Goal: Information Seeking & Learning: Compare options

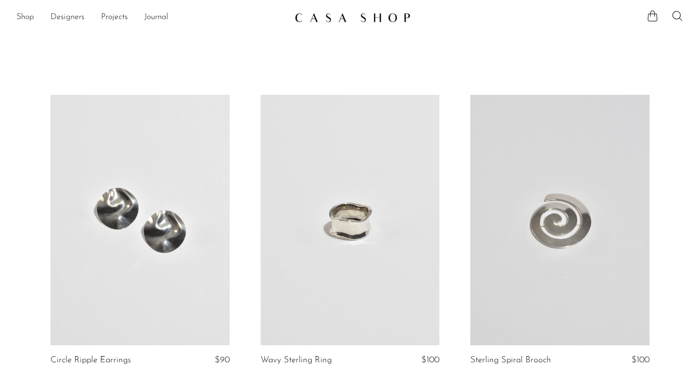
click at [374, 14] on img at bounding box center [353, 17] width 116 height 10
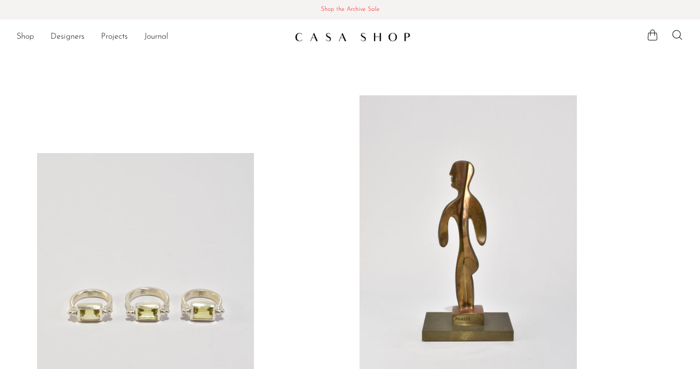
click at [352, 7] on span "Shop the Archive Sale" at bounding box center [350, 9] width 684 height 11
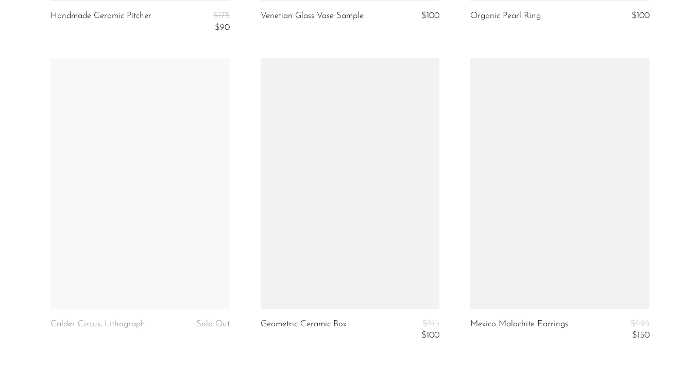
scroll to position [3635, 0]
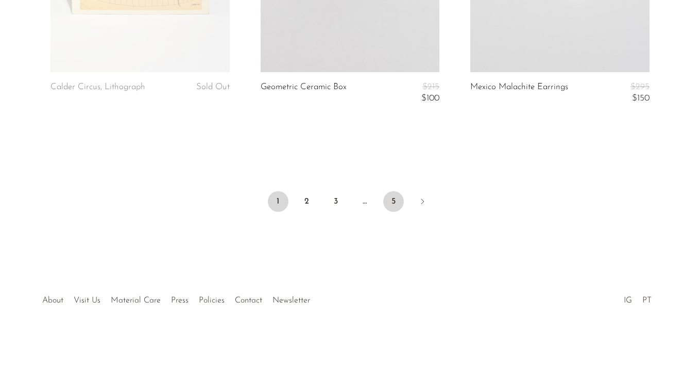
click at [400, 202] on link "5" at bounding box center [393, 201] width 21 height 21
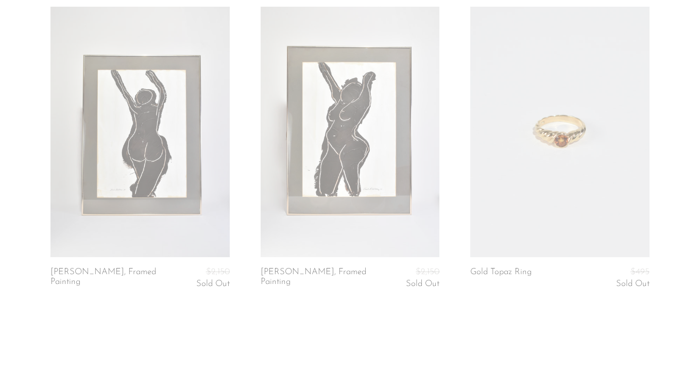
scroll to position [3651, 0]
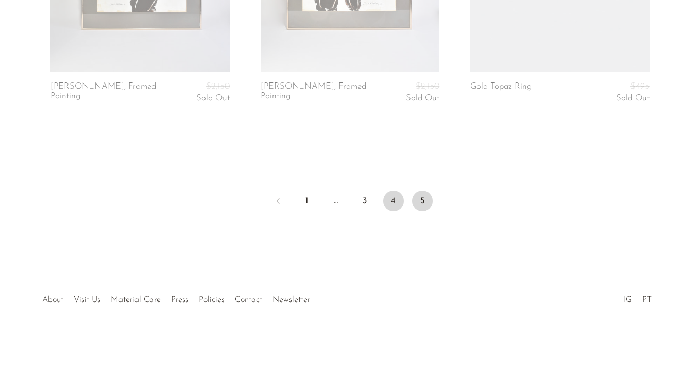
click at [396, 194] on link "4" at bounding box center [393, 201] width 21 height 21
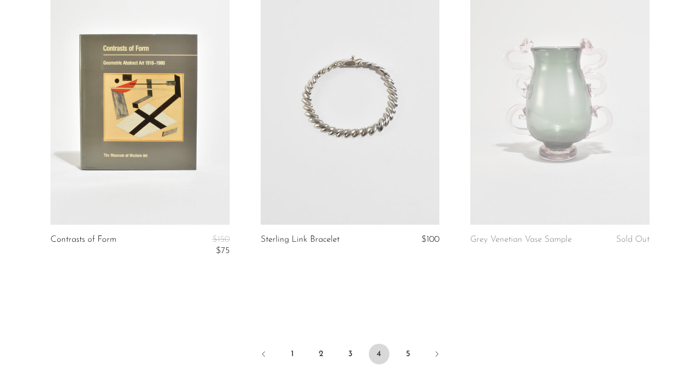
scroll to position [3646, 0]
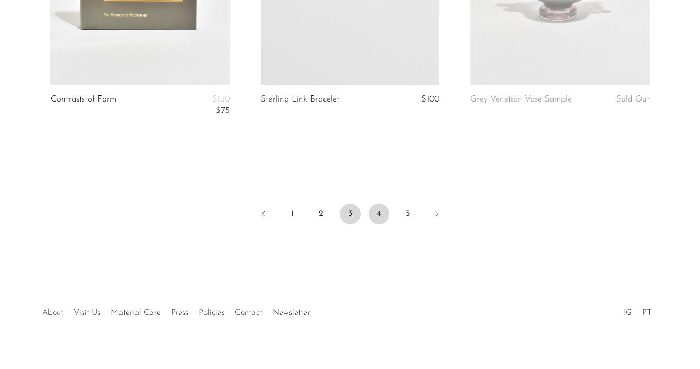
click at [343, 209] on link "3" at bounding box center [350, 214] width 21 height 21
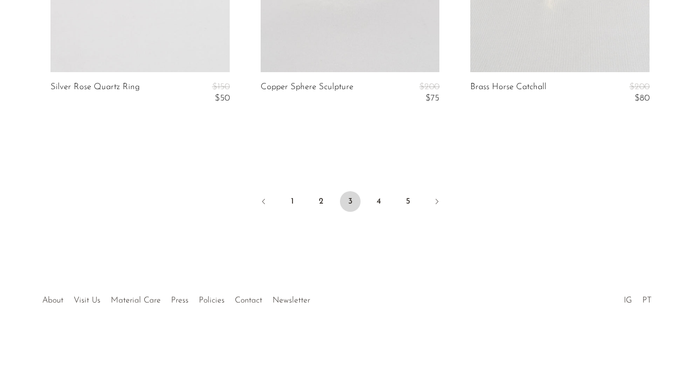
scroll to position [3662, 0]
click at [326, 196] on link "2" at bounding box center [321, 201] width 21 height 21
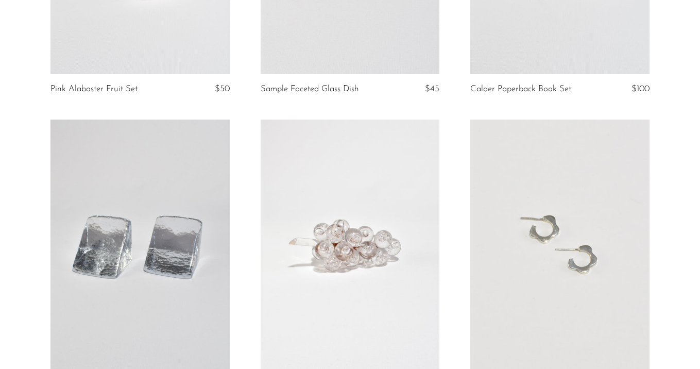
scroll to position [3600, 0]
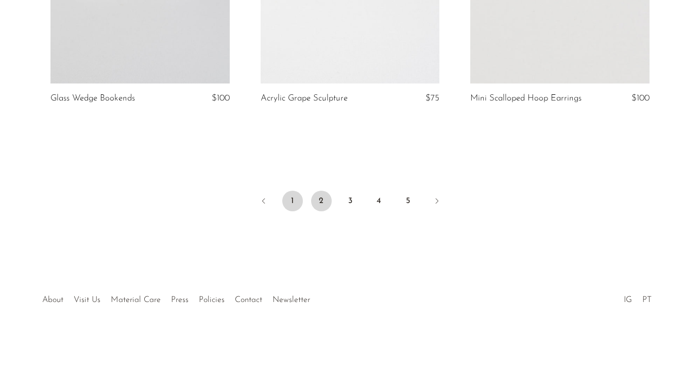
click at [295, 204] on link "1" at bounding box center [292, 201] width 21 height 21
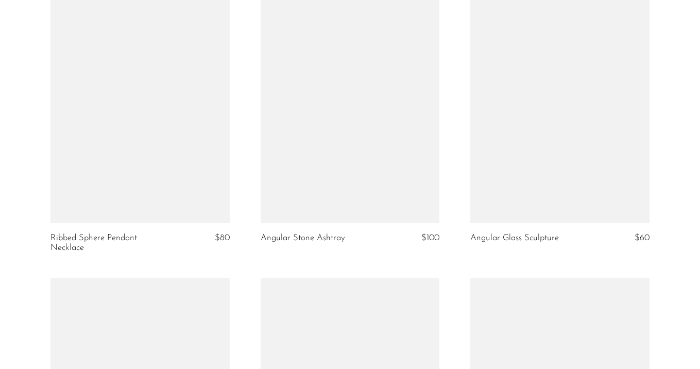
scroll to position [726, 0]
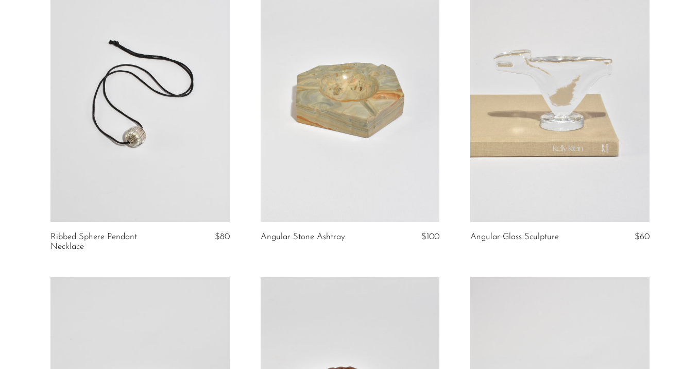
click at [409, 115] on link at bounding box center [350, 97] width 179 height 251
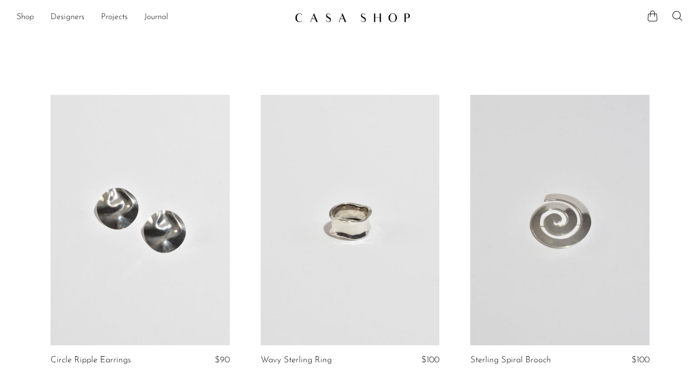
click at [172, 166] on link at bounding box center [140, 220] width 179 height 251
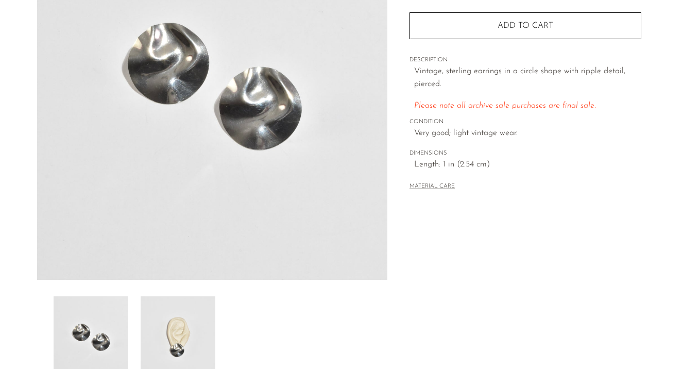
scroll to position [192, 0]
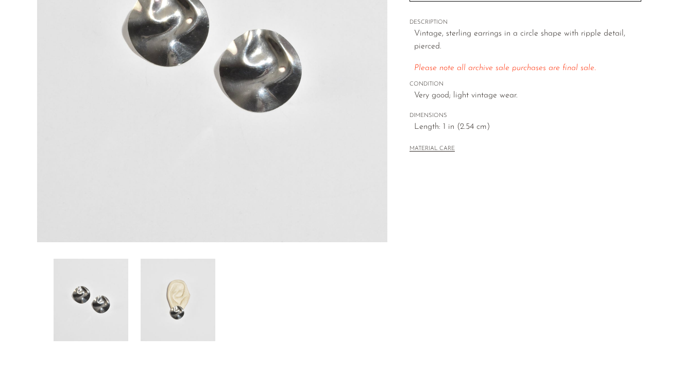
click at [180, 292] on img at bounding box center [178, 300] width 75 height 82
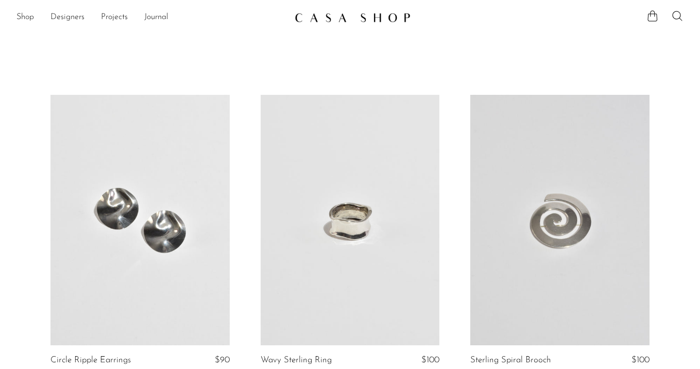
click at [374, 142] on link at bounding box center [350, 220] width 179 height 251
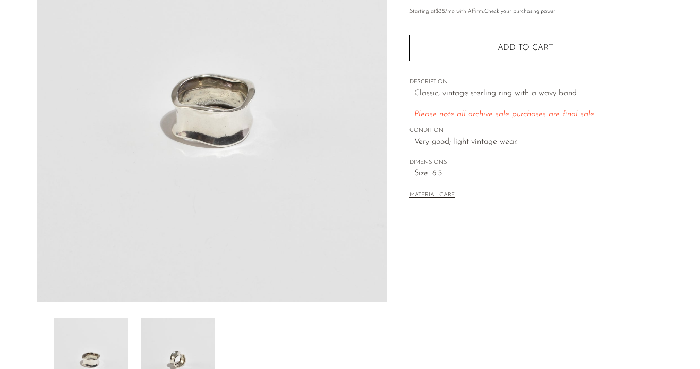
scroll to position [208, 0]
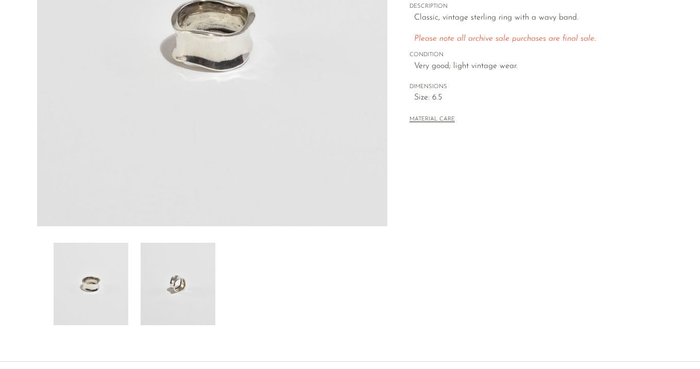
click at [198, 276] on img at bounding box center [178, 284] width 75 height 82
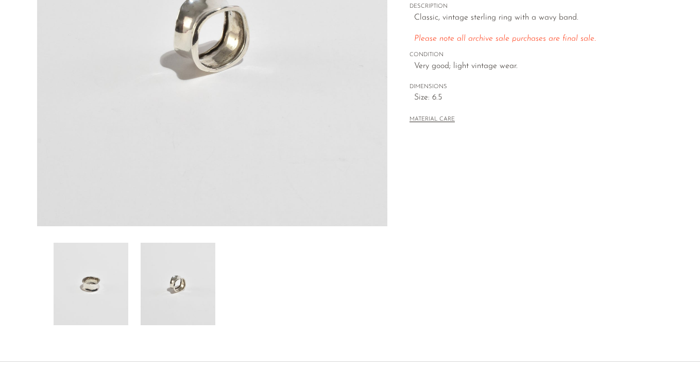
scroll to position [43, 0]
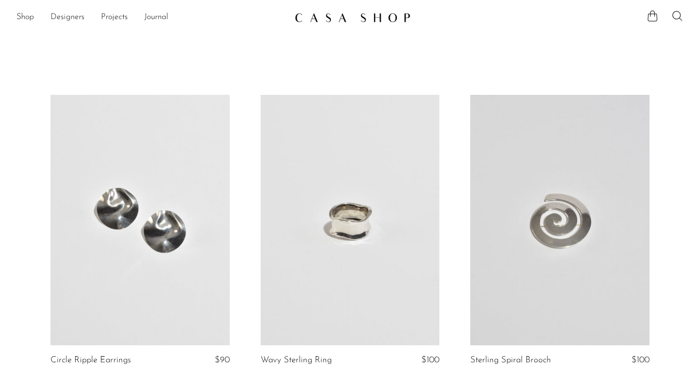
click at [571, 191] on link at bounding box center [560, 220] width 179 height 251
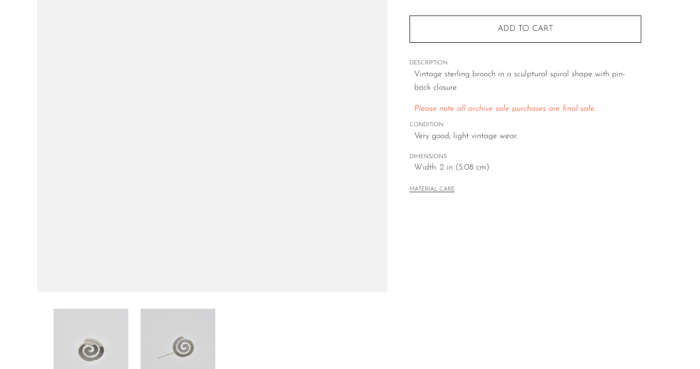
scroll to position [177, 0]
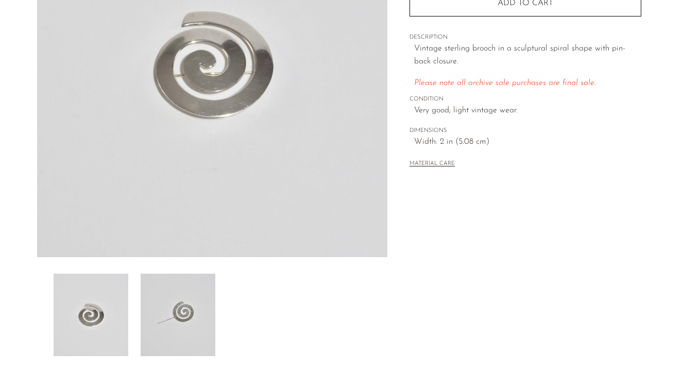
click at [170, 308] on img at bounding box center [178, 315] width 75 height 82
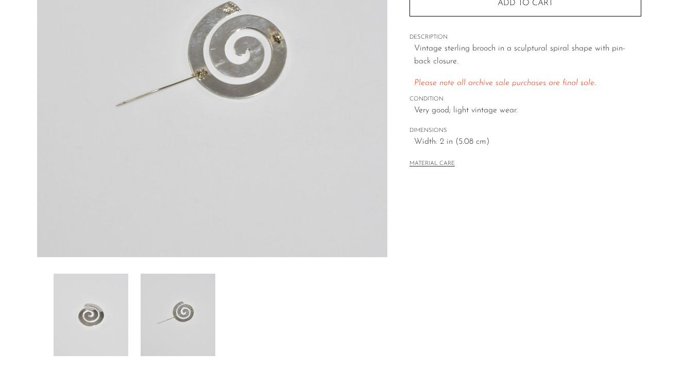
click at [99, 302] on img at bounding box center [91, 315] width 75 height 82
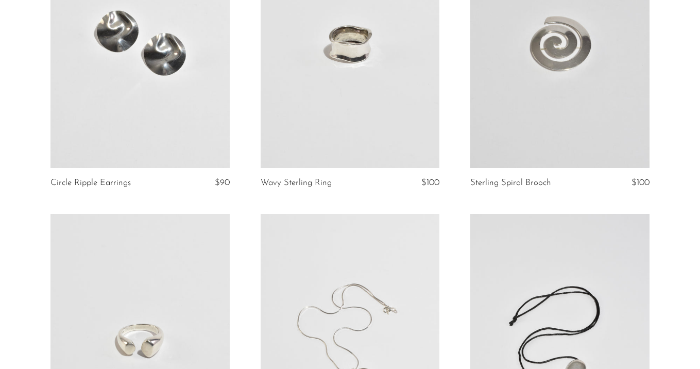
scroll to position [279, 0]
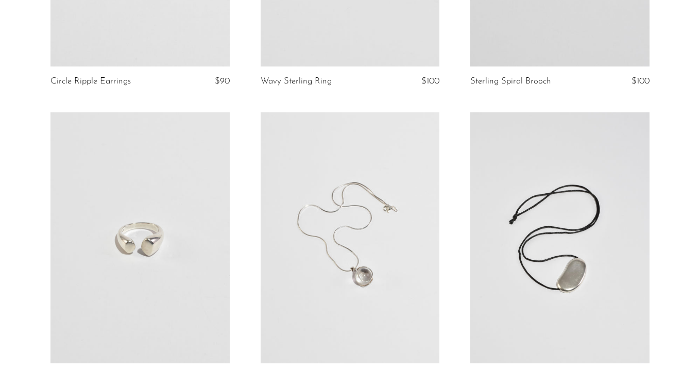
click at [156, 186] on link at bounding box center [140, 237] width 179 height 251
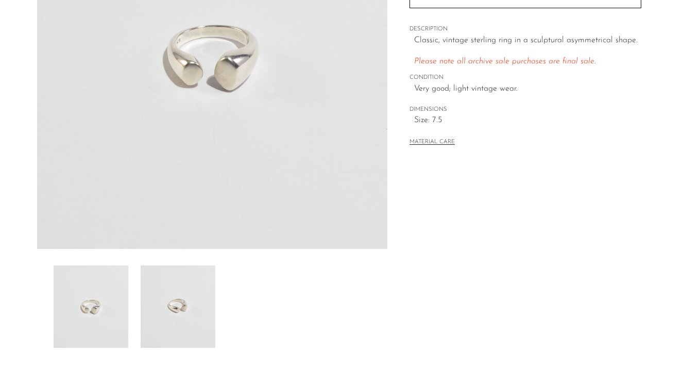
scroll to position [192, 0]
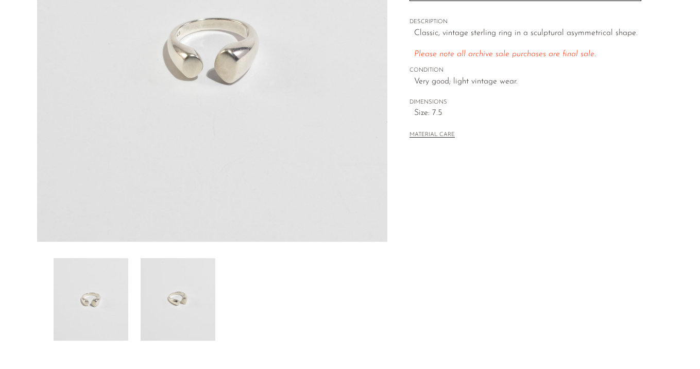
click at [219, 321] on div at bounding box center [213, 299] width 318 height 82
click at [192, 308] on img at bounding box center [178, 299] width 75 height 82
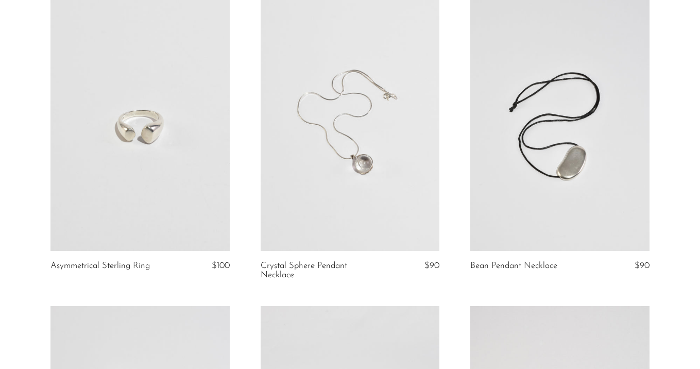
scroll to position [425, 0]
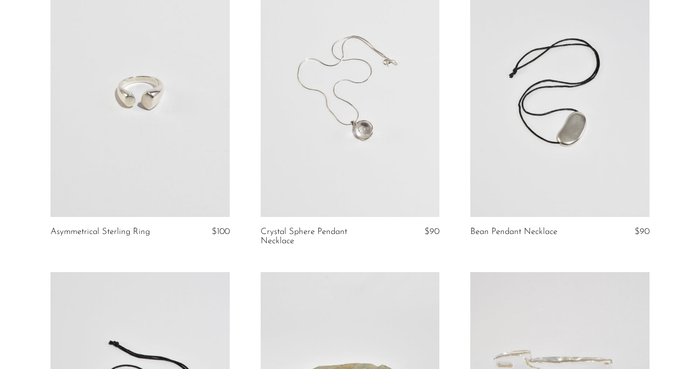
click at [327, 156] on link at bounding box center [350, 91] width 179 height 251
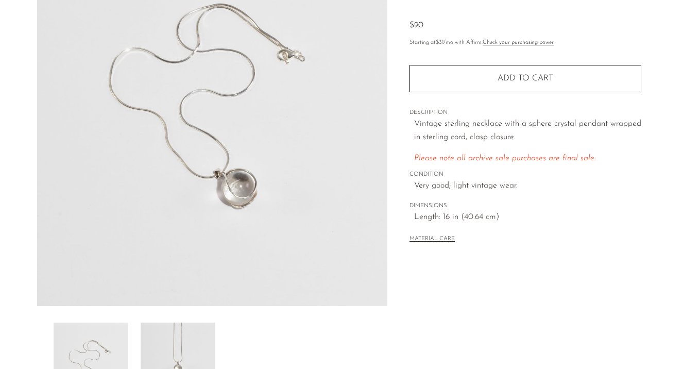
scroll to position [198, 0]
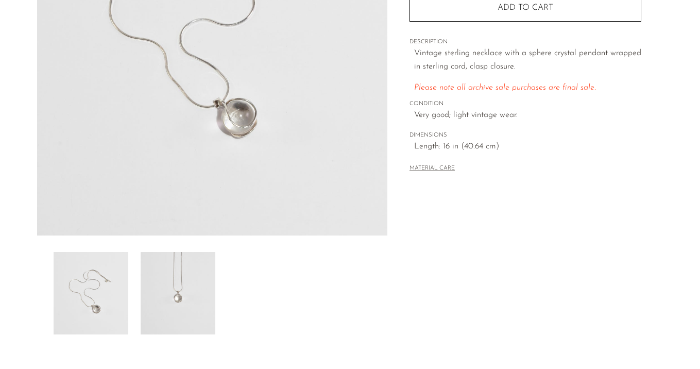
click at [164, 281] on img at bounding box center [178, 293] width 75 height 82
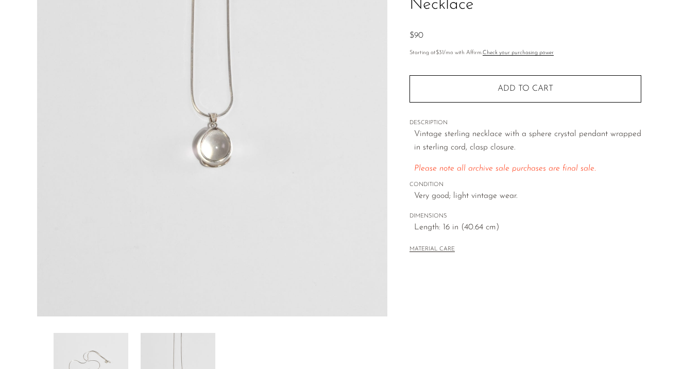
scroll to position [120, 0]
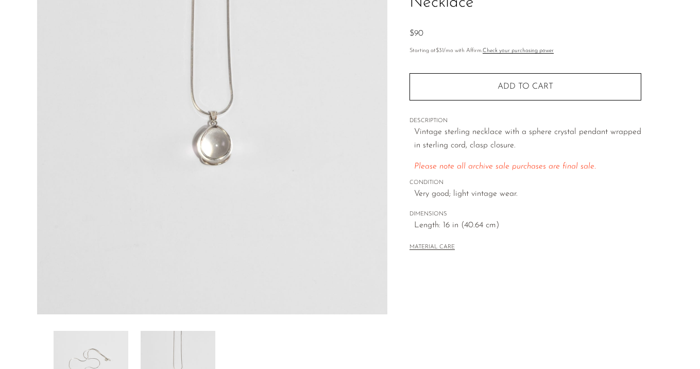
click at [116, 343] on img at bounding box center [91, 372] width 75 height 82
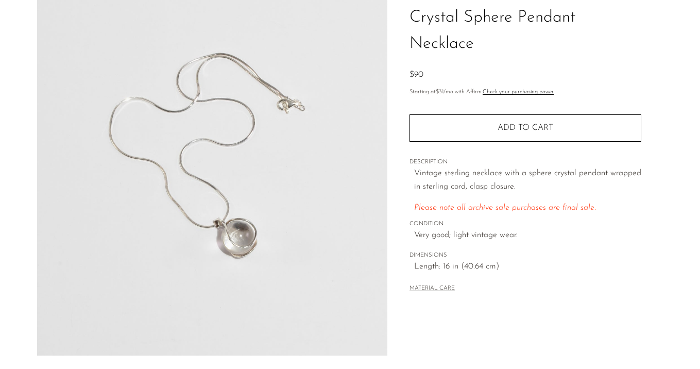
scroll to position [78, 0]
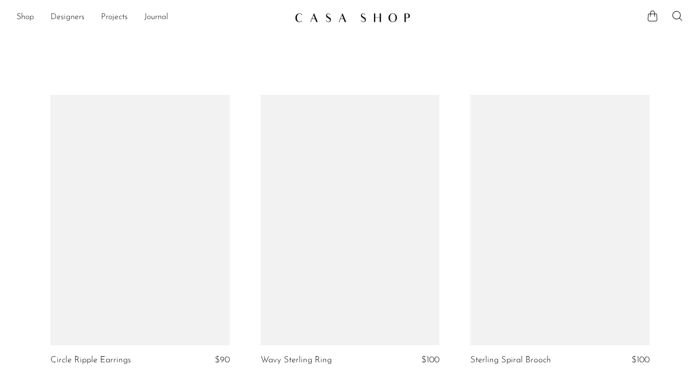
scroll to position [442, 0]
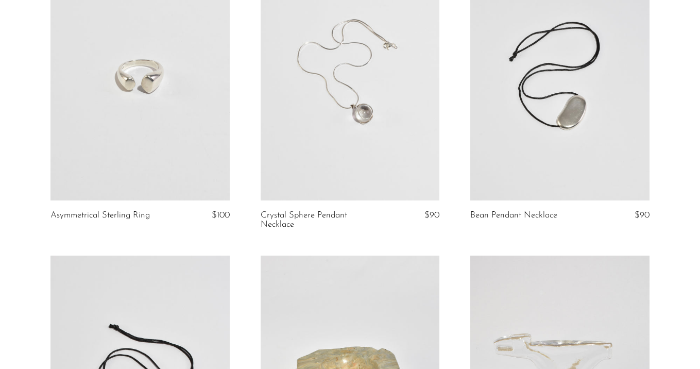
click at [558, 136] on link at bounding box center [560, 74] width 179 height 251
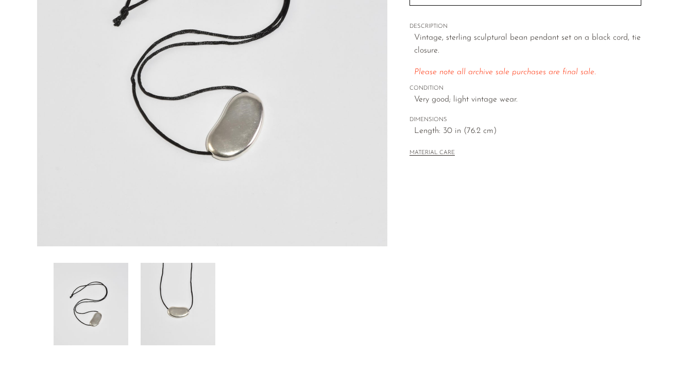
scroll to position [237, 0]
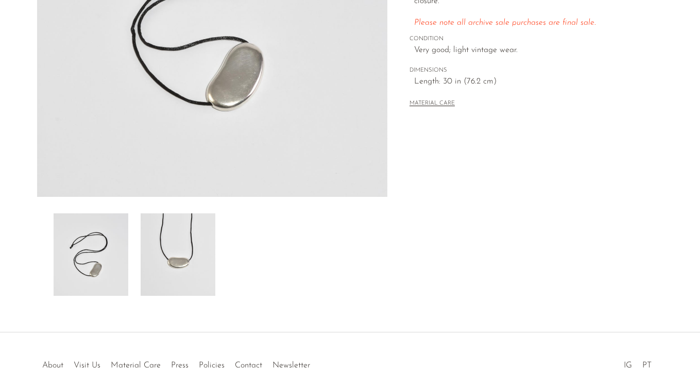
click at [181, 245] on img at bounding box center [178, 254] width 75 height 82
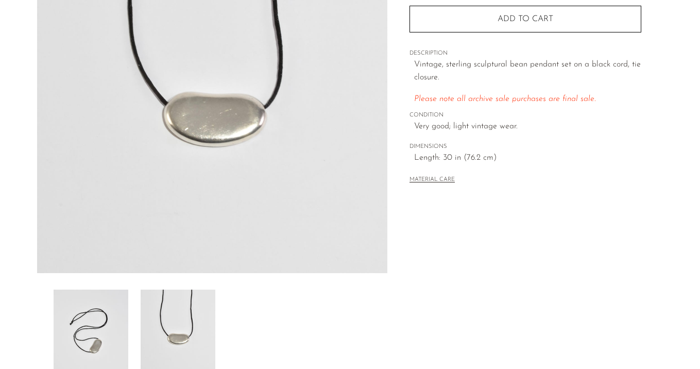
scroll to position [176, 0]
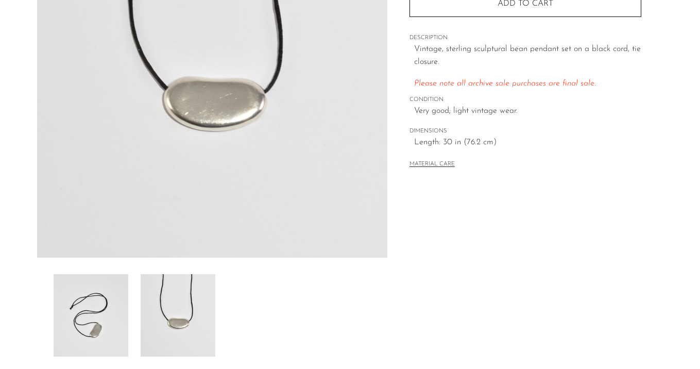
click at [108, 309] on img at bounding box center [91, 315] width 75 height 82
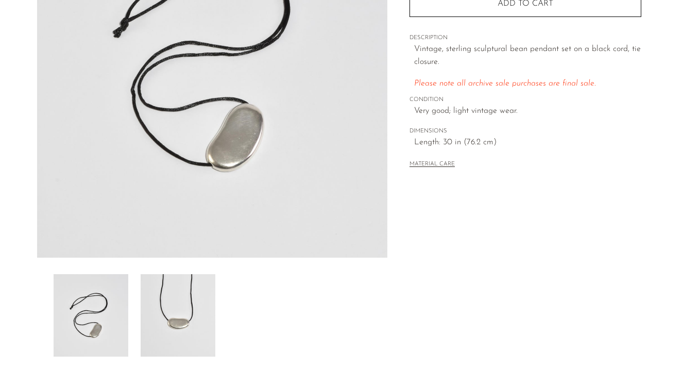
scroll to position [32, 0]
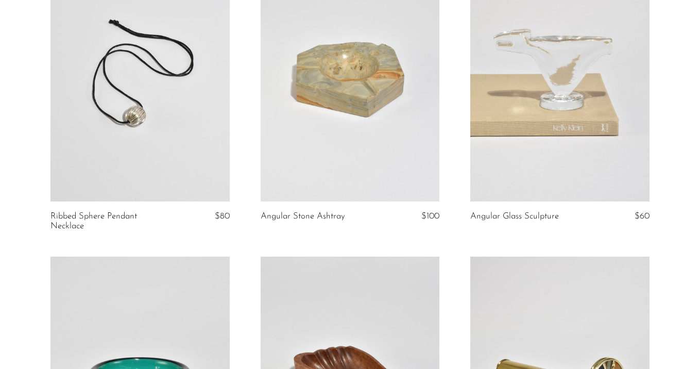
scroll to position [735, 0]
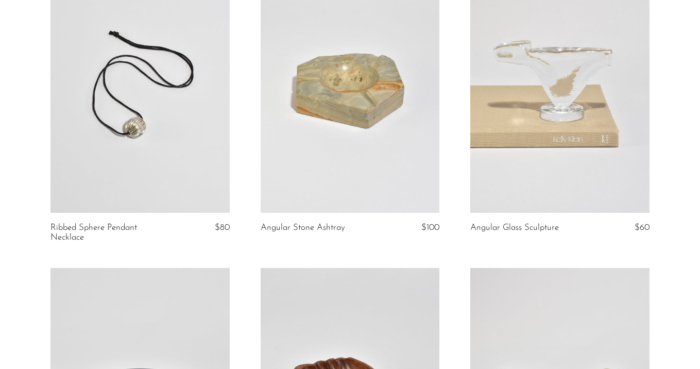
click at [424, 109] on link at bounding box center [350, 87] width 179 height 251
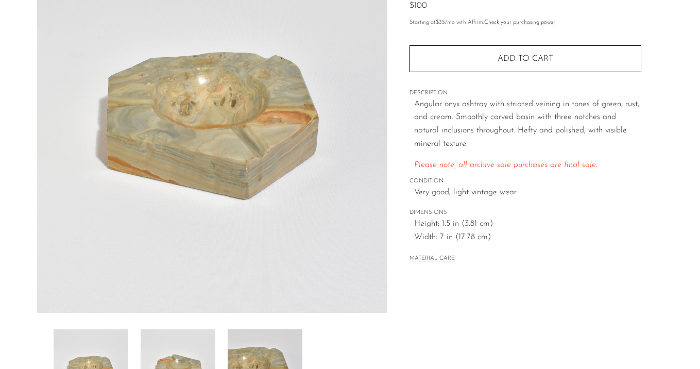
scroll to position [124, 0]
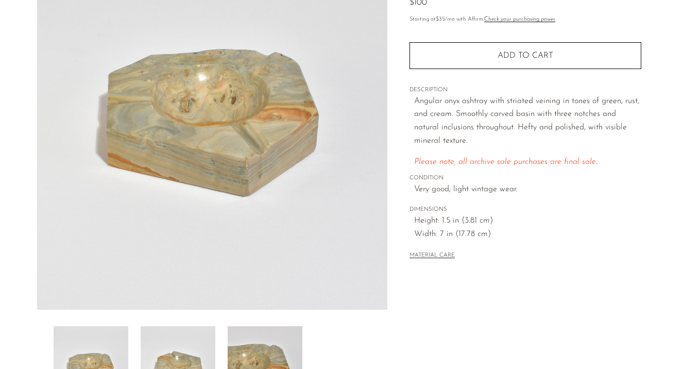
click at [181, 346] on img at bounding box center [178, 367] width 75 height 82
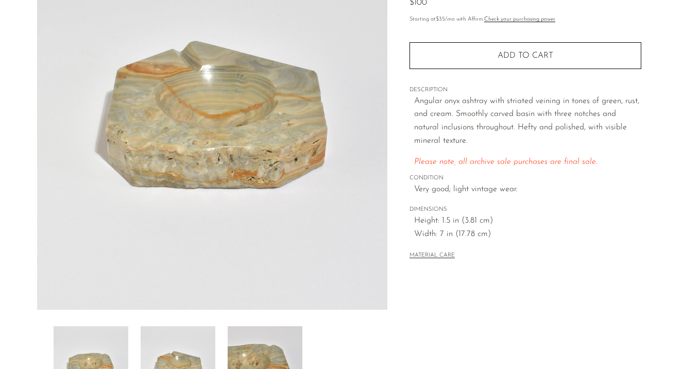
click at [264, 341] on img at bounding box center [265, 367] width 75 height 82
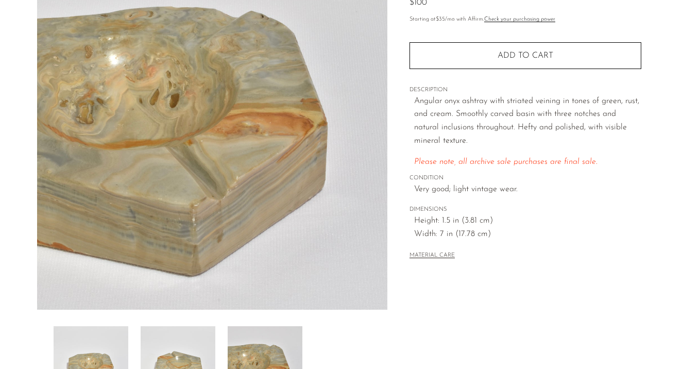
click at [190, 342] on img at bounding box center [178, 367] width 75 height 82
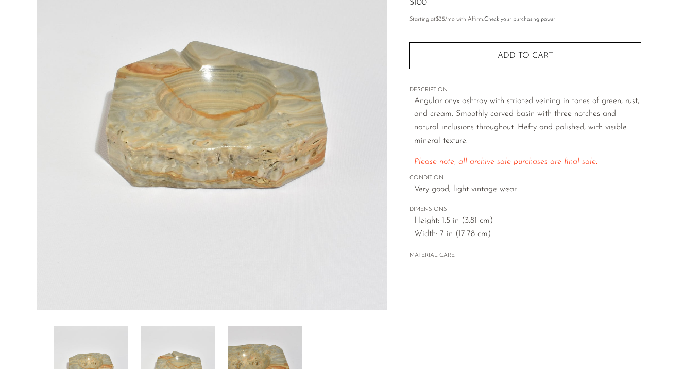
click at [93, 339] on img at bounding box center [91, 367] width 75 height 82
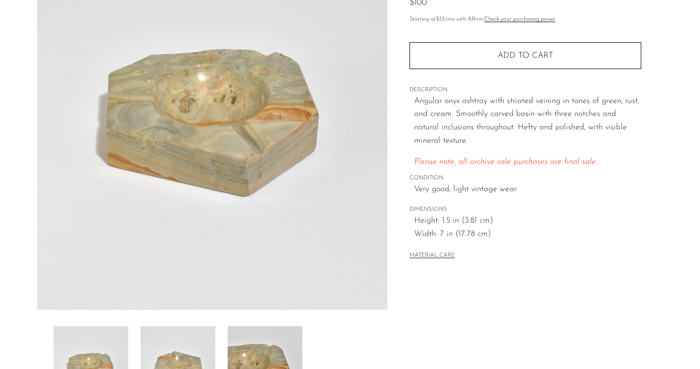
click at [187, 350] on img at bounding box center [178, 367] width 75 height 82
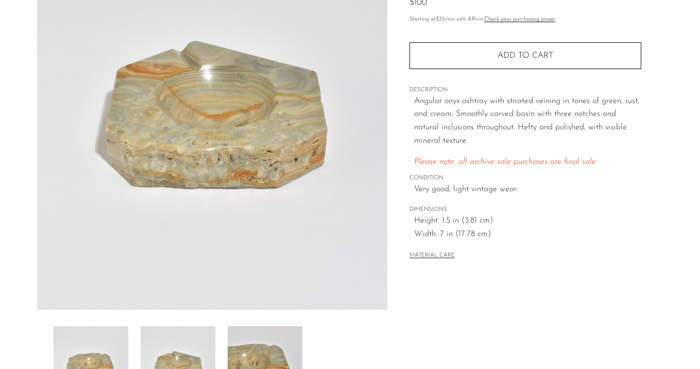
click at [278, 337] on img at bounding box center [265, 367] width 75 height 82
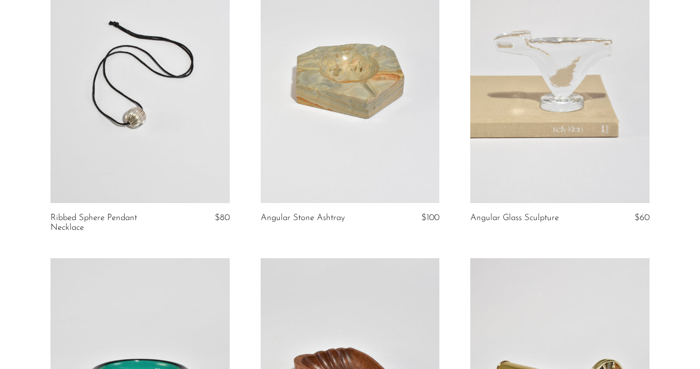
scroll to position [746, 0]
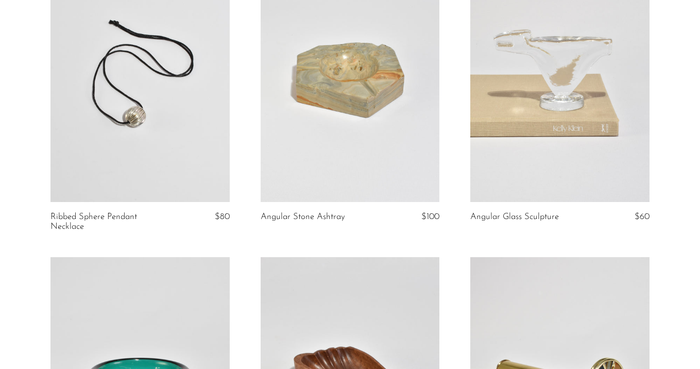
click at [574, 78] on link at bounding box center [560, 77] width 179 height 251
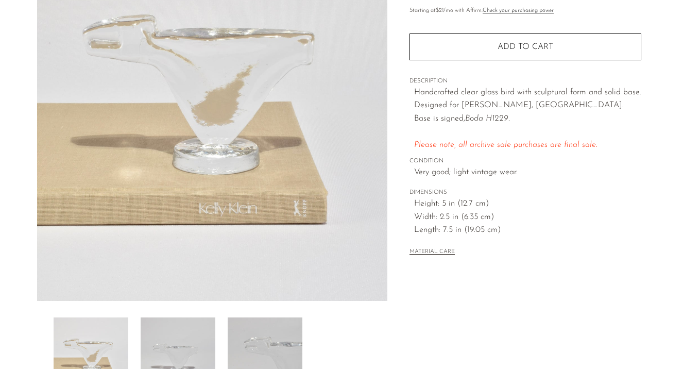
scroll to position [140, 0]
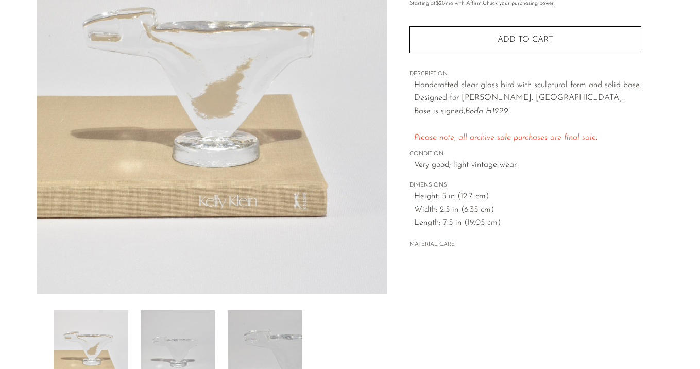
click at [197, 325] on img at bounding box center [178, 351] width 75 height 82
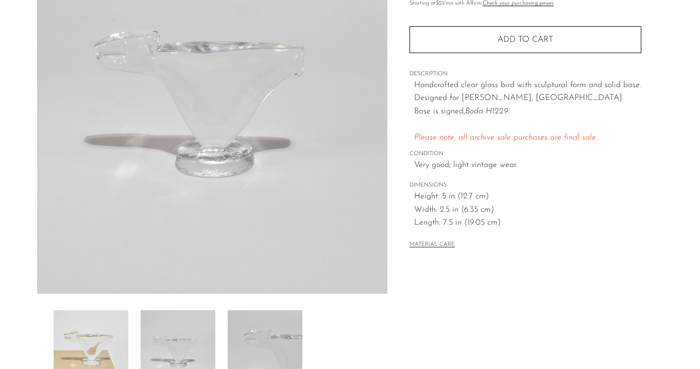
click at [269, 341] on img at bounding box center [265, 351] width 75 height 82
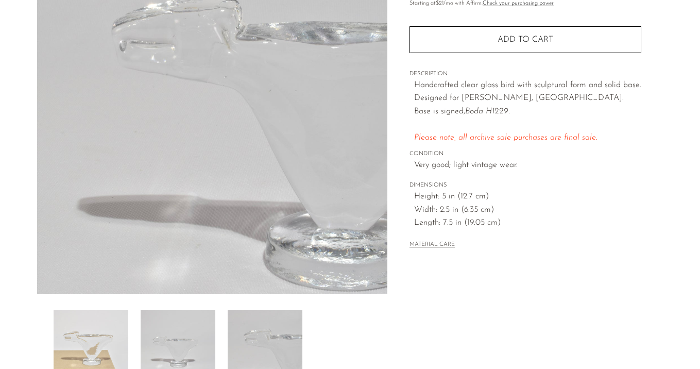
click at [195, 340] on img at bounding box center [178, 351] width 75 height 82
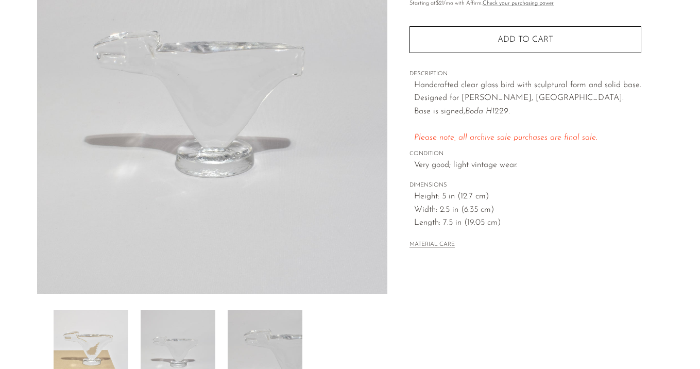
click at [99, 329] on img at bounding box center [91, 351] width 75 height 82
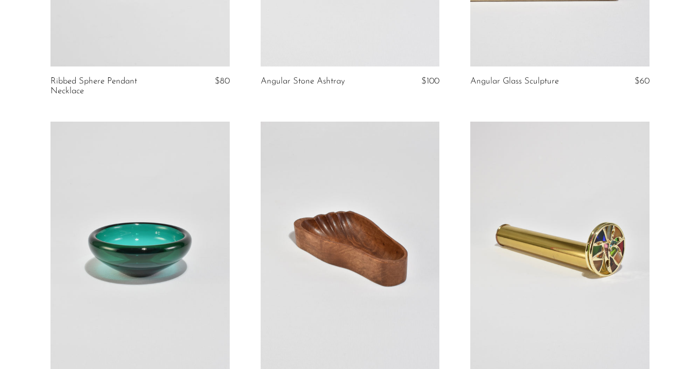
scroll to position [1032, 0]
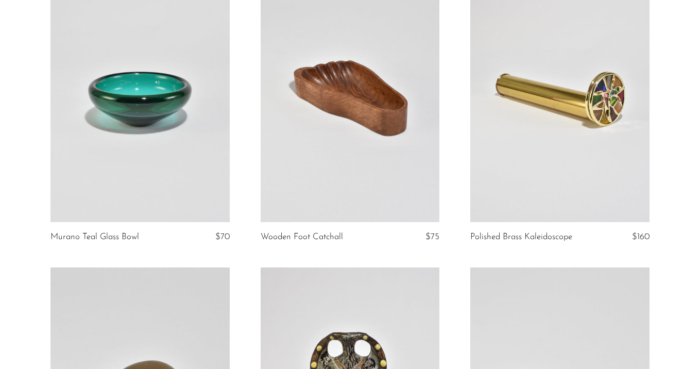
click at [156, 165] on link at bounding box center [140, 96] width 179 height 251
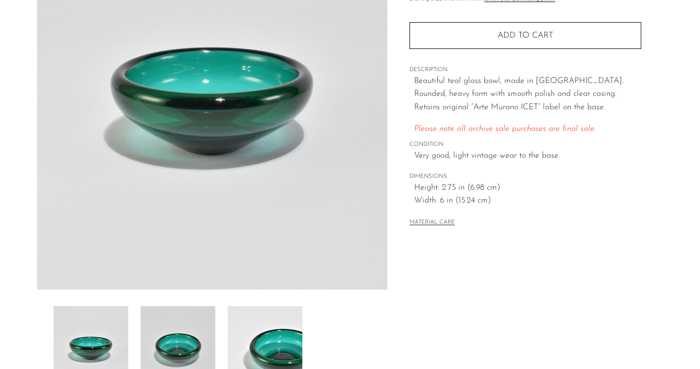
scroll to position [146, 0]
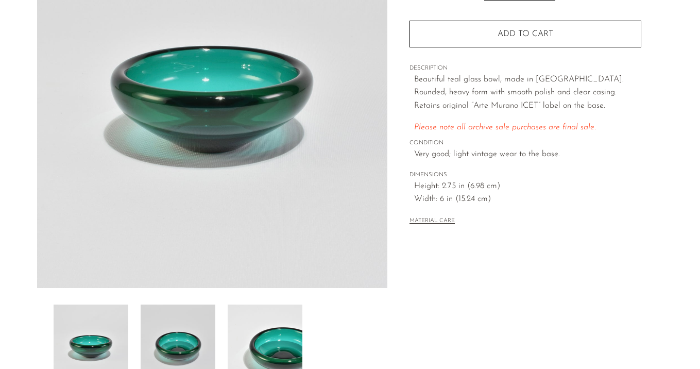
click at [173, 338] on img at bounding box center [178, 346] width 75 height 82
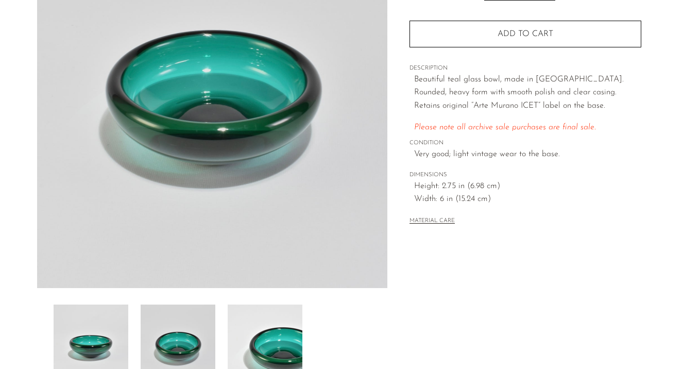
click at [280, 329] on img at bounding box center [265, 346] width 75 height 82
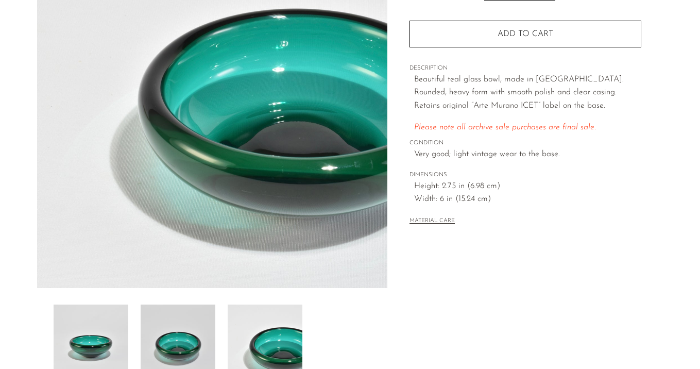
click at [180, 330] on img at bounding box center [178, 346] width 75 height 82
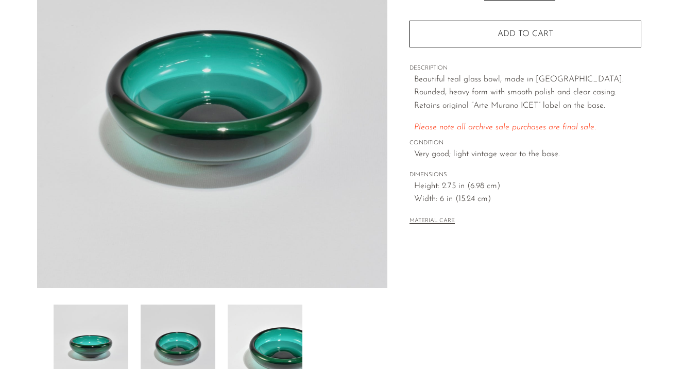
click at [107, 324] on img at bounding box center [91, 346] width 75 height 82
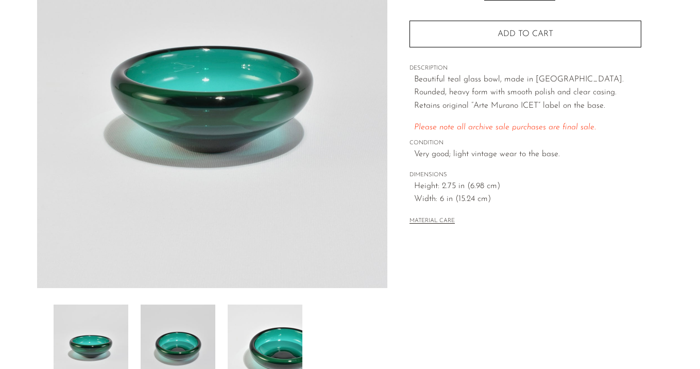
click at [186, 327] on img at bounding box center [178, 346] width 75 height 82
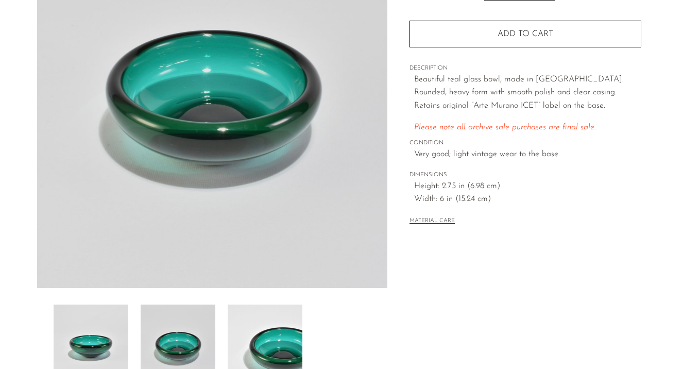
click at [279, 326] on img at bounding box center [265, 346] width 75 height 82
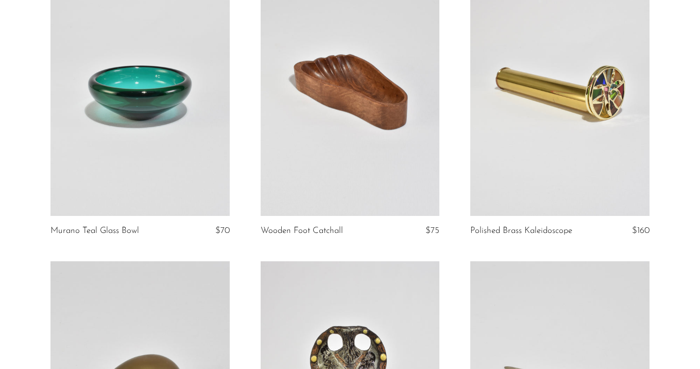
scroll to position [1039, 0]
click at [393, 80] on link at bounding box center [350, 89] width 179 height 251
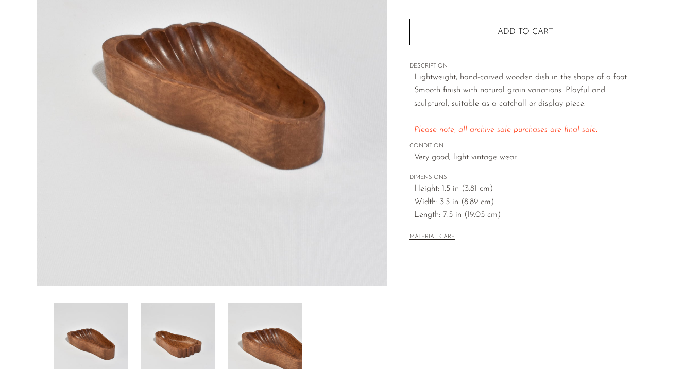
scroll to position [148, 0]
click at [154, 348] on img at bounding box center [178, 343] width 75 height 82
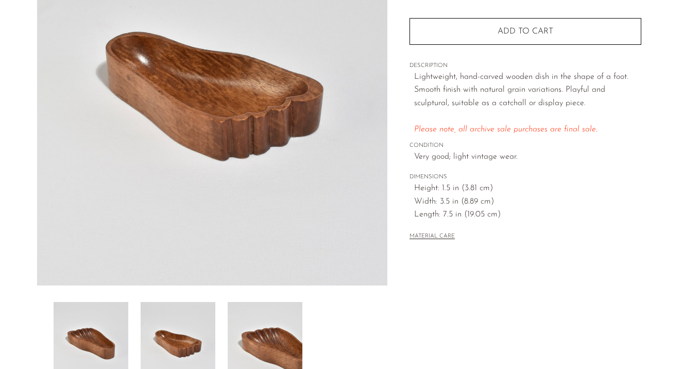
click at [265, 318] on img at bounding box center [265, 343] width 75 height 82
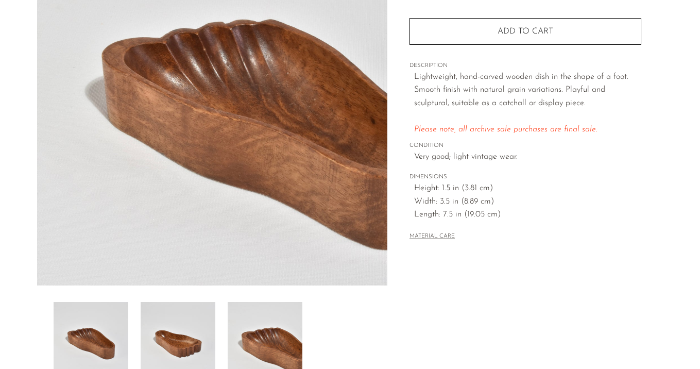
click at [164, 322] on img at bounding box center [178, 343] width 75 height 82
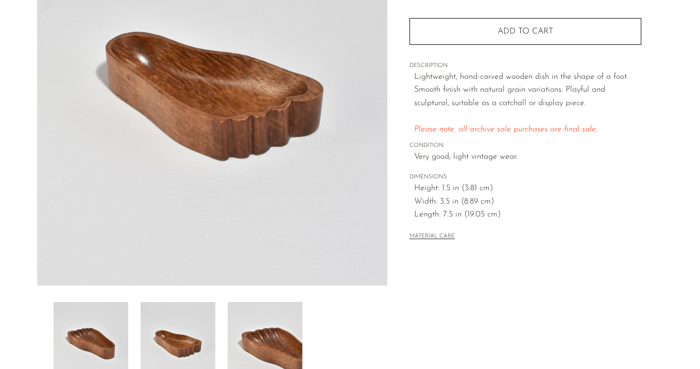
click at [99, 315] on img at bounding box center [91, 343] width 75 height 82
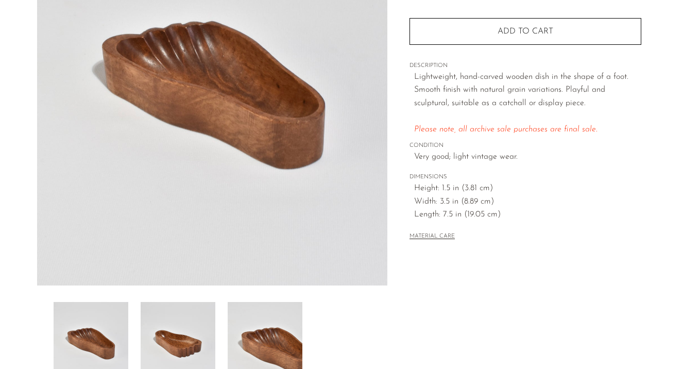
scroll to position [112, 0]
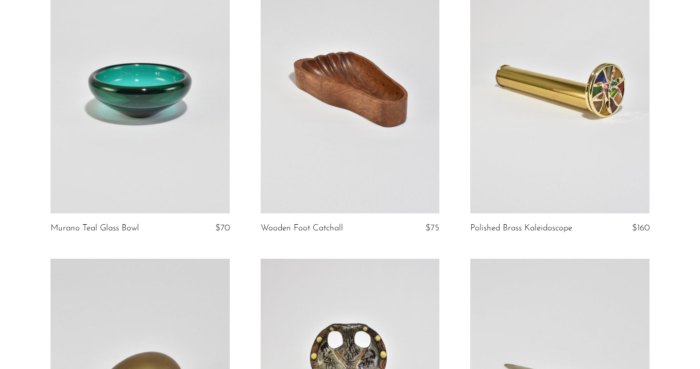
scroll to position [1047, 0]
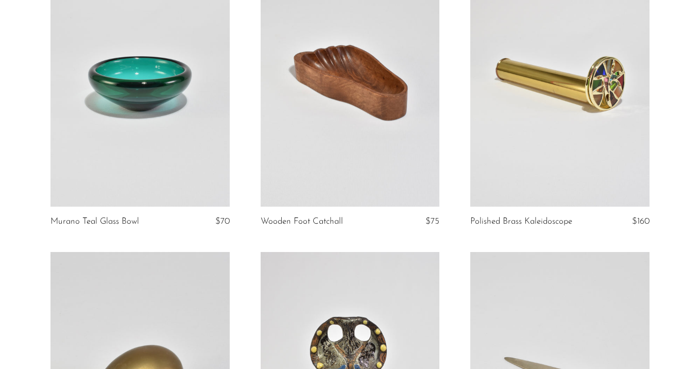
click at [625, 127] on link at bounding box center [560, 81] width 179 height 251
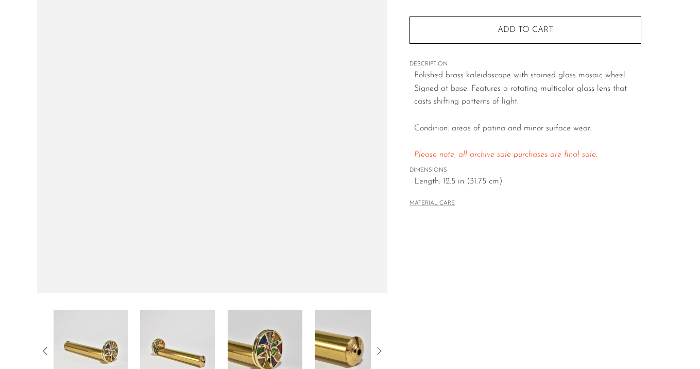
scroll to position [158, 0]
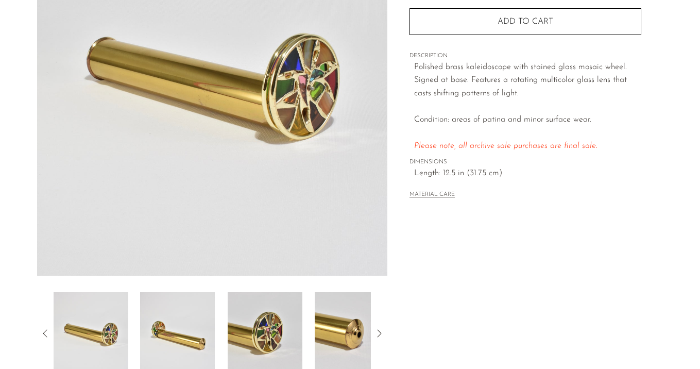
click at [182, 321] on img at bounding box center [177, 333] width 75 height 82
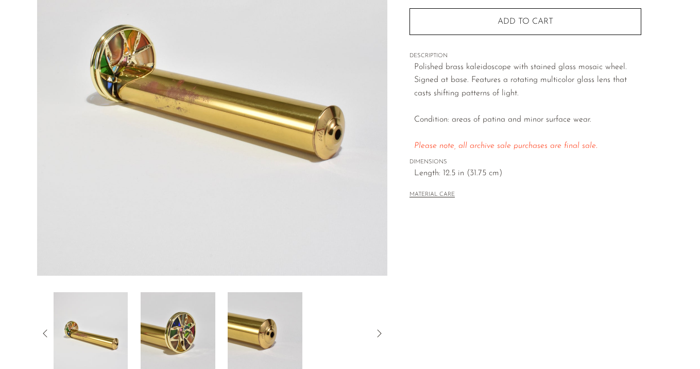
click at [171, 326] on img at bounding box center [178, 333] width 75 height 82
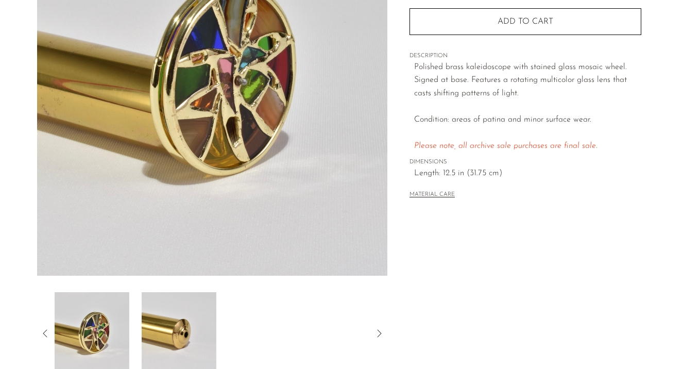
click at [171, 326] on img at bounding box center [178, 333] width 75 height 82
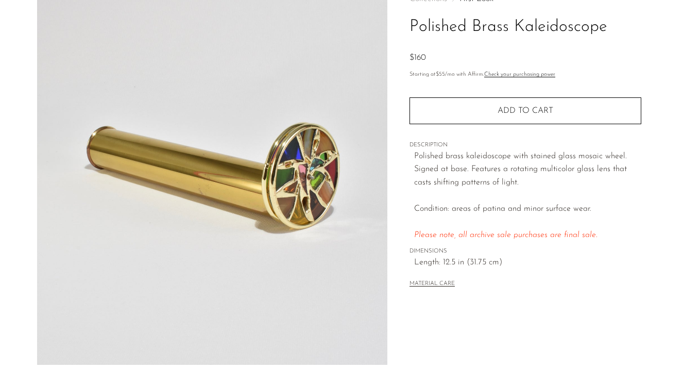
scroll to position [66, 0]
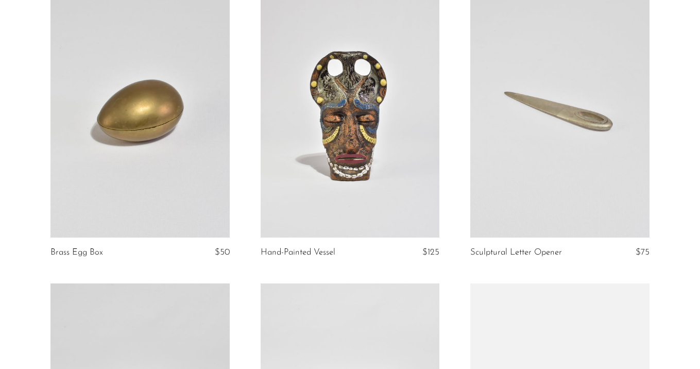
scroll to position [1315, 0]
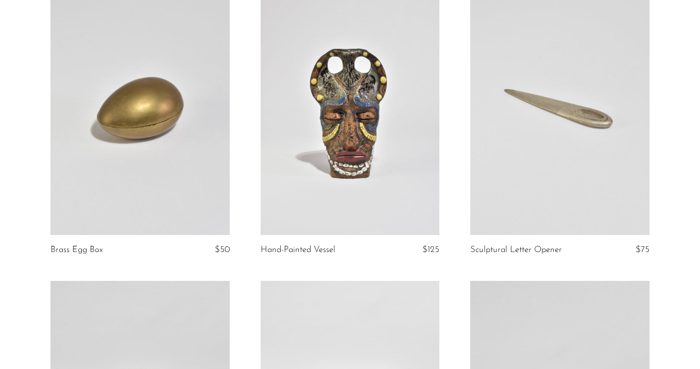
click at [143, 142] on link at bounding box center [140, 109] width 179 height 251
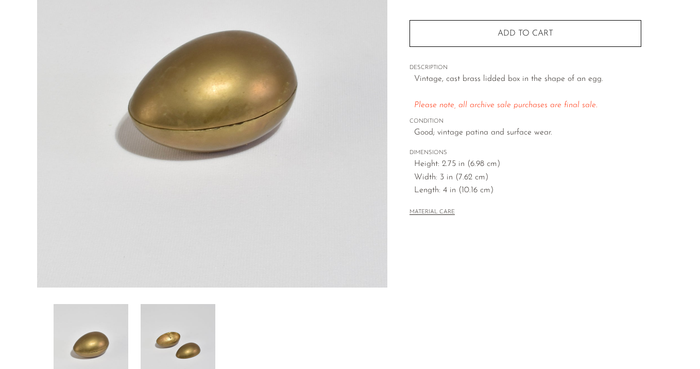
scroll to position [148, 0]
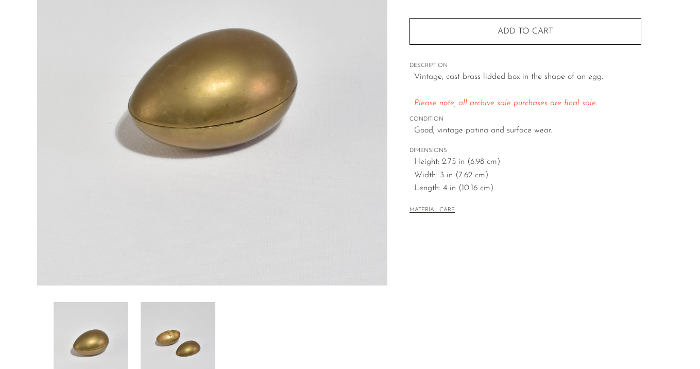
click at [180, 312] on img at bounding box center [178, 343] width 75 height 82
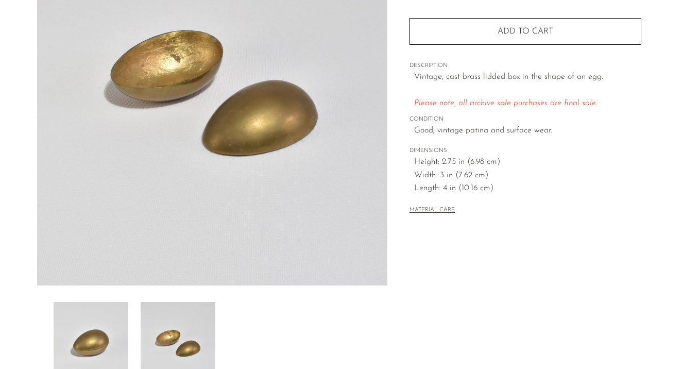
click at [108, 306] on img at bounding box center [91, 343] width 75 height 82
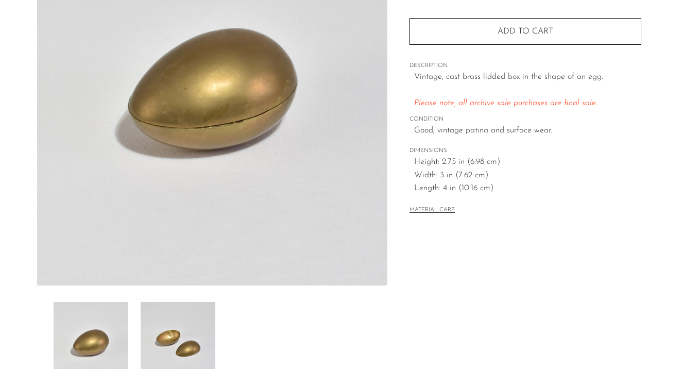
click at [182, 341] on img at bounding box center [178, 343] width 75 height 82
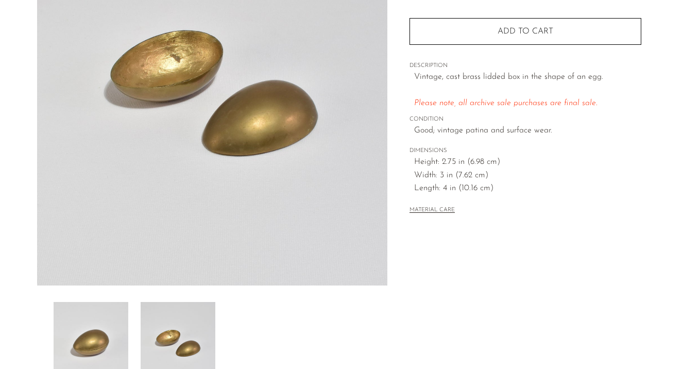
click at [109, 344] on img at bounding box center [91, 343] width 75 height 82
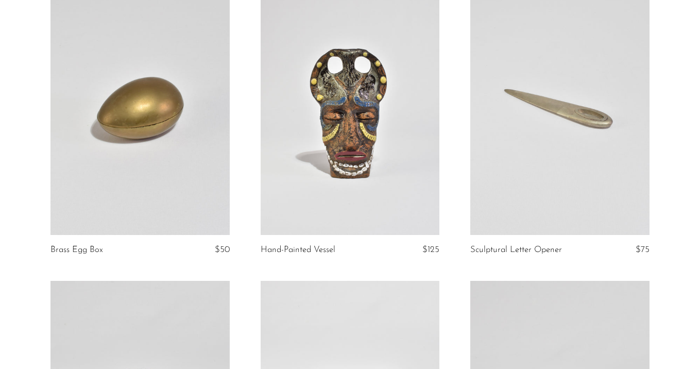
scroll to position [1321, 0]
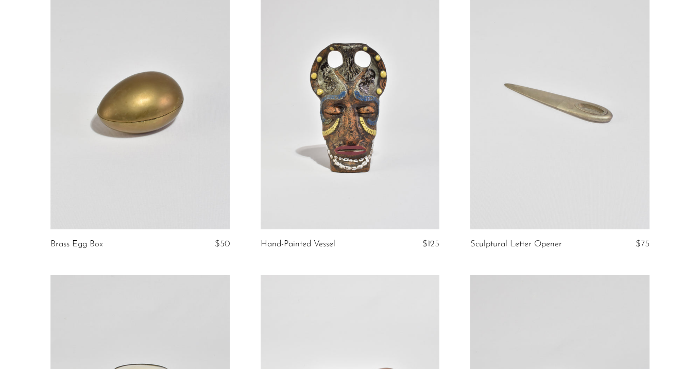
click at [377, 143] on link at bounding box center [350, 103] width 179 height 251
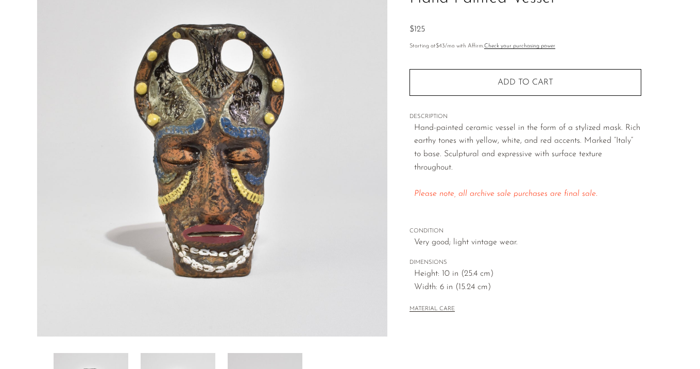
scroll to position [158, 0]
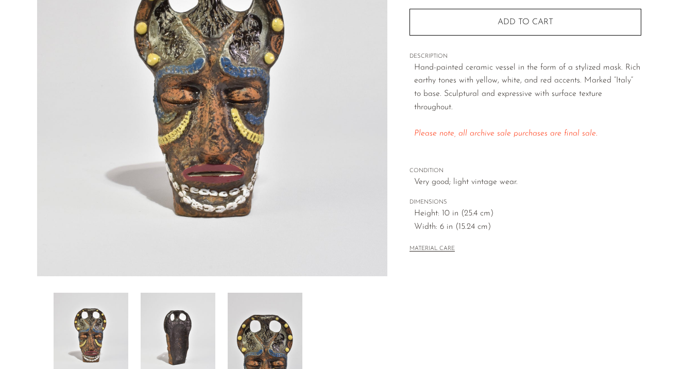
click at [192, 333] on img at bounding box center [178, 334] width 75 height 82
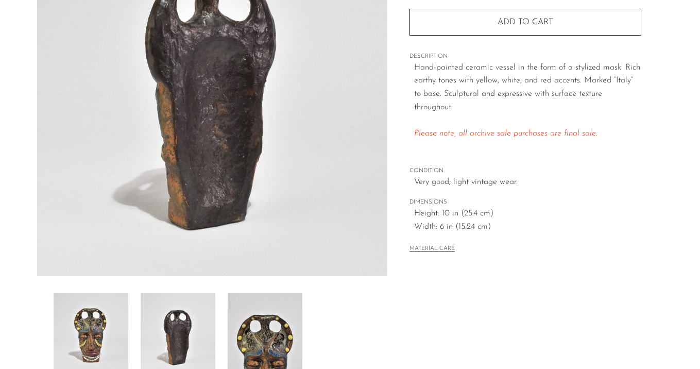
click at [266, 328] on img at bounding box center [265, 334] width 75 height 82
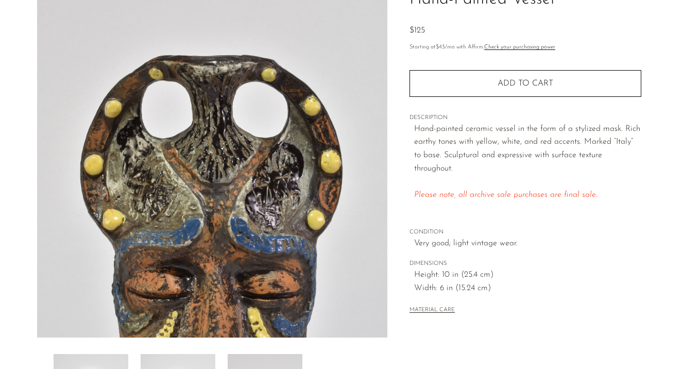
scroll to position [98, 0]
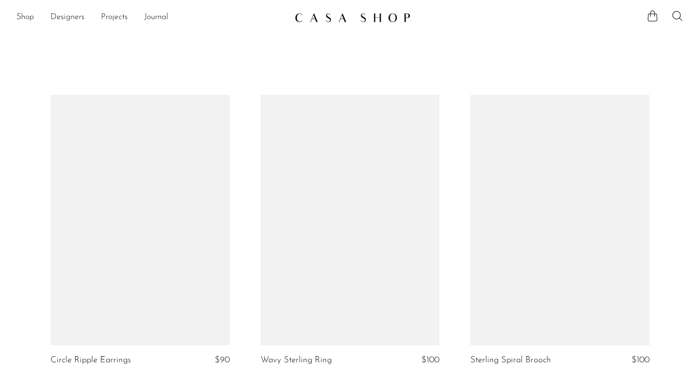
scroll to position [1321, 0]
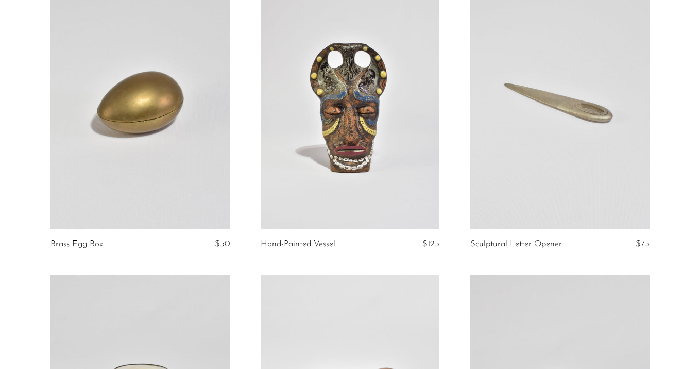
click at [538, 93] on link at bounding box center [560, 103] width 179 height 251
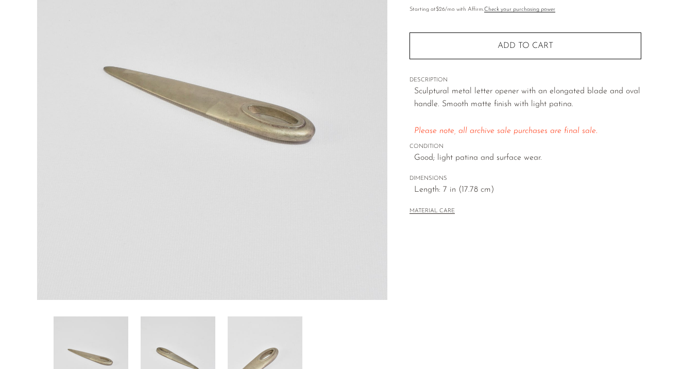
scroll to position [137, 0]
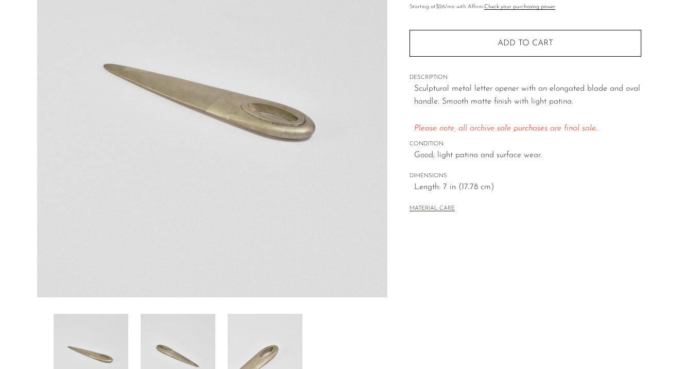
click at [169, 333] on img at bounding box center [178, 355] width 75 height 82
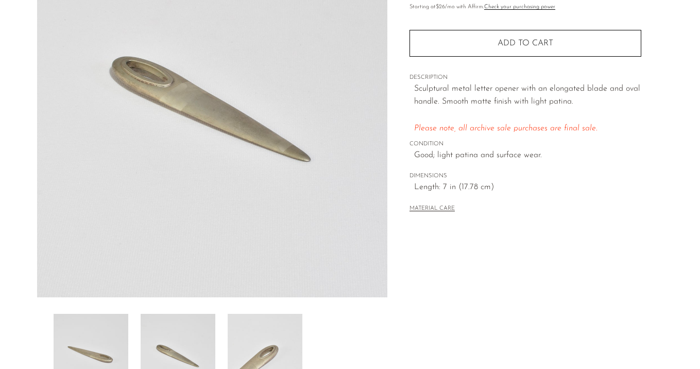
click at [240, 334] on img at bounding box center [265, 355] width 75 height 82
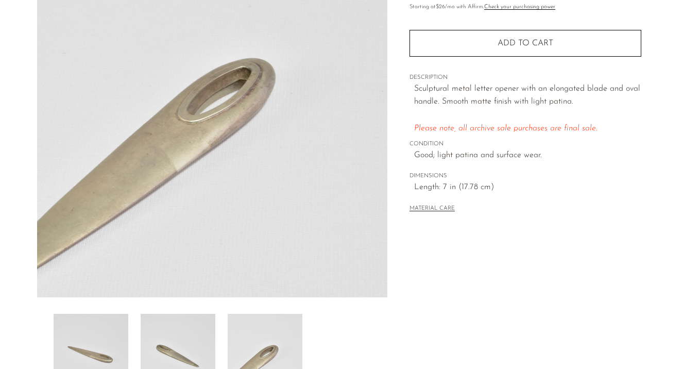
click at [189, 338] on img at bounding box center [178, 355] width 75 height 82
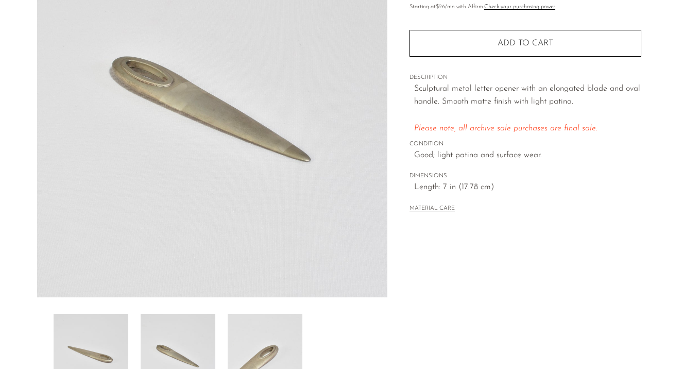
click at [139, 343] on div at bounding box center [213, 355] width 318 height 82
click at [108, 341] on img at bounding box center [91, 355] width 75 height 82
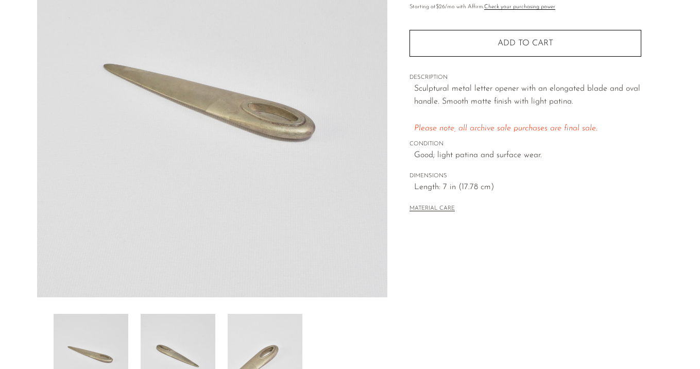
click at [190, 335] on img at bounding box center [178, 355] width 75 height 82
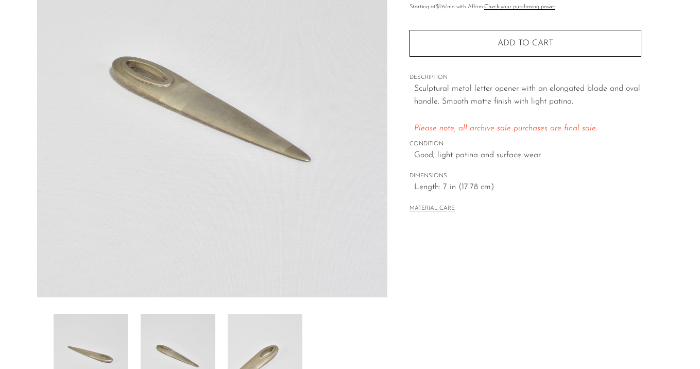
click at [267, 344] on img at bounding box center [265, 355] width 75 height 82
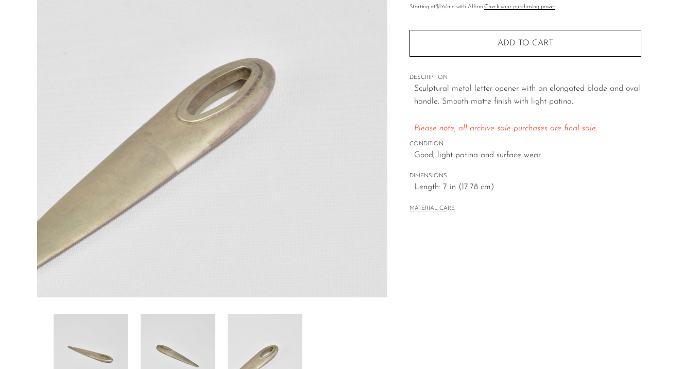
click at [191, 332] on img at bounding box center [178, 355] width 75 height 82
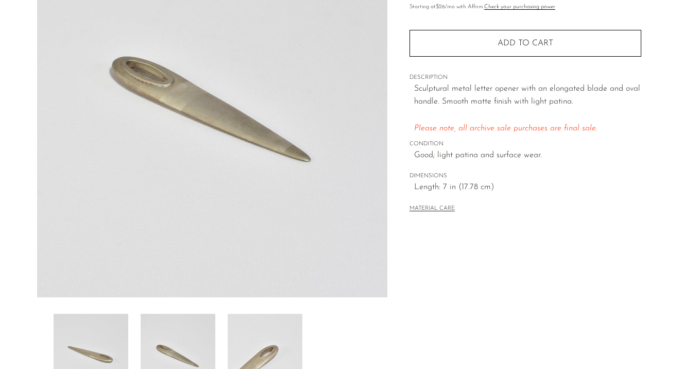
click at [122, 338] on img at bounding box center [91, 355] width 75 height 82
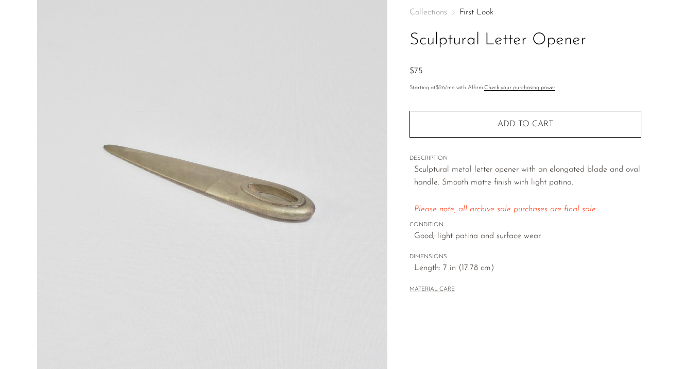
scroll to position [0, 0]
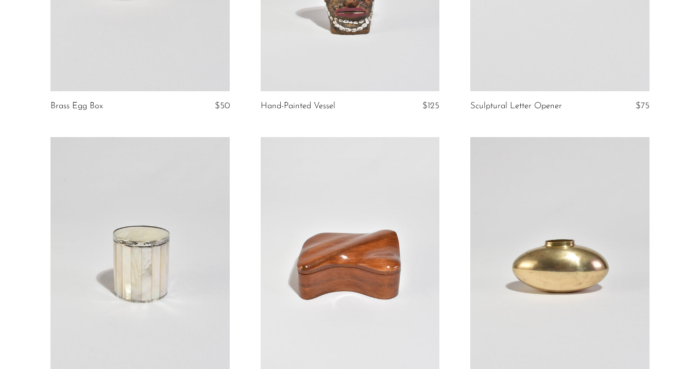
scroll to position [1508, 0]
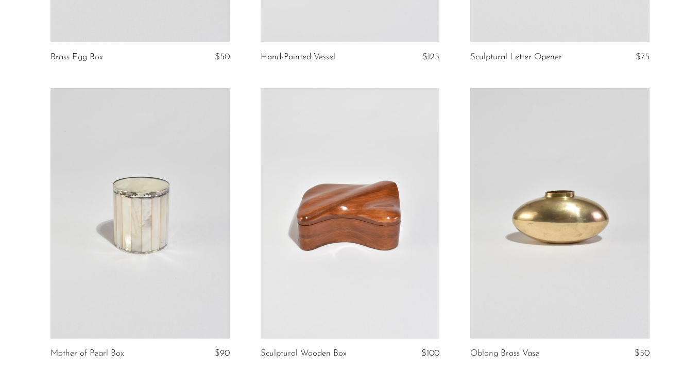
click at [140, 197] on link at bounding box center [140, 213] width 179 height 251
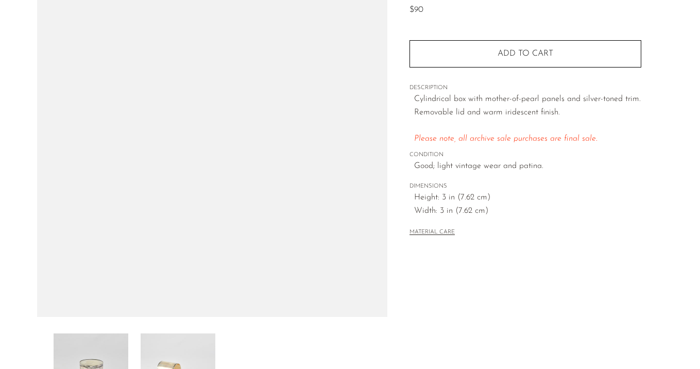
scroll to position [129, 0]
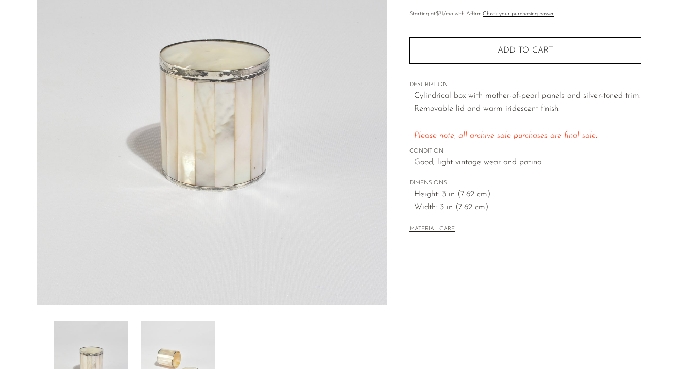
click at [175, 332] on img at bounding box center [178, 362] width 75 height 82
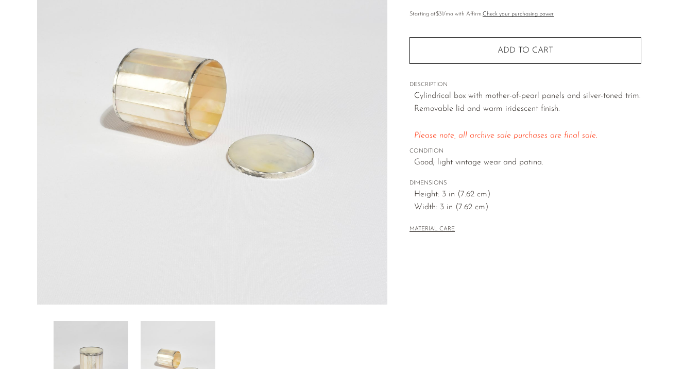
click at [89, 335] on img at bounding box center [91, 362] width 75 height 82
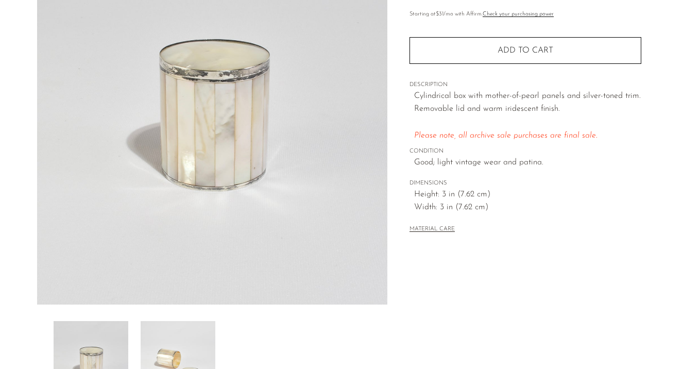
click at [172, 327] on img at bounding box center [178, 362] width 75 height 82
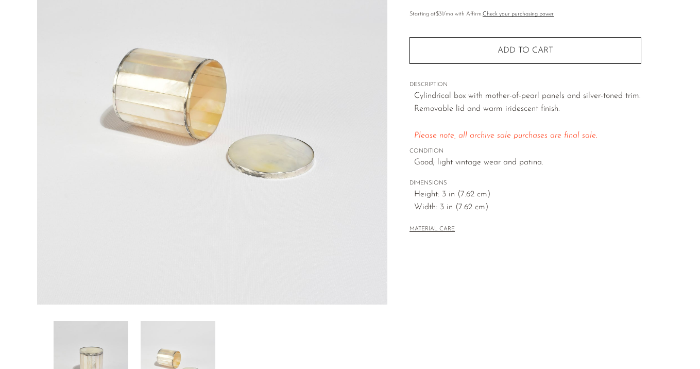
click at [106, 334] on img at bounding box center [91, 362] width 75 height 82
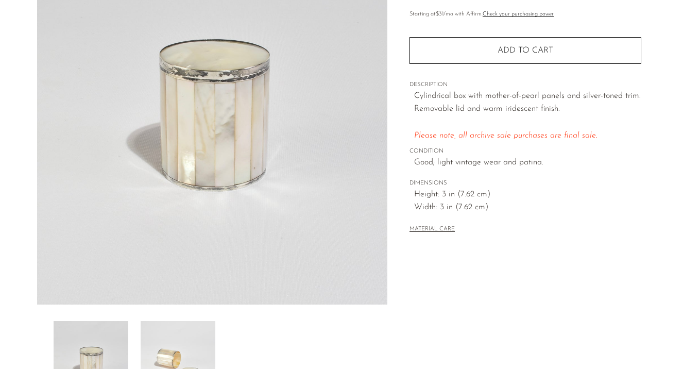
click at [200, 331] on img at bounding box center [178, 362] width 75 height 82
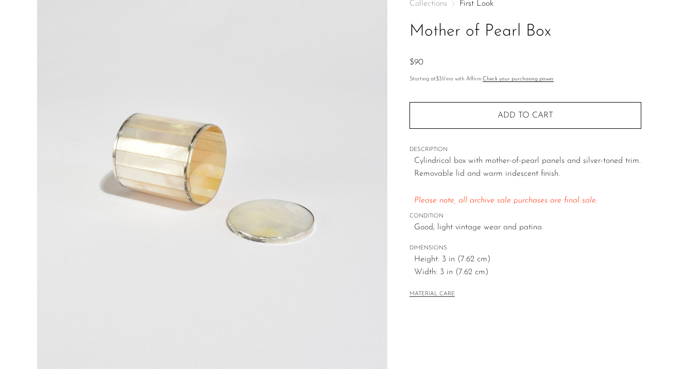
scroll to position [64, 0]
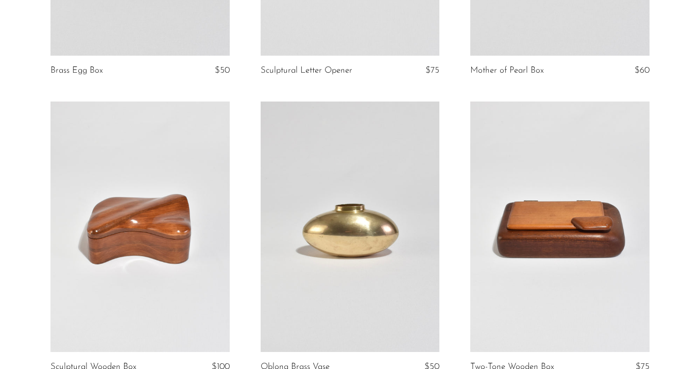
scroll to position [1556, 0]
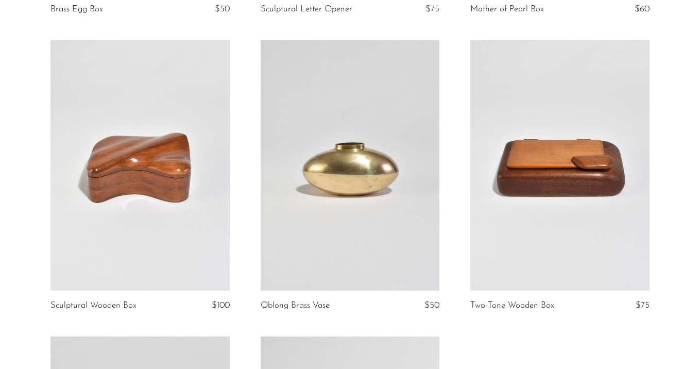
click at [159, 148] on link at bounding box center [140, 165] width 179 height 251
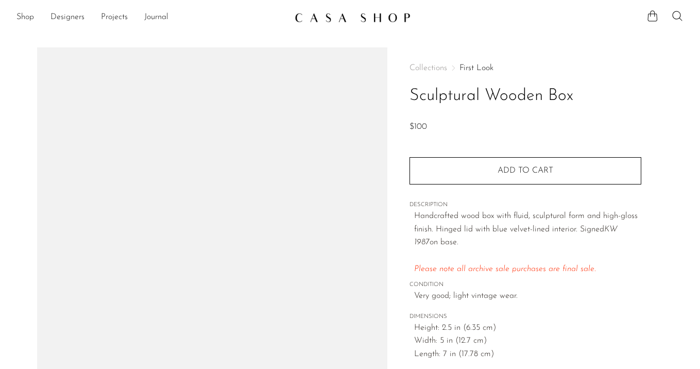
scroll to position [130, 0]
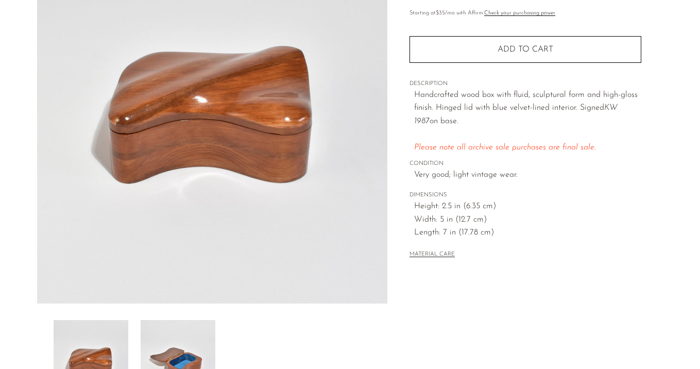
click at [171, 341] on img at bounding box center [178, 361] width 75 height 82
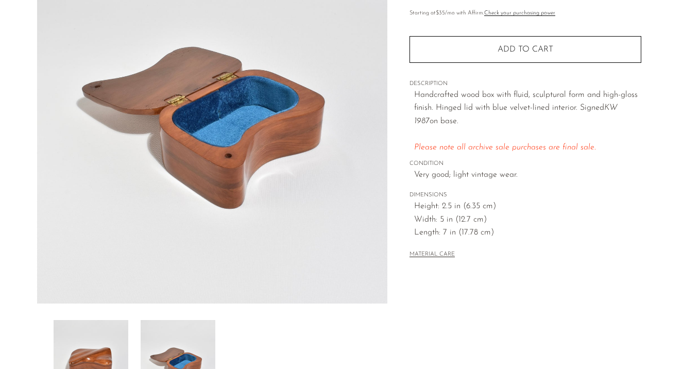
click at [89, 346] on img at bounding box center [91, 361] width 75 height 82
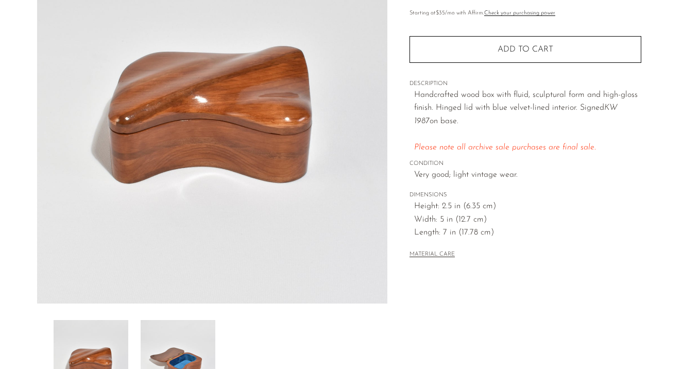
click at [174, 338] on img at bounding box center [178, 361] width 75 height 82
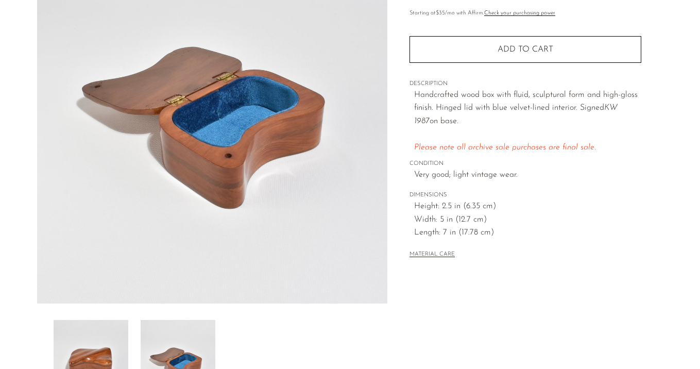
click at [113, 329] on img at bounding box center [91, 361] width 75 height 82
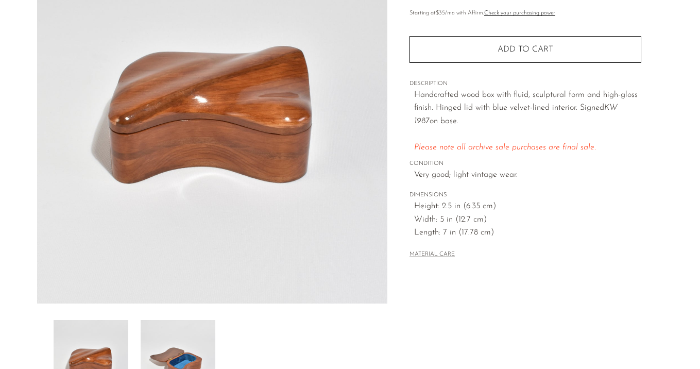
click at [193, 327] on img at bounding box center [178, 361] width 75 height 82
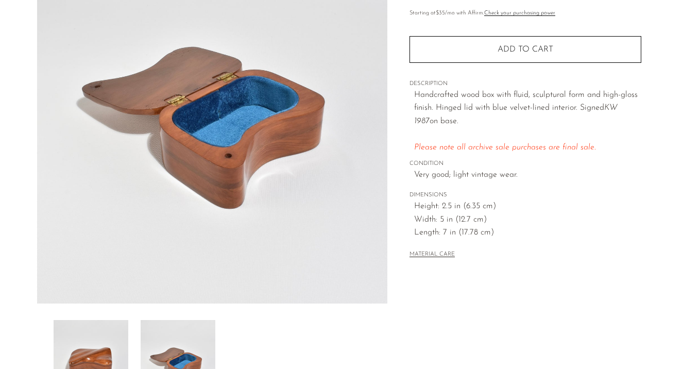
click at [113, 333] on img at bounding box center [91, 361] width 75 height 82
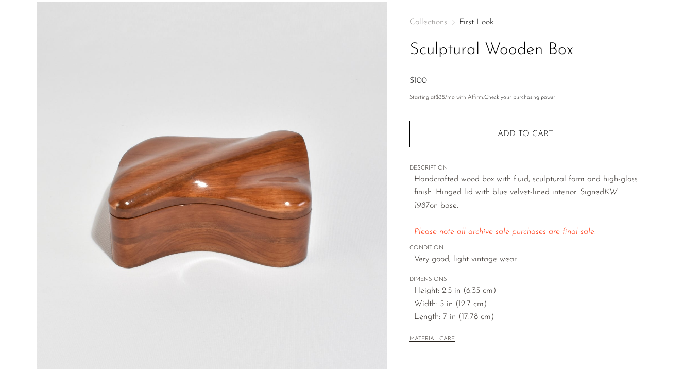
scroll to position [50, 0]
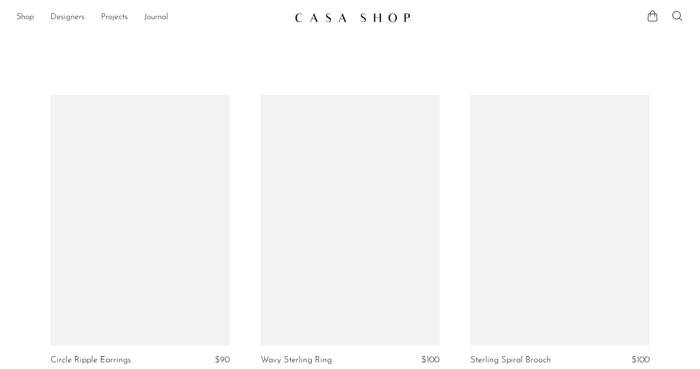
scroll to position [1556, 0]
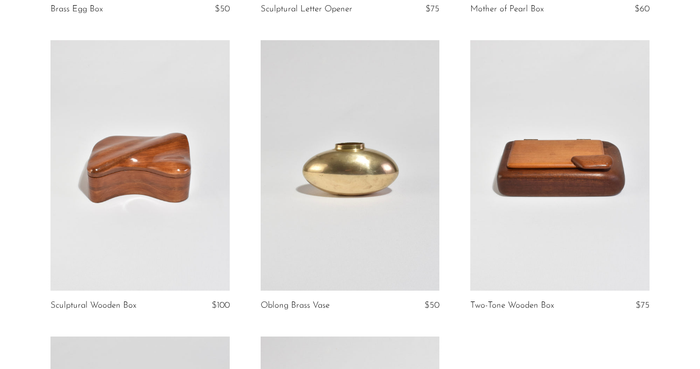
click at [405, 166] on link at bounding box center [350, 165] width 179 height 251
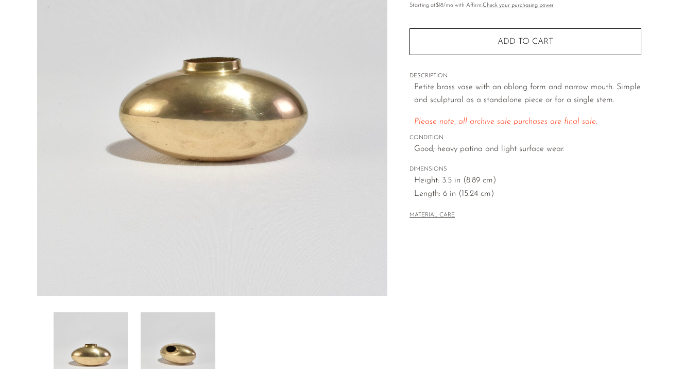
scroll to position [139, 0]
click at [177, 322] on img at bounding box center [178, 353] width 75 height 82
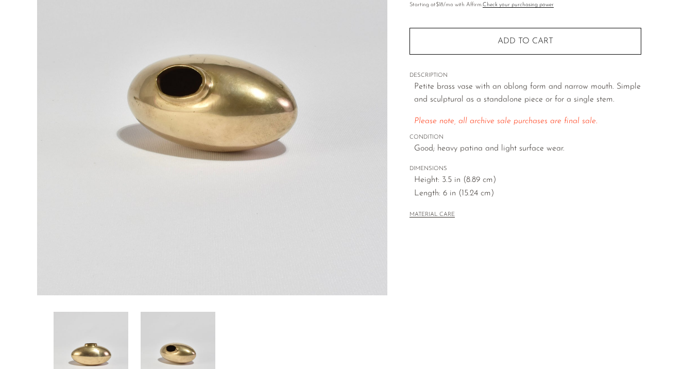
click at [96, 337] on img at bounding box center [91, 353] width 75 height 82
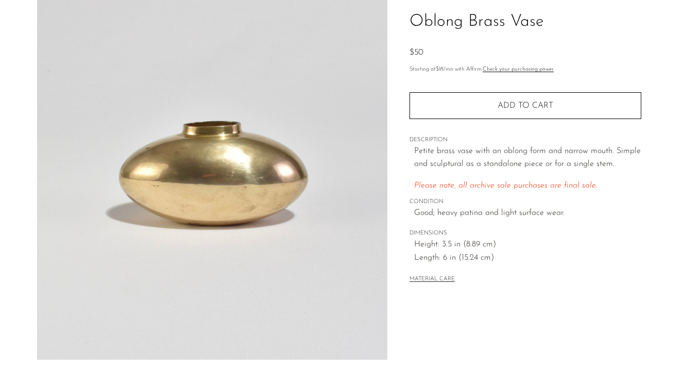
scroll to position [72, 0]
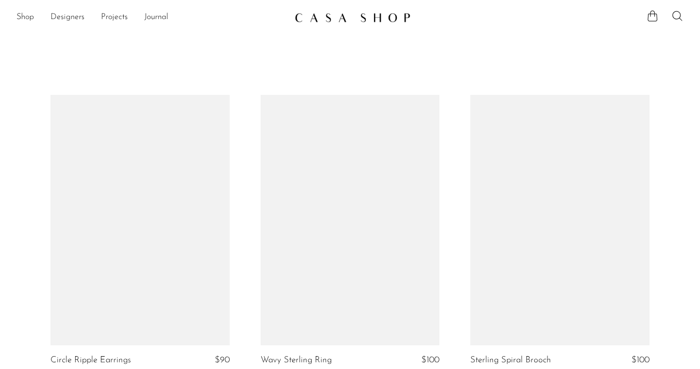
scroll to position [1556, 0]
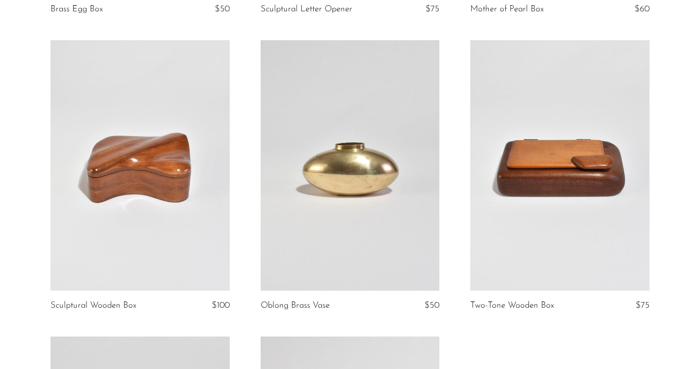
click at [540, 178] on link at bounding box center [560, 165] width 179 height 251
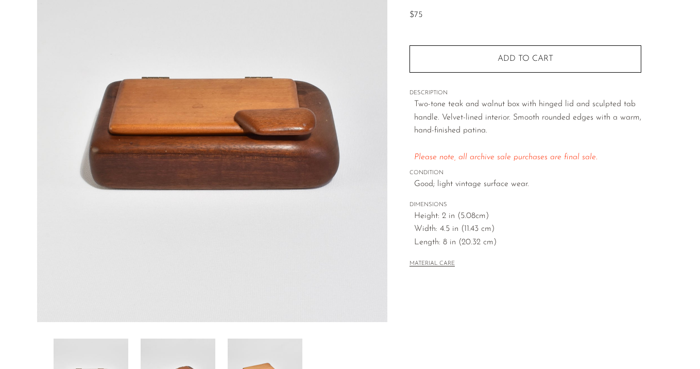
scroll to position [112, 0]
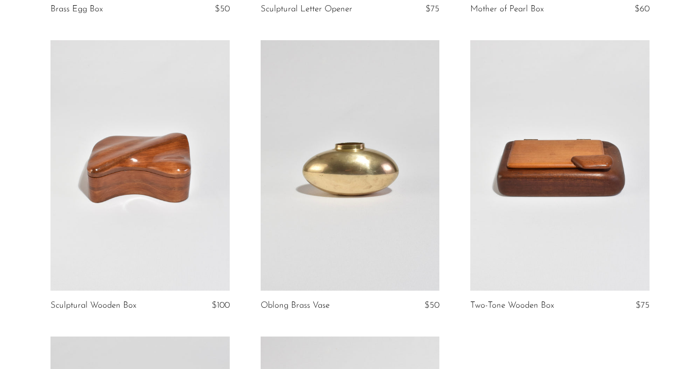
scroll to position [1814, 0]
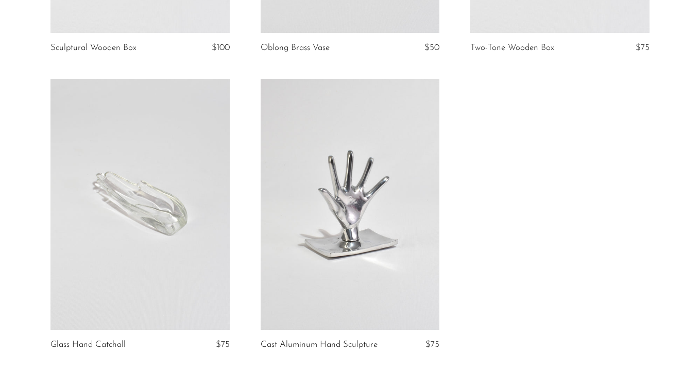
click at [112, 130] on link at bounding box center [140, 204] width 179 height 251
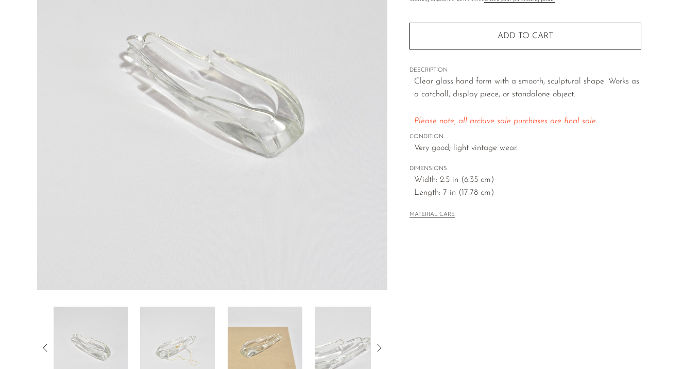
scroll to position [145, 0]
click at [181, 341] on img at bounding box center [177, 346] width 75 height 82
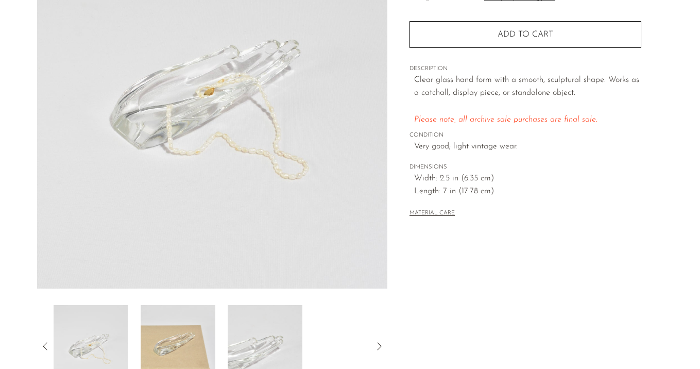
click at [181, 341] on img at bounding box center [178, 346] width 75 height 82
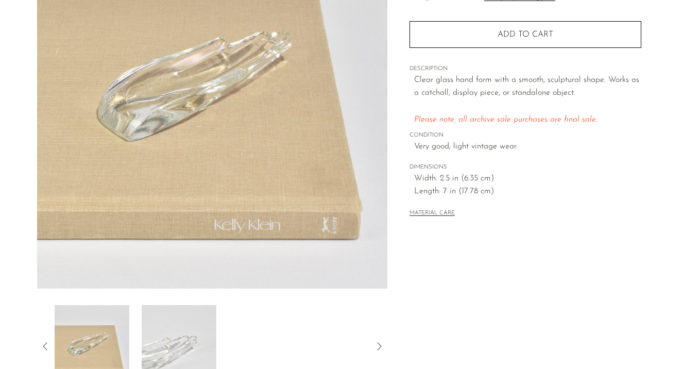
click at [181, 341] on img at bounding box center [178, 346] width 75 height 82
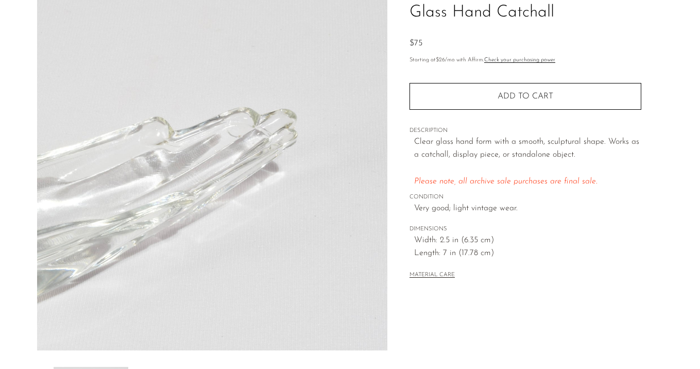
scroll to position [82, 0]
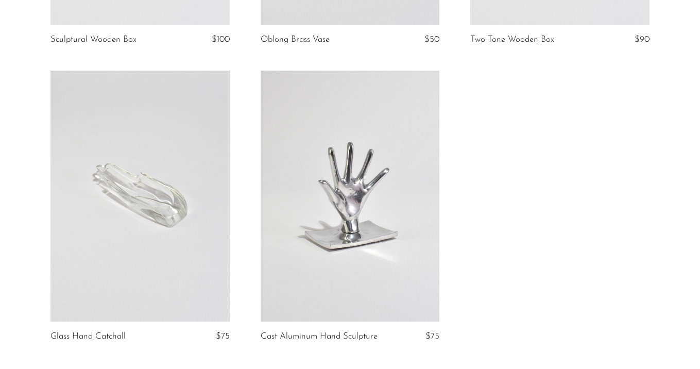
scroll to position [1824, 0]
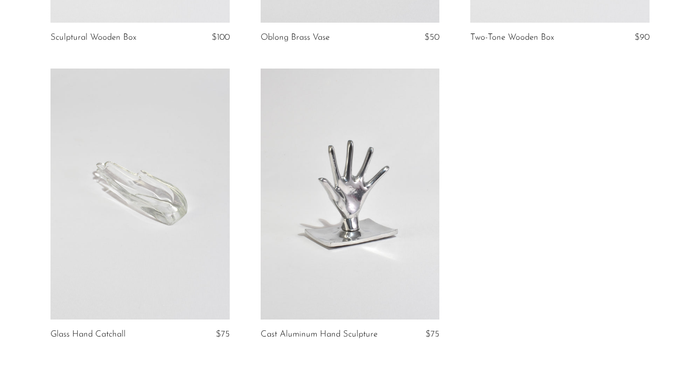
click at [360, 201] on link at bounding box center [350, 194] width 179 height 251
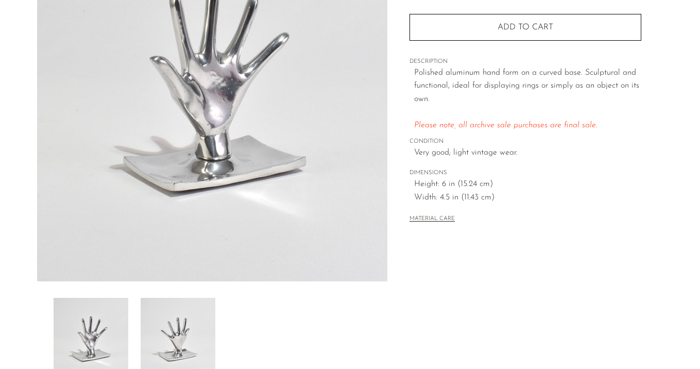
scroll to position [153, 0]
click at [151, 333] on img at bounding box center [178, 338] width 75 height 82
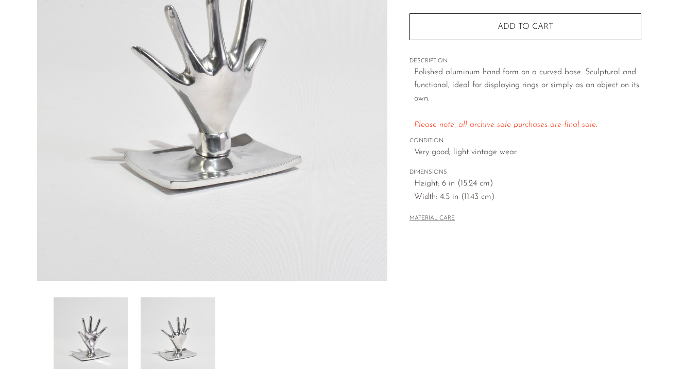
click at [100, 333] on img at bounding box center [91, 338] width 75 height 82
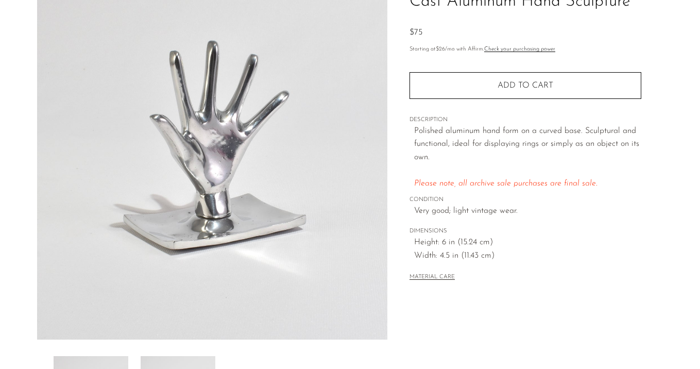
scroll to position [93, 0]
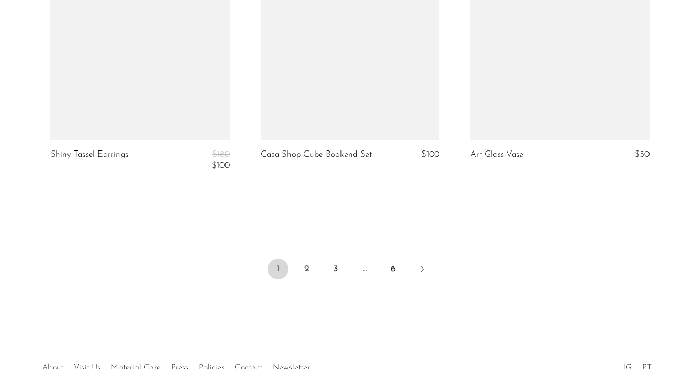
scroll to position [3584, 0]
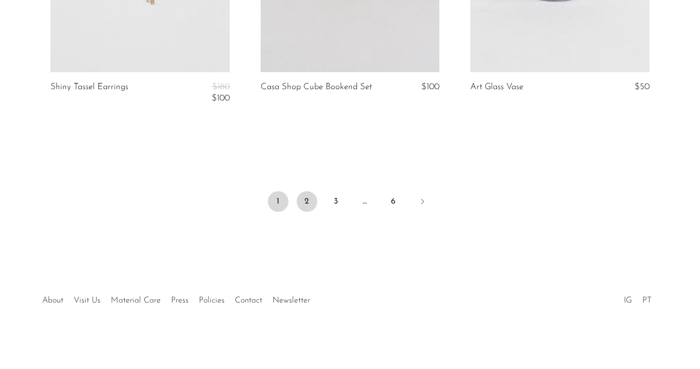
click at [311, 203] on link "2" at bounding box center [307, 201] width 21 height 21
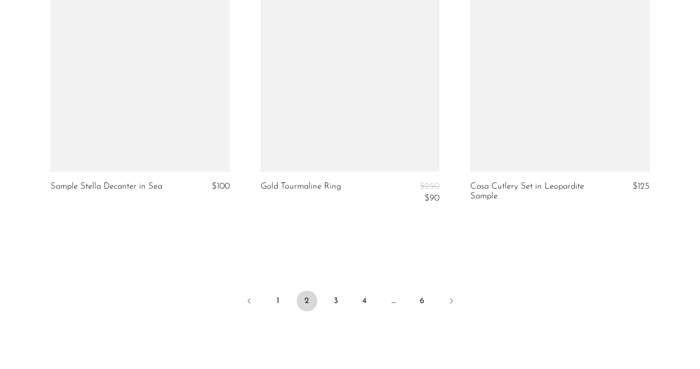
scroll to position [3643, 0]
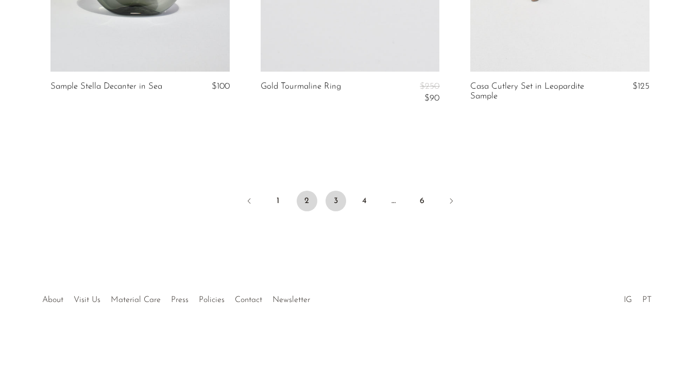
click at [340, 197] on link "3" at bounding box center [336, 201] width 21 height 21
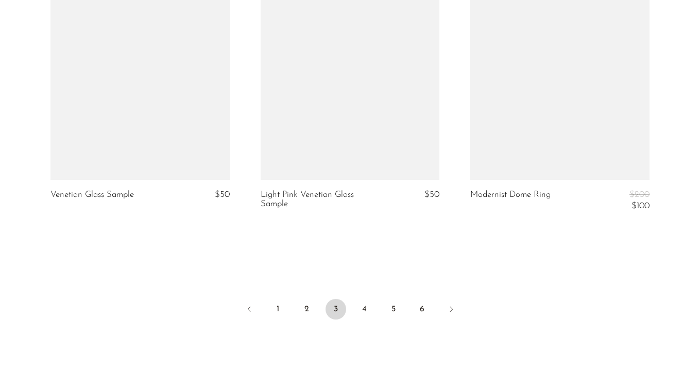
scroll to position [3616, 0]
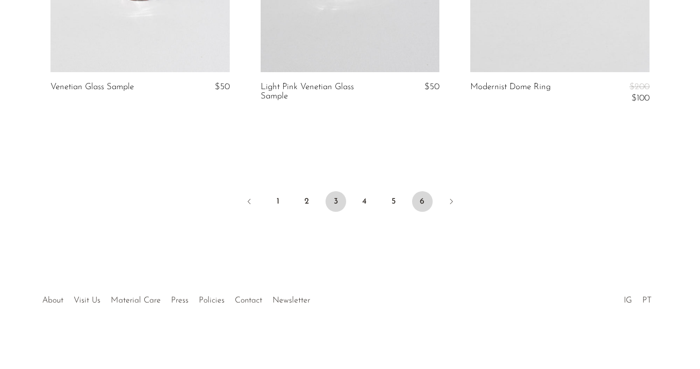
click at [425, 202] on link "6" at bounding box center [422, 201] width 21 height 21
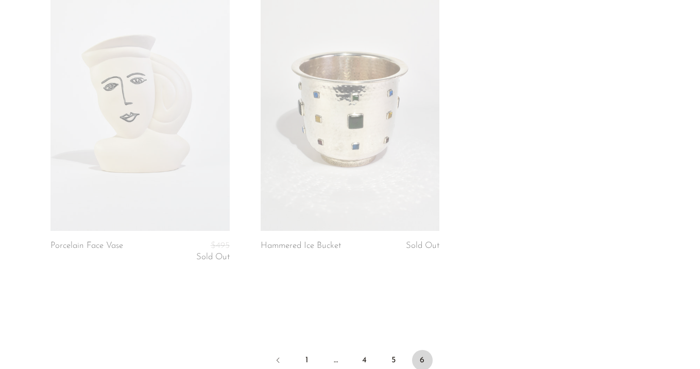
scroll to position [2108, 0]
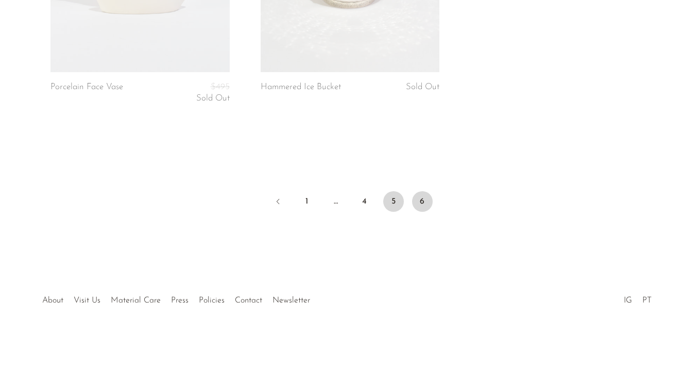
click at [388, 201] on link "5" at bounding box center [393, 201] width 21 height 21
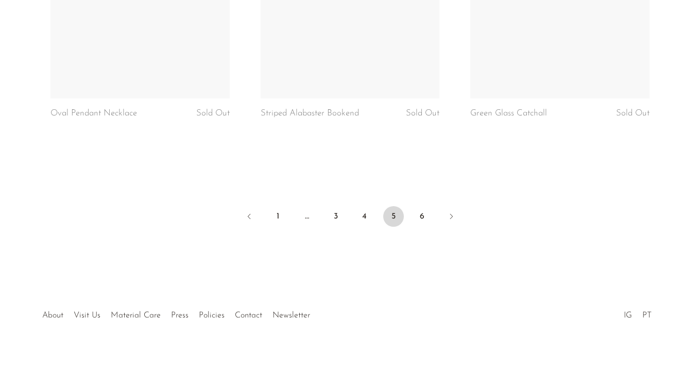
scroll to position [3637, 0]
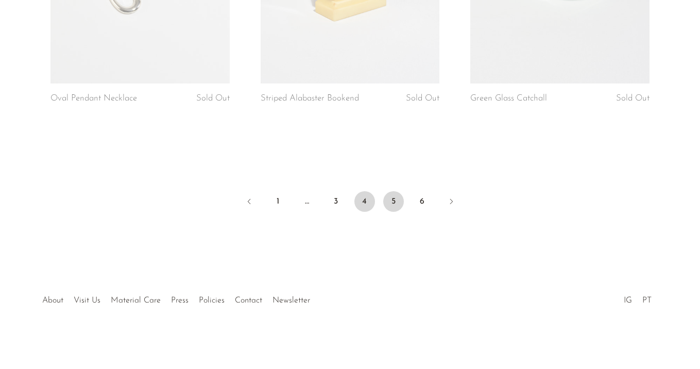
click at [368, 199] on link "4" at bounding box center [365, 201] width 21 height 21
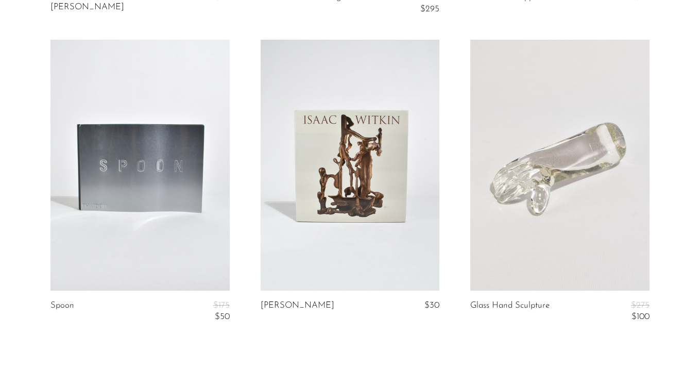
scroll to position [3662, 0]
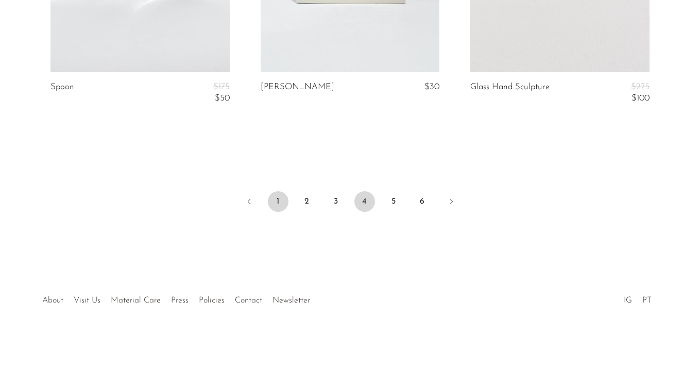
click at [279, 203] on link "1" at bounding box center [278, 201] width 21 height 21
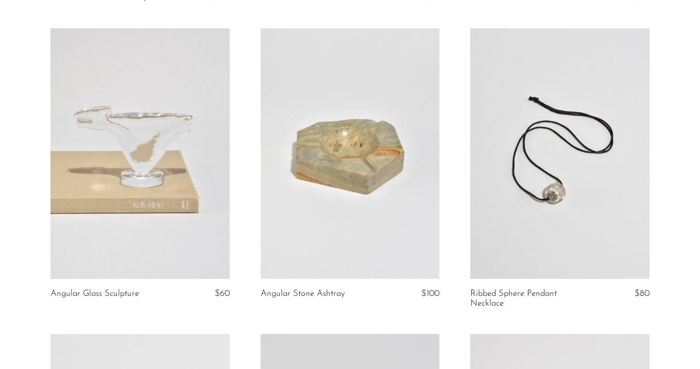
scroll to position [1251, 0]
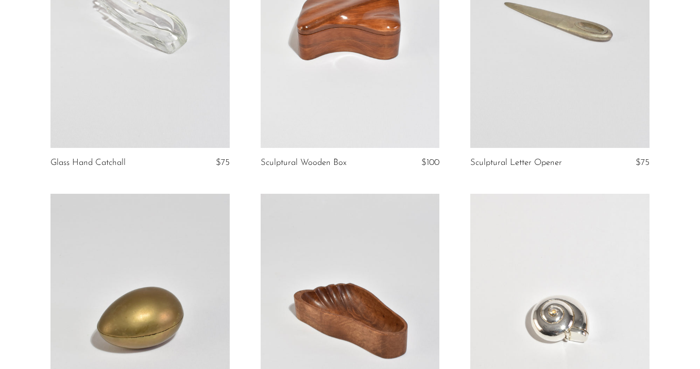
scroll to position [848, 0]
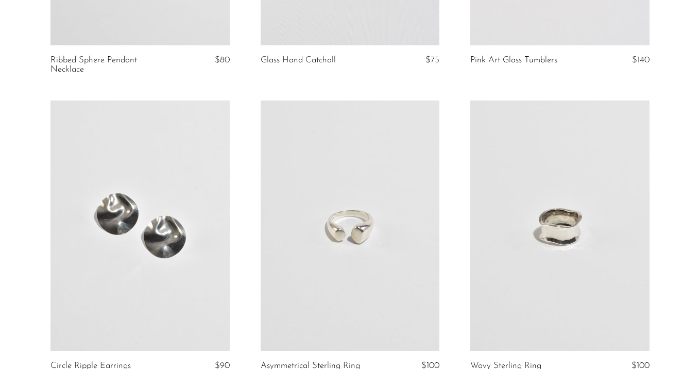
scroll to position [2497, 0]
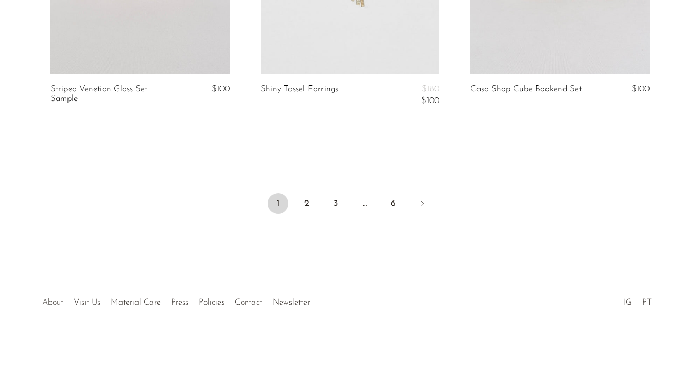
scroll to position [3596, 0]
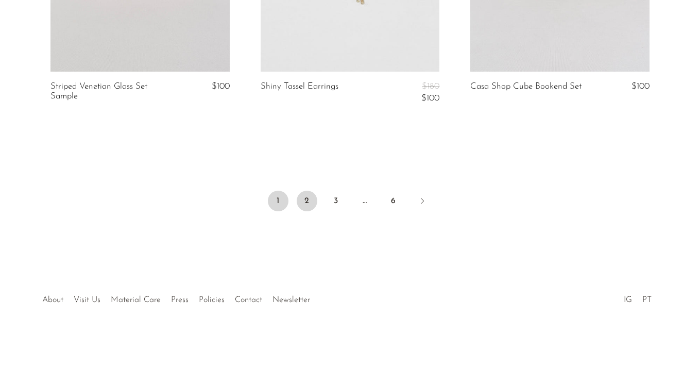
click at [308, 198] on link "2" at bounding box center [307, 201] width 21 height 21
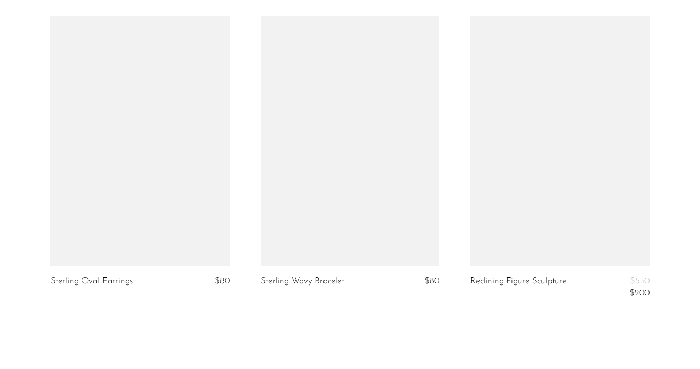
scroll to position [3647, 0]
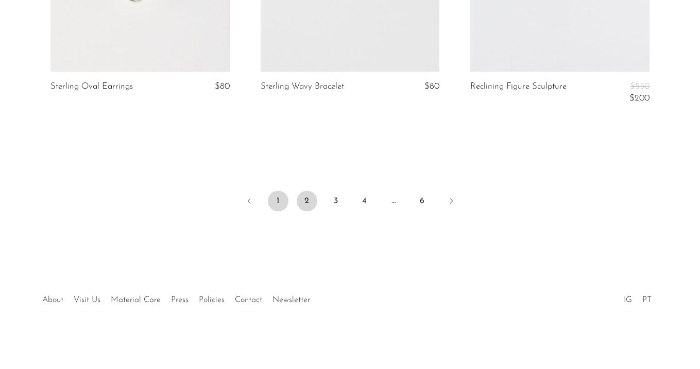
click at [281, 194] on link "1" at bounding box center [278, 201] width 21 height 21
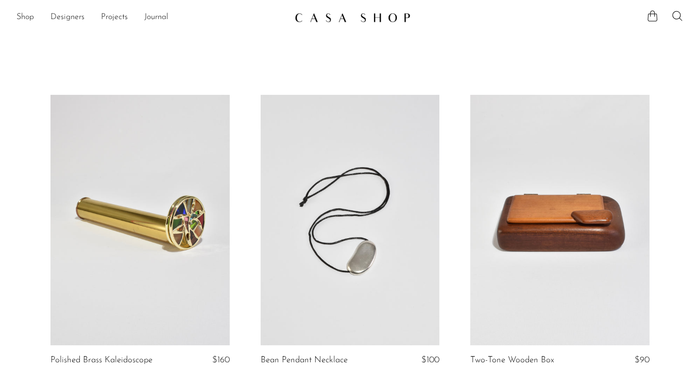
scroll to position [7, 0]
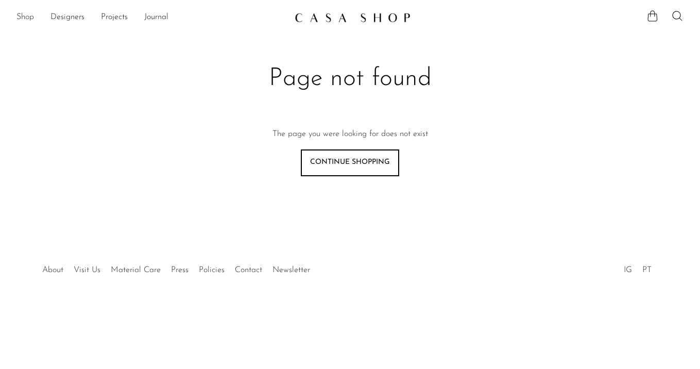
click at [24, 13] on link "Shop" at bounding box center [25, 17] width 18 height 13
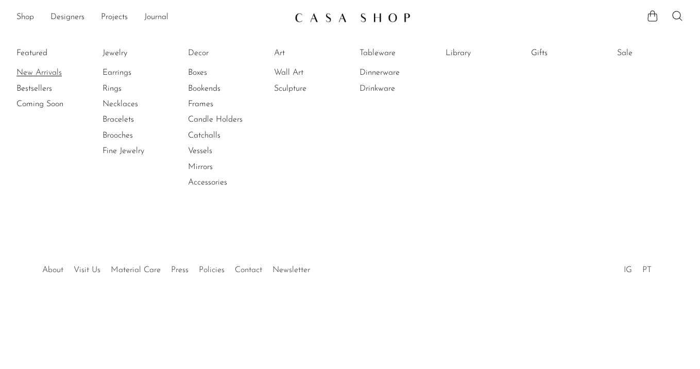
click at [33, 71] on link "New Arrivals" at bounding box center [54, 72] width 77 height 11
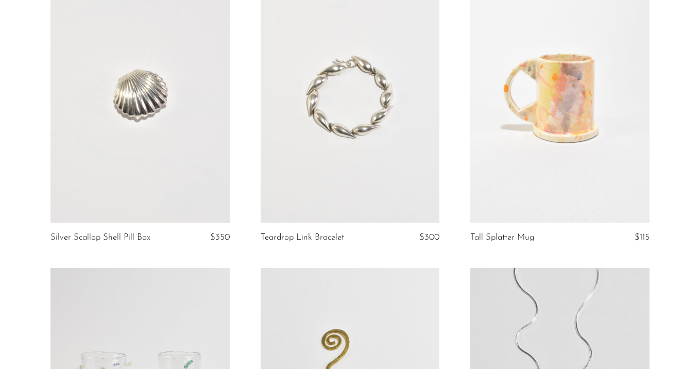
scroll to position [3410, 0]
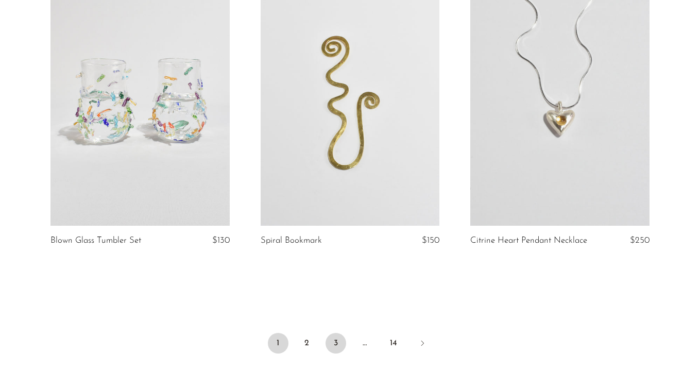
click at [339, 344] on link "3" at bounding box center [336, 343] width 21 height 21
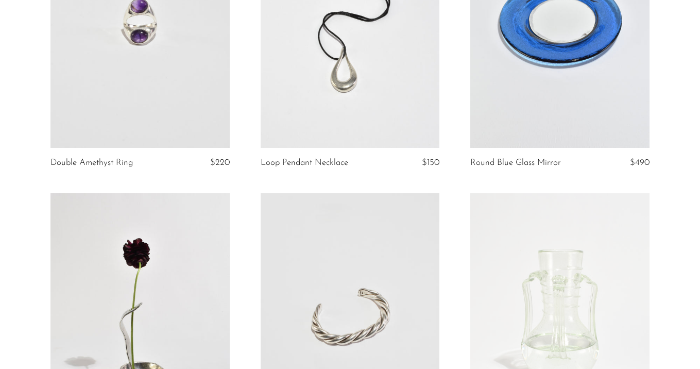
scroll to position [3420, 0]
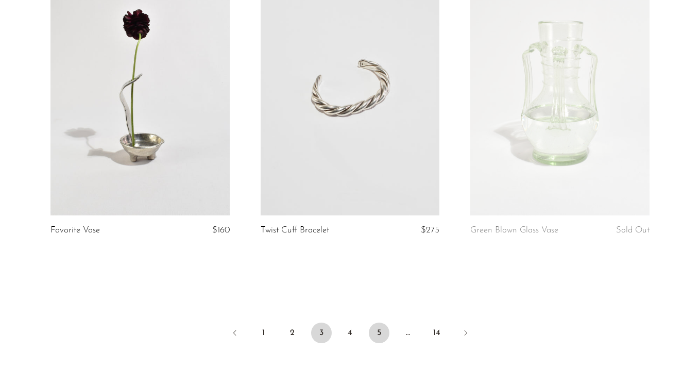
click at [377, 329] on link "5" at bounding box center [379, 333] width 21 height 21
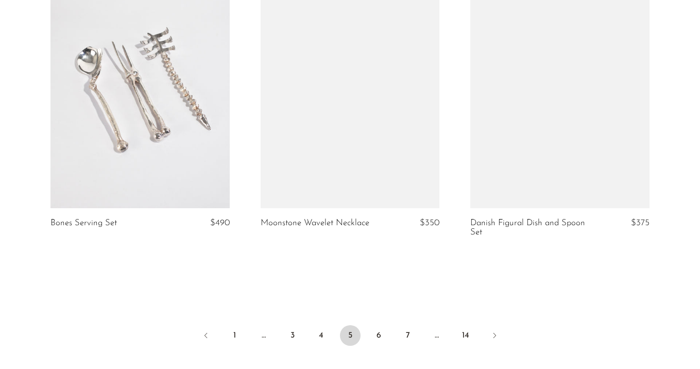
scroll to position [3580, 0]
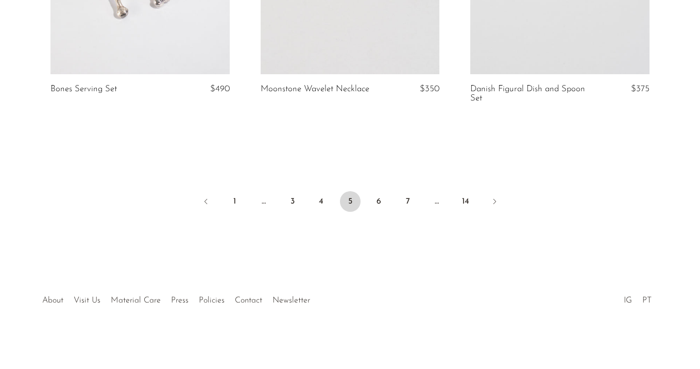
click at [418, 203] on ul "1 … 3 4 5 6 7 … 14" at bounding box center [351, 202] width 660 height 31
click at [408, 196] on link "7" at bounding box center [408, 201] width 21 height 21
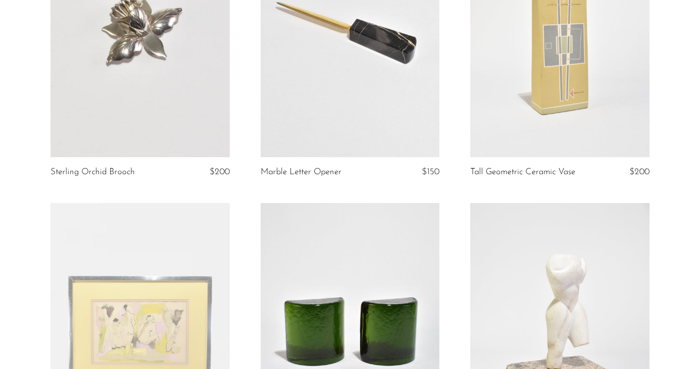
scroll to position [505, 0]
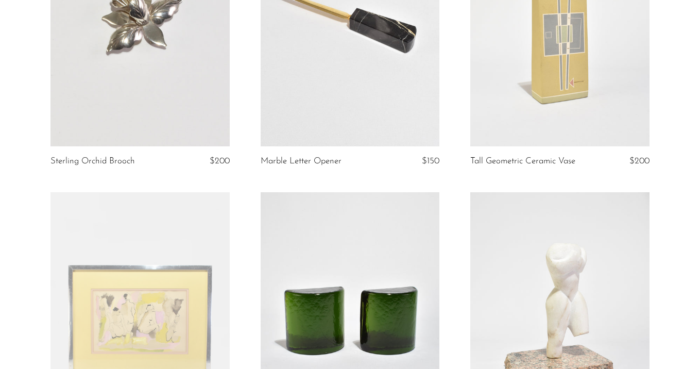
click at [215, 105] on link at bounding box center [140, 20] width 179 height 251
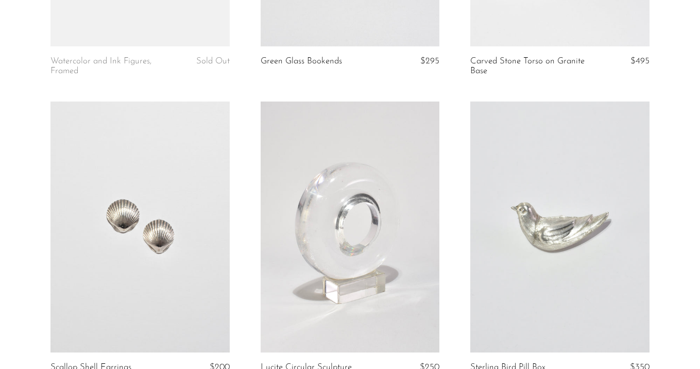
click at [389, 221] on link at bounding box center [350, 227] width 179 height 251
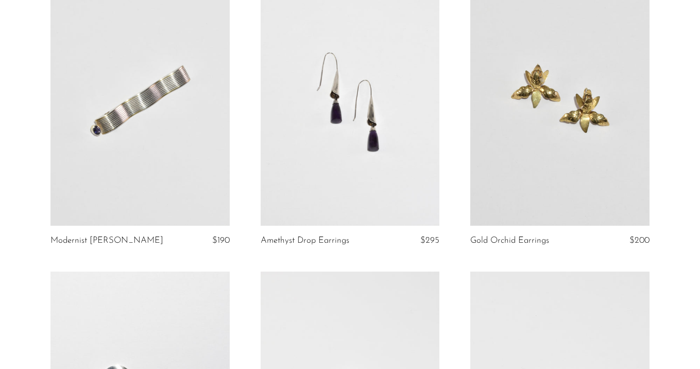
scroll to position [2223, 0]
click at [544, 165] on link at bounding box center [560, 101] width 179 height 251
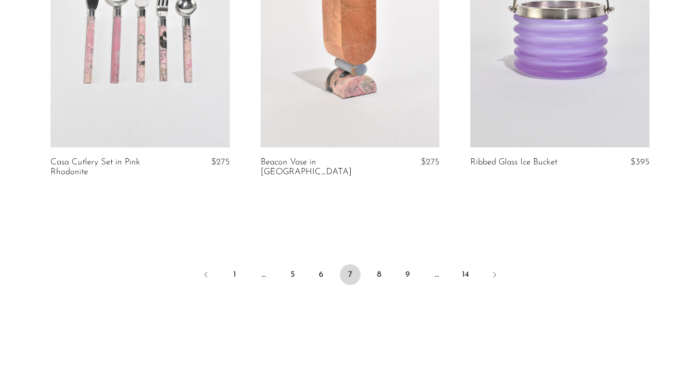
scroll to position [3448, 0]
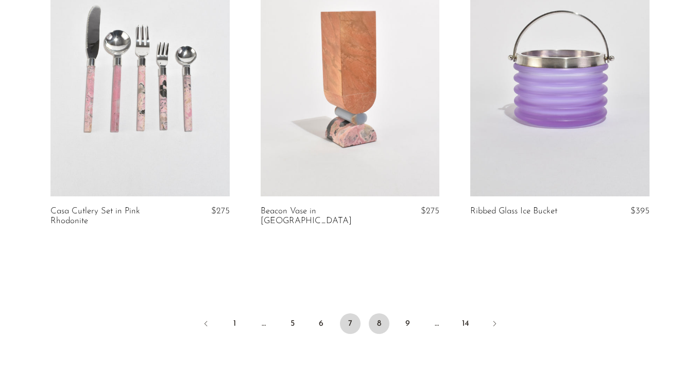
click at [384, 325] on link "8" at bounding box center [379, 323] width 21 height 21
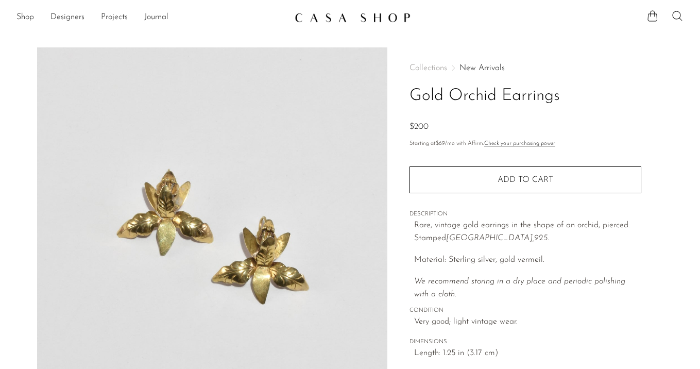
click at [677, 16] on icon at bounding box center [678, 16] width 12 height 12
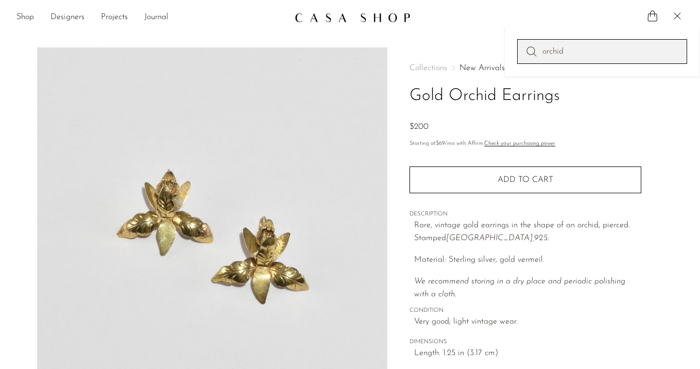
type input "orchid"
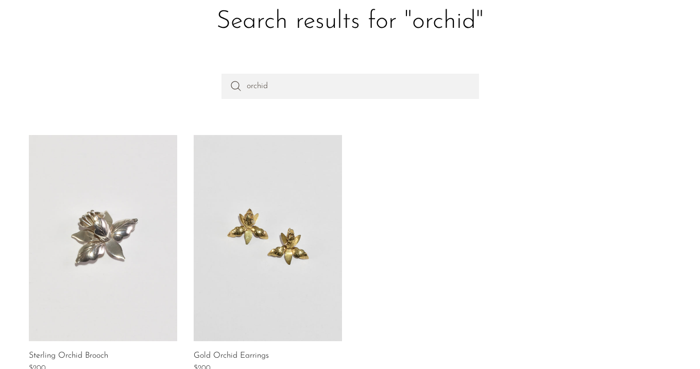
scroll to position [141, 0]
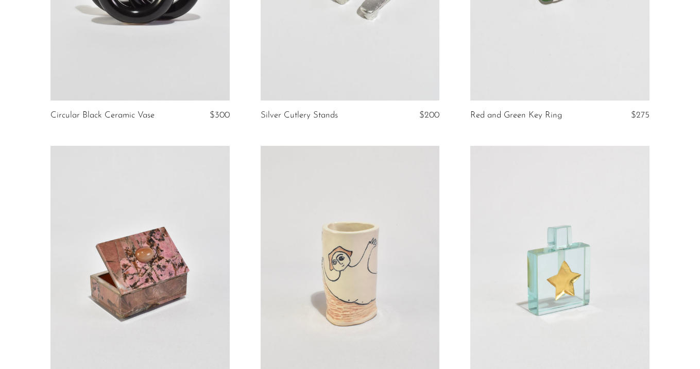
scroll to position [1594, 0]
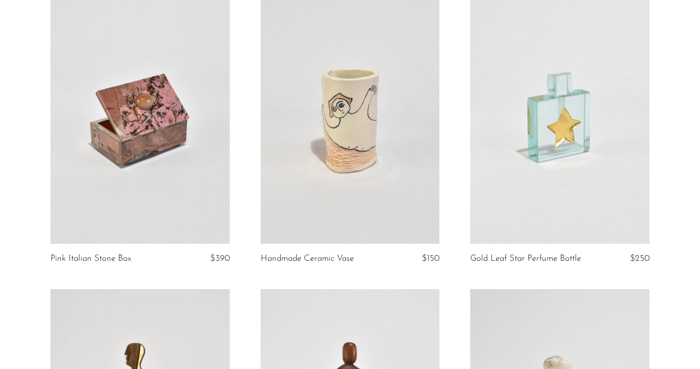
click at [399, 178] on link at bounding box center [350, 118] width 179 height 251
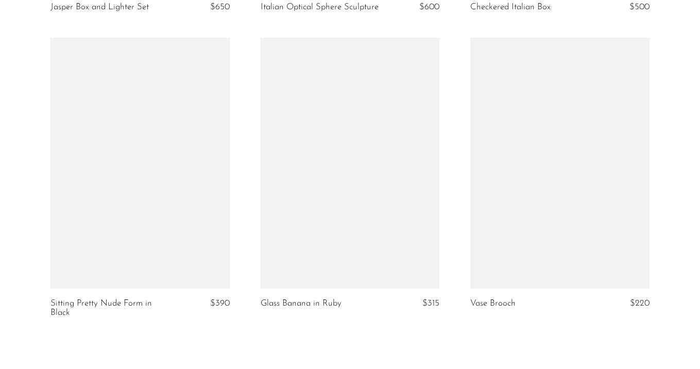
scroll to position [3546, 0]
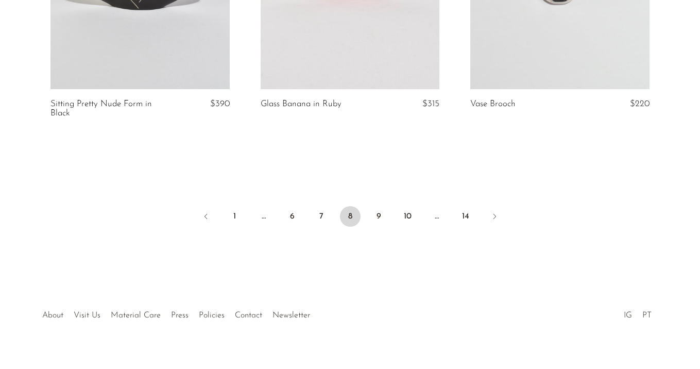
click at [390, 214] on ul "1 … 6 7 8 9 10 … 14" at bounding box center [351, 217] width 660 height 31
click at [379, 215] on link "9" at bounding box center [379, 216] width 21 height 21
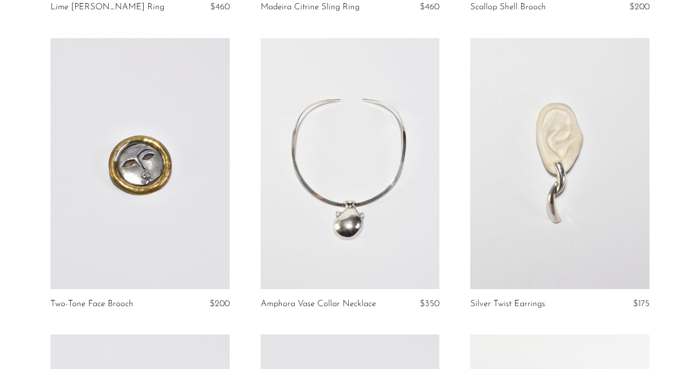
scroll to position [359, 0]
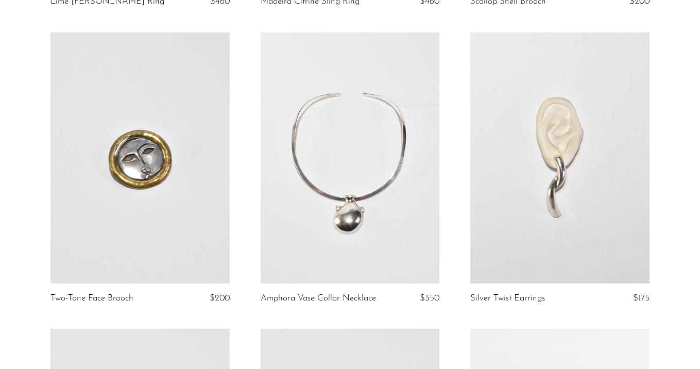
click at [548, 246] on link at bounding box center [560, 157] width 179 height 251
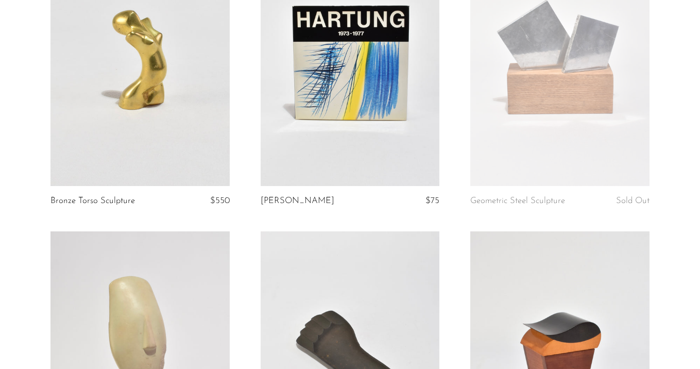
scroll to position [1650, 0]
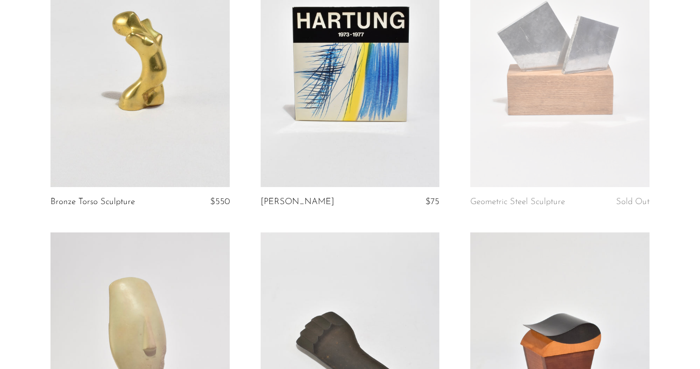
click at [402, 104] on link at bounding box center [350, 61] width 179 height 251
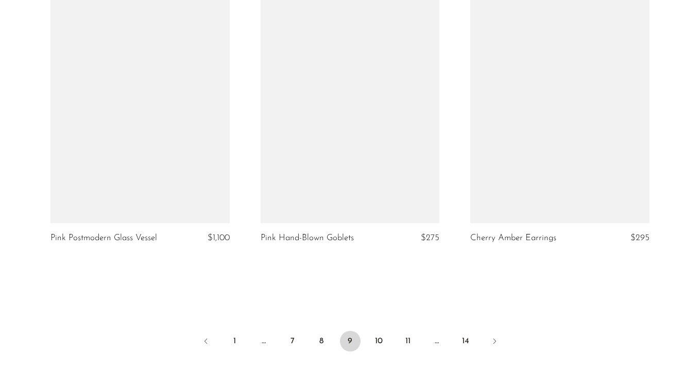
scroll to position [3412, 0]
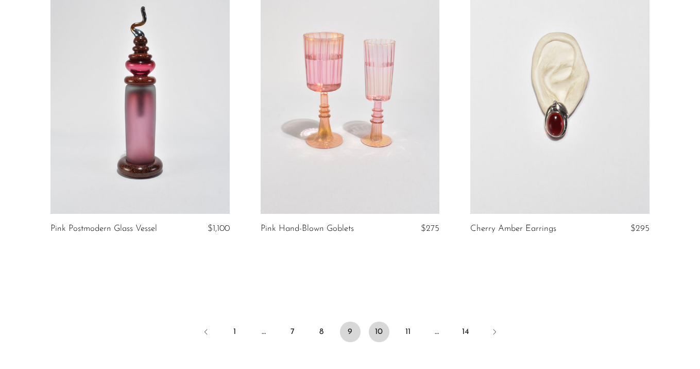
click at [376, 329] on link "10" at bounding box center [379, 332] width 21 height 21
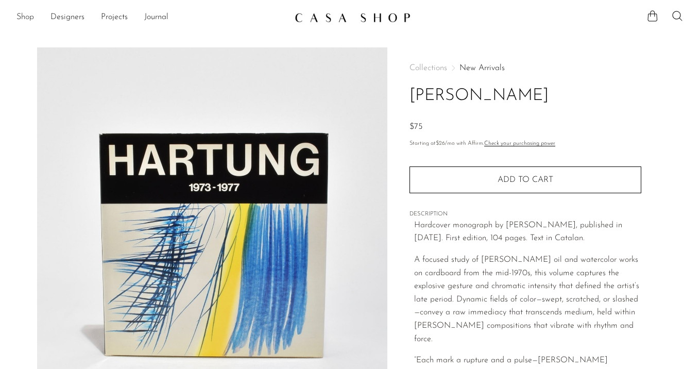
click at [18, 17] on link "Shop" at bounding box center [25, 17] width 18 height 13
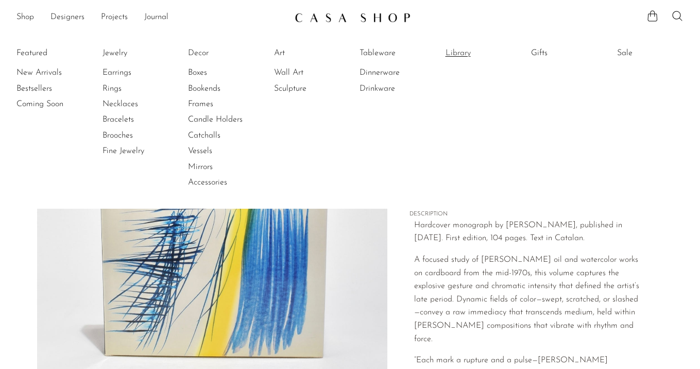
click at [463, 58] on link "Library" at bounding box center [484, 52] width 77 height 11
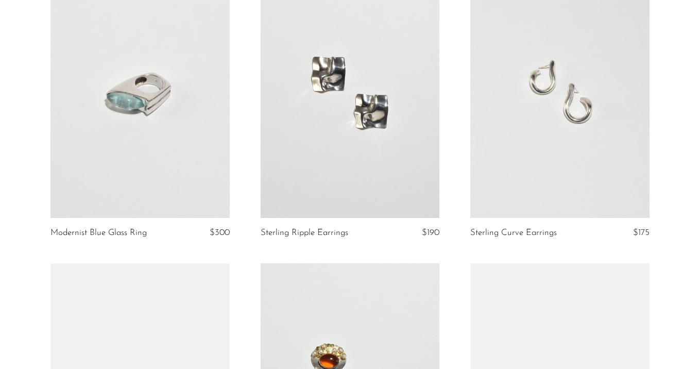
scroll to position [2223, 0]
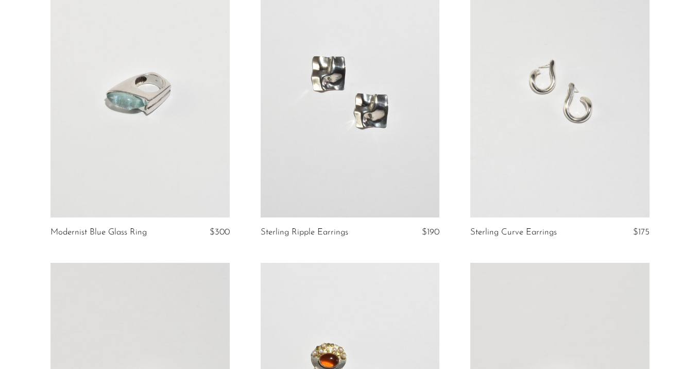
click at [446, 169] on article "Sterling Ripple Earrings $190" at bounding box center [350, 114] width 210 height 296
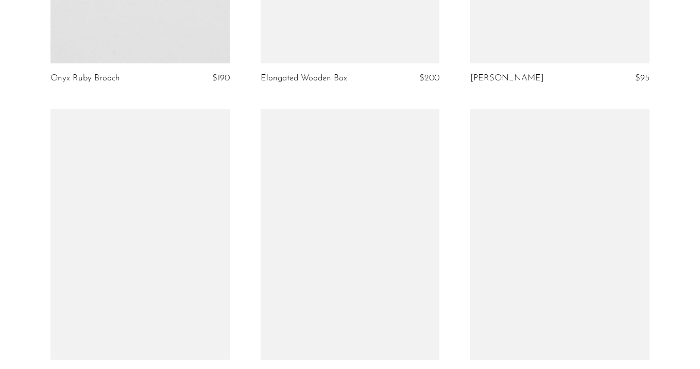
scroll to position [3401, 0]
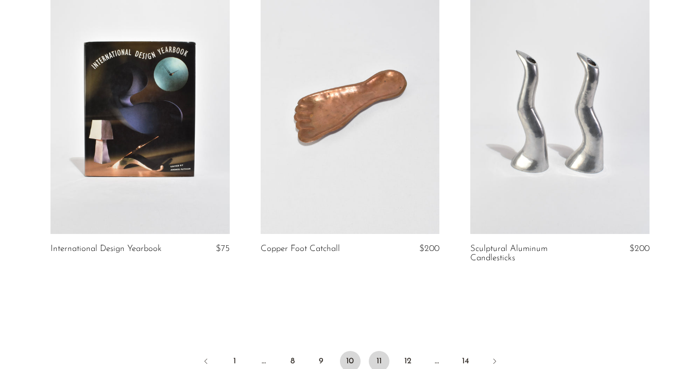
click at [388, 351] on link "11" at bounding box center [379, 361] width 21 height 21
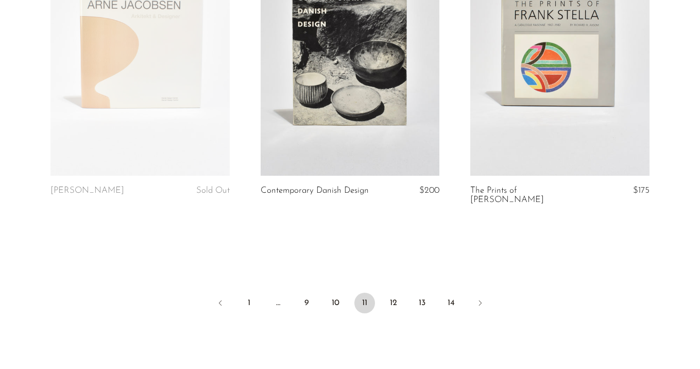
scroll to position [3442, 0]
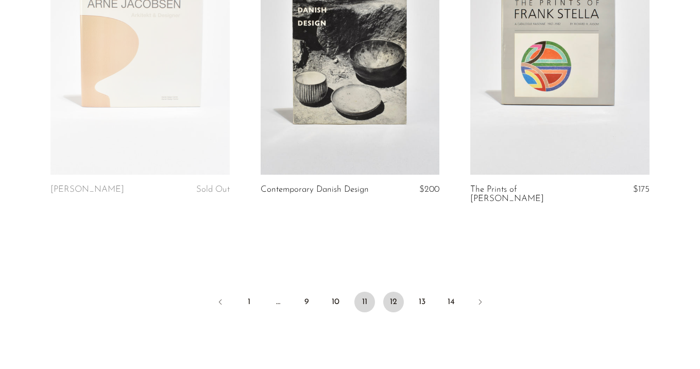
click at [394, 294] on link "12" at bounding box center [393, 302] width 21 height 21
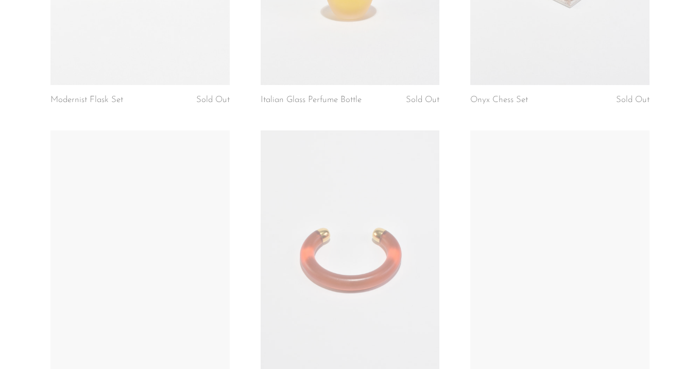
scroll to position [3561, 0]
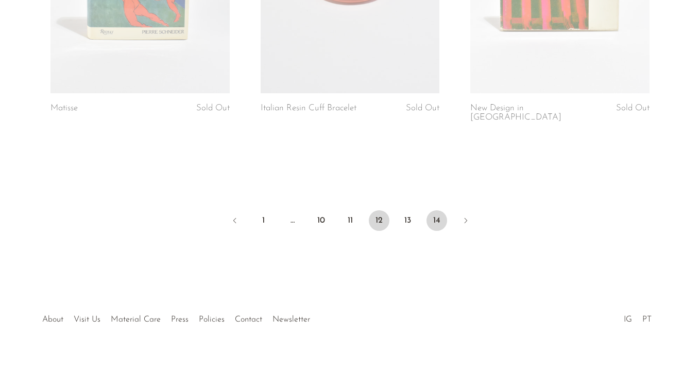
click at [441, 210] on link "14" at bounding box center [437, 220] width 21 height 21
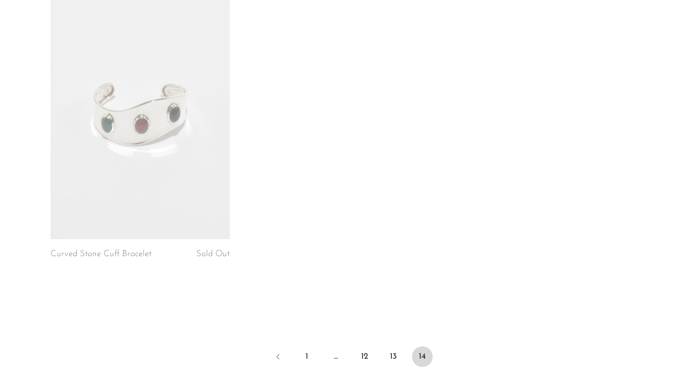
scroll to position [2060, 0]
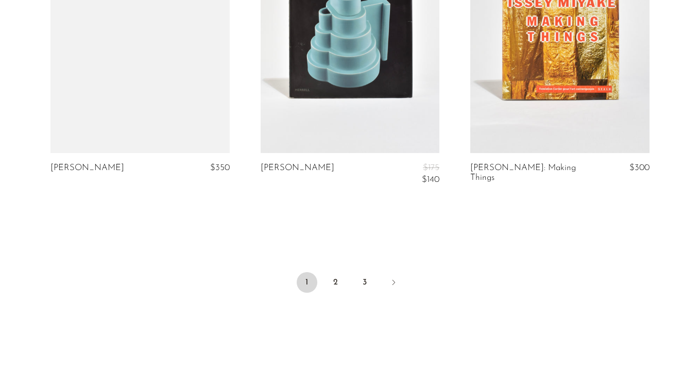
scroll to position [3603, 0]
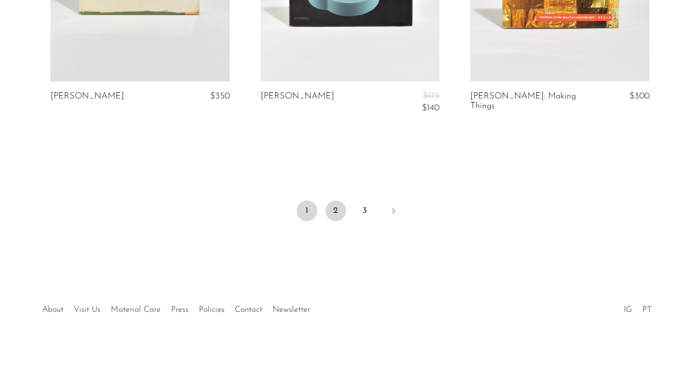
click at [331, 201] on link "2" at bounding box center [336, 211] width 21 height 21
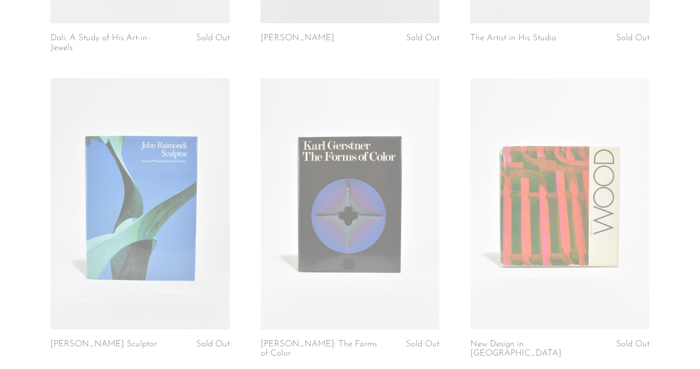
scroll to position [3584, 0]
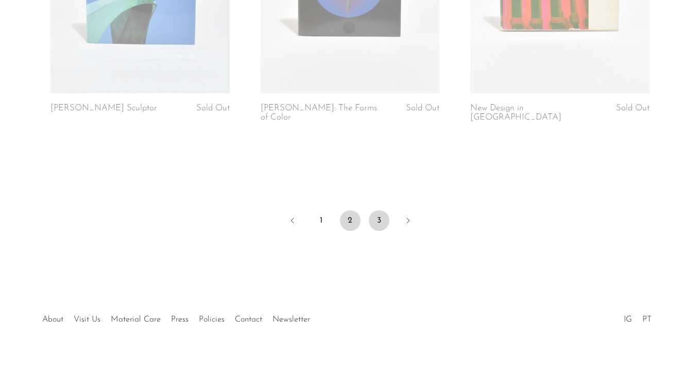
click at [382, 210] on link "3" at bounding box center [379, 220] width 21 height 21
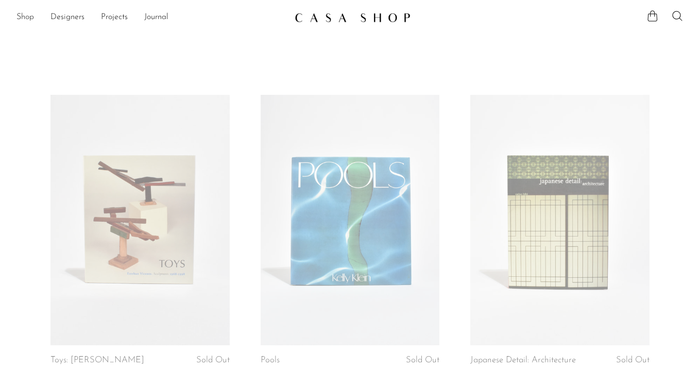
click at [34, 19] on link "Shop" at bounding box center [25, 17] width 18 height 13
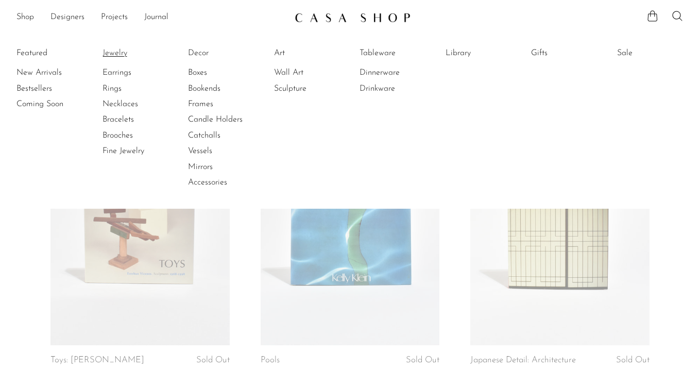
click at [126, 55] on link "Jewelry" at bounding box center [141, 52] width 77 height 11
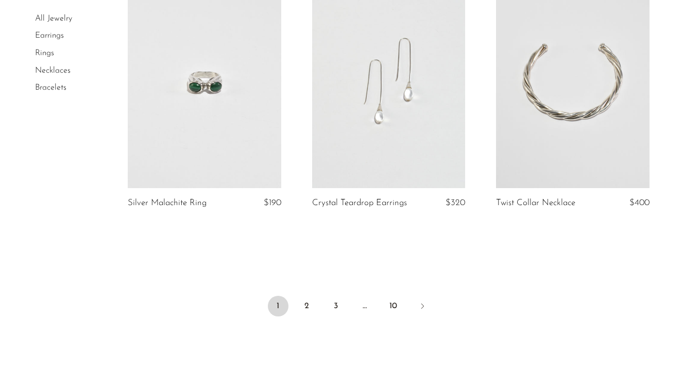
scroll to position [3147, 0]
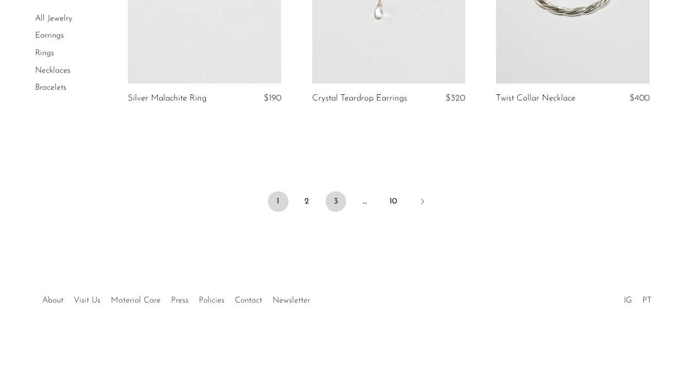
click at [335, 198] on link "3" at bounding box center [336, 201] width 21 height 21
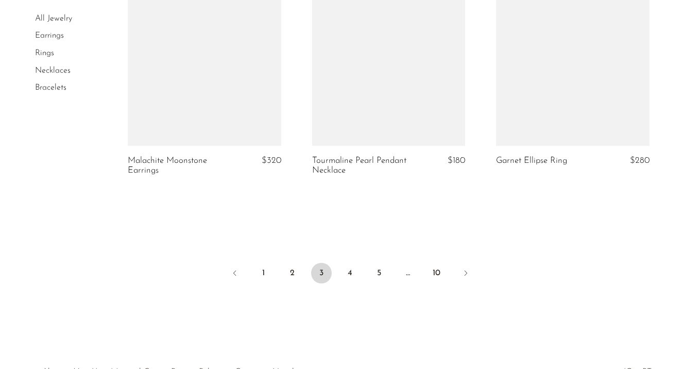
scroll to position [3083, 0]
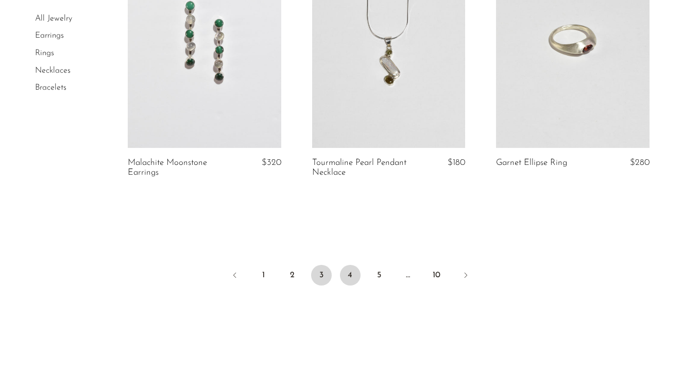
click at [352, 275] on link "4" at bounding box center [350, 275] width 21 height 21
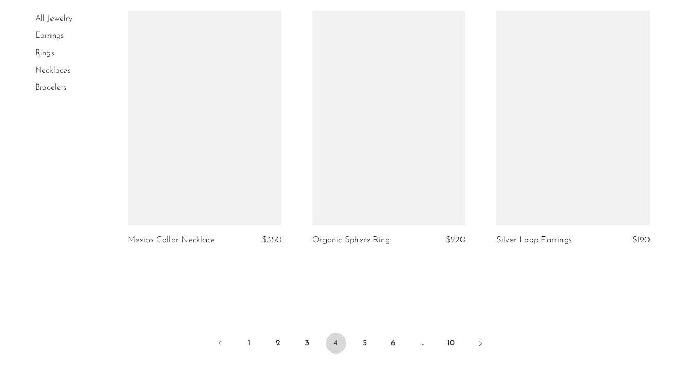
scroll to position [3050, 0]
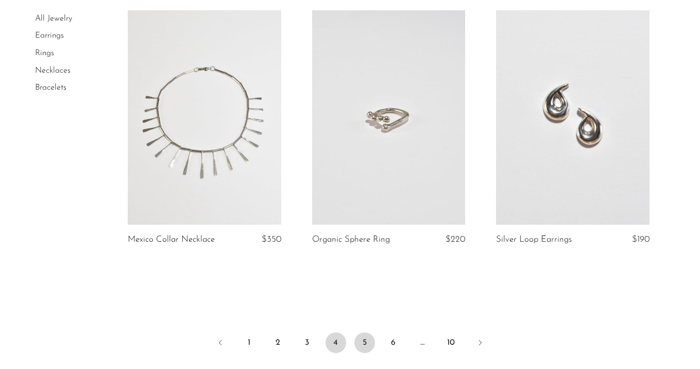
click at [373, 332] on link "5" at bounding box center [365, 342] width 21 height 21
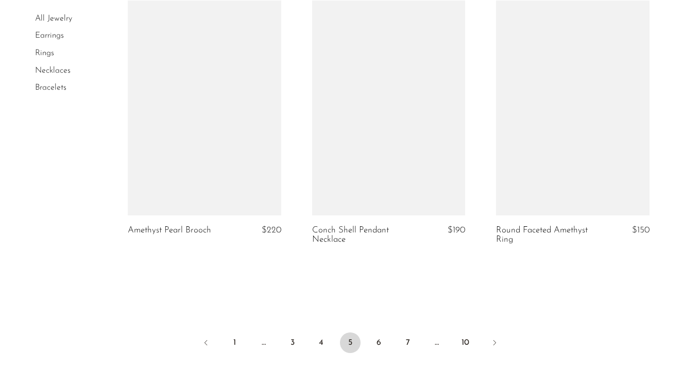
scroll to position [3045, 0]
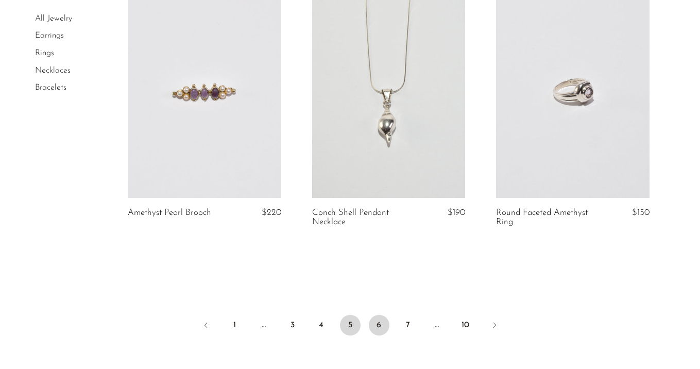
click at [374, 325] on link "6" at bounding box center [379, 325] width 21 height 21
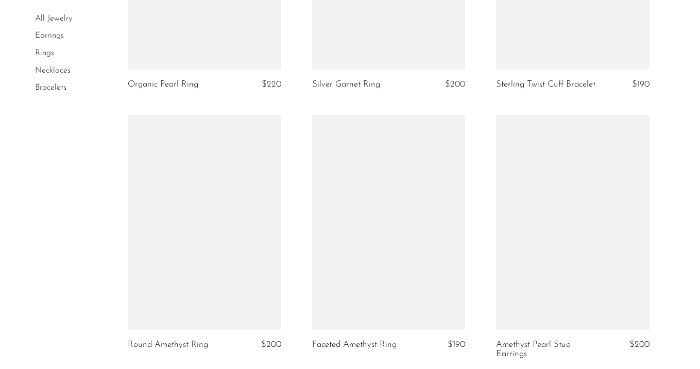
scroll to position [3020, 0]
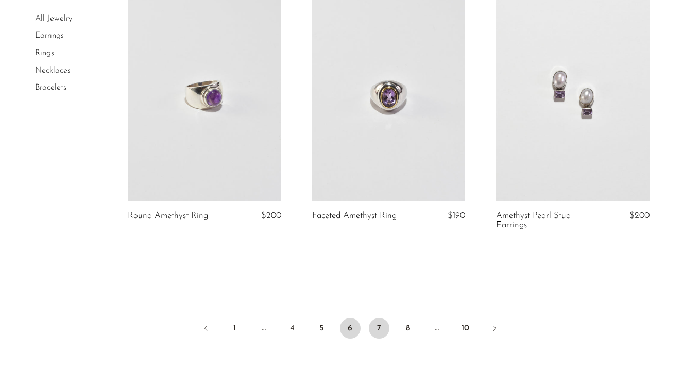
click at [375, 327] on link "7" at bounding box center [379, 328] width 21 height 21
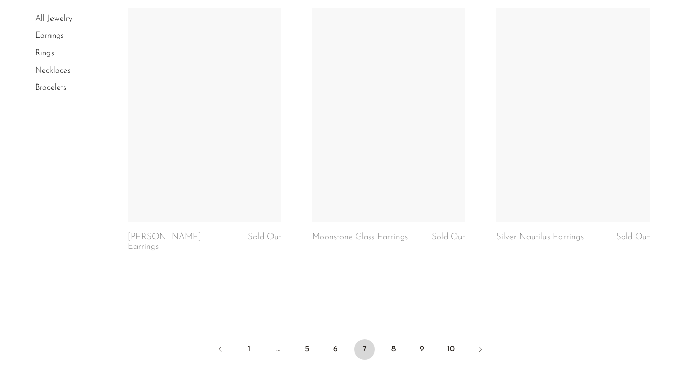
scroll to position [3194, 0]
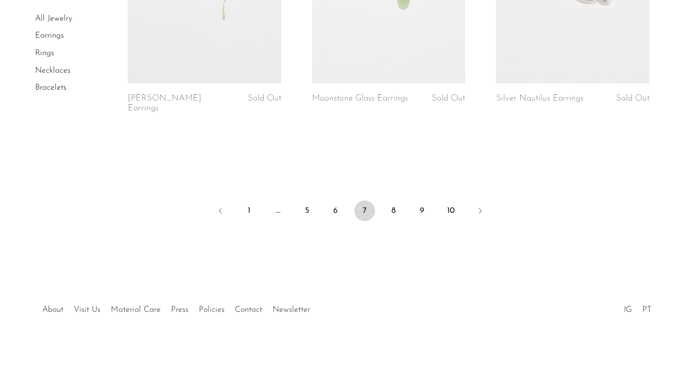
click at [52, 17] on link "All Jewelry" at bounding box center [53, 18] width 37 height 8
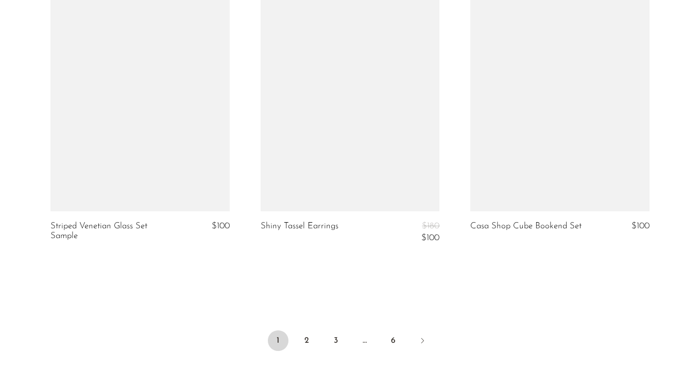
scroll to position [3596, 0]
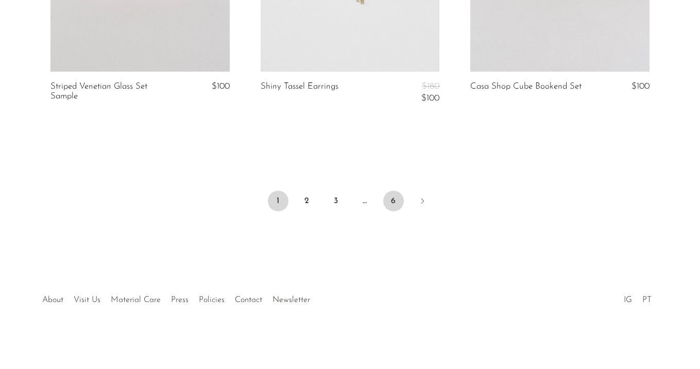
click at [394, 197] on link "6" at bounding box center [393, 201] width 21 height 21
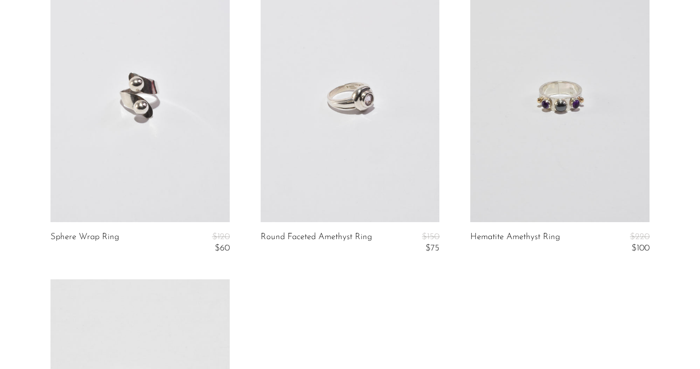
scroll to position [3088, 0]
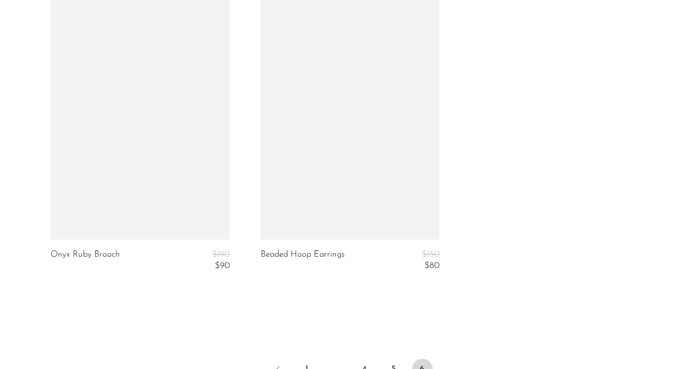
scroll to position [3341, 0]
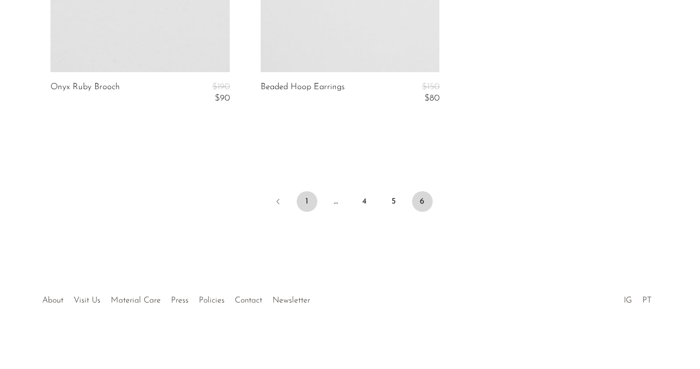
click at [306, 199] on link "1" at bounding box center [307, 201] width 21 height 21
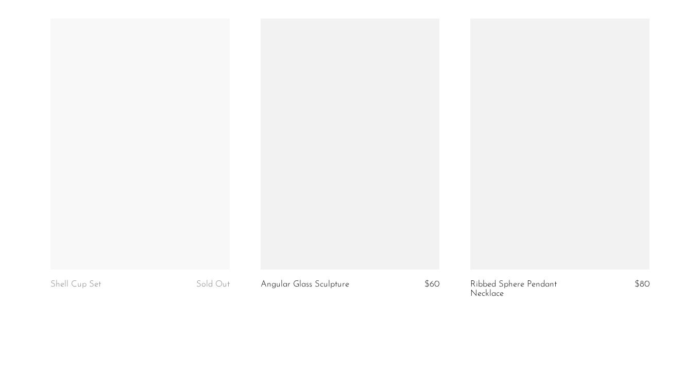
scroll to position [3413, 0]
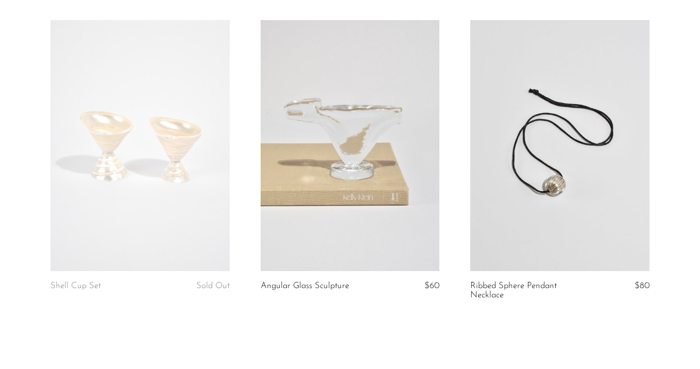
click at [103, 156] on link at bounding box center [140, 145] width 179 height 251
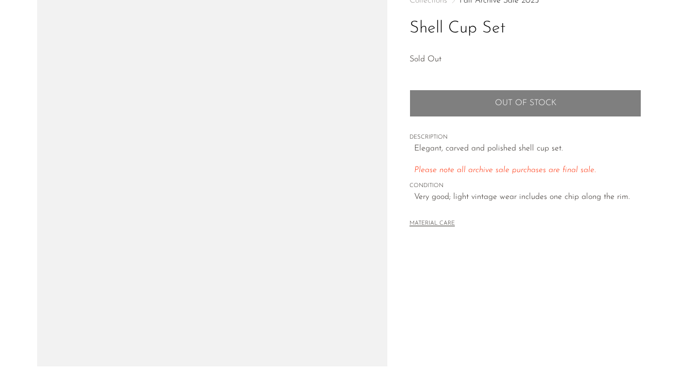
scroll to position [158, 0]
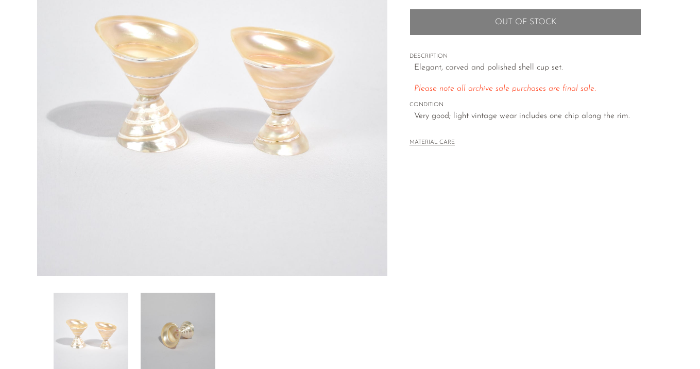
click at [176, 298] on img at bounding box center [178, 334] width 75 height 82
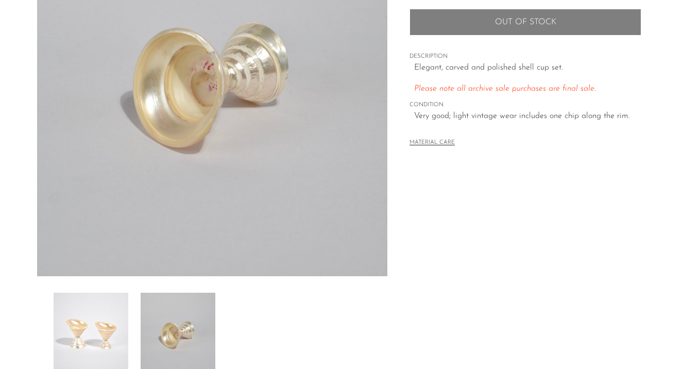
click at [120, 301] on img at bounding box center [91, 334] width 75 height 82
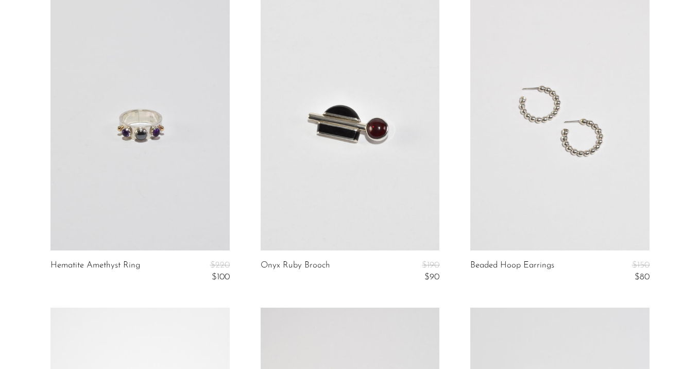
scroll to position [3451, 0]
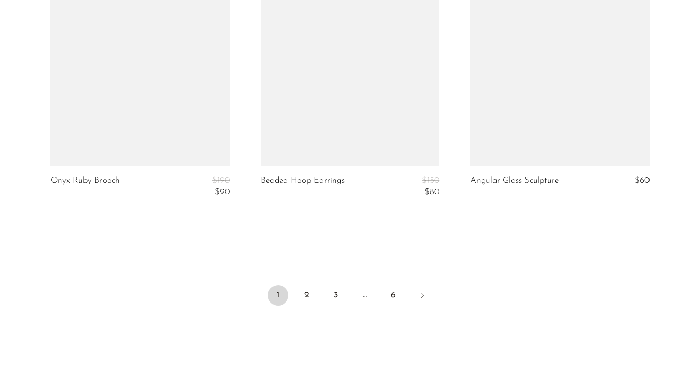
scroll to position [3614, 0]
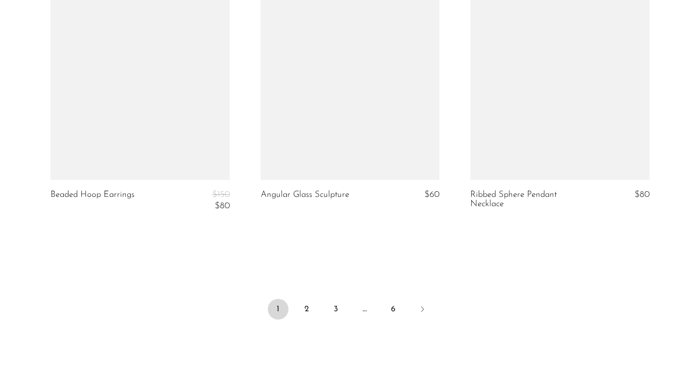
scroll to position [3577, 0]
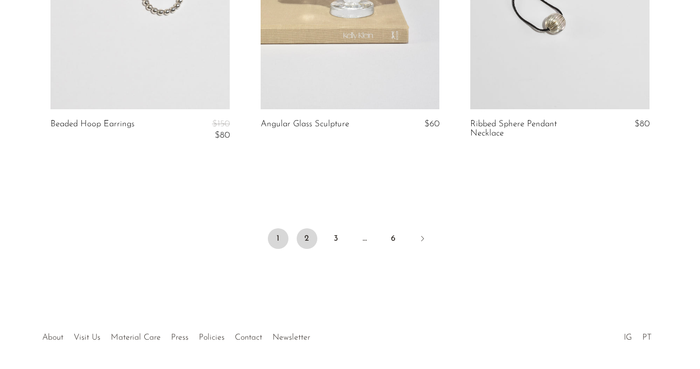
click at [308, 237] on link "2" at bounding box center [307, 238] width 21 height 21
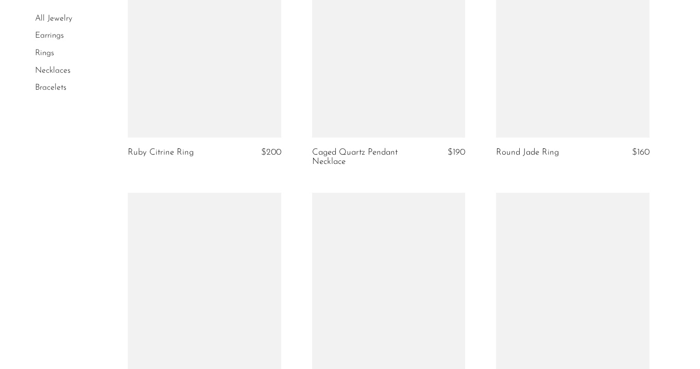
scroll to position [3147, 0]
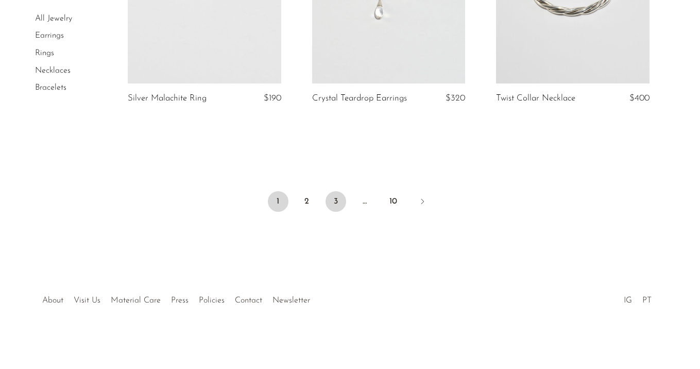
click at [336, 199] on link "3" at bounding box center [336, 201] width 21 height 21
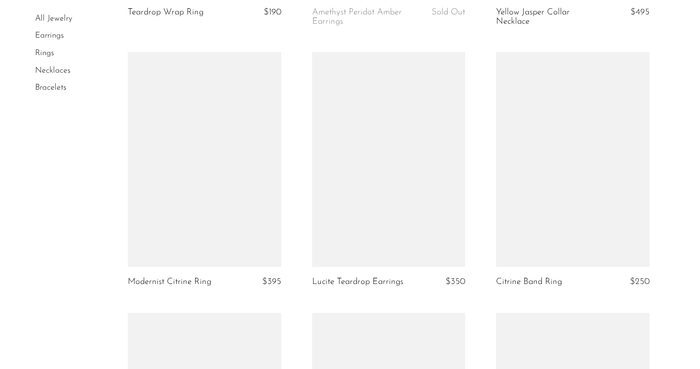
scroll to position [3084, 0]
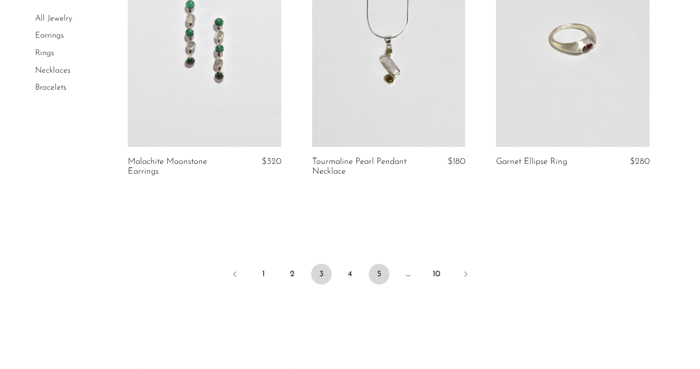
click at [386, 271] on link "5" at bounding box center [379, 274] width 21 height 21
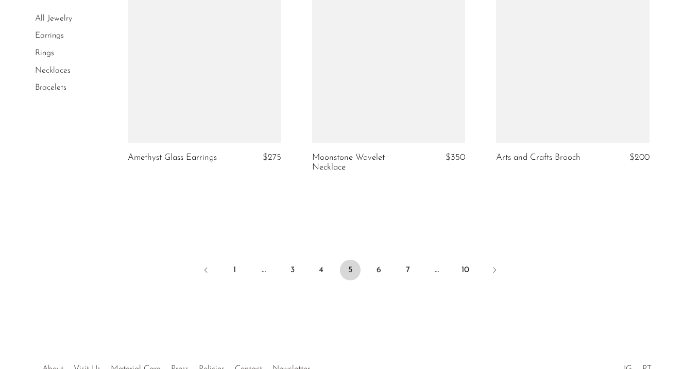
scroll to position [3180, 0]
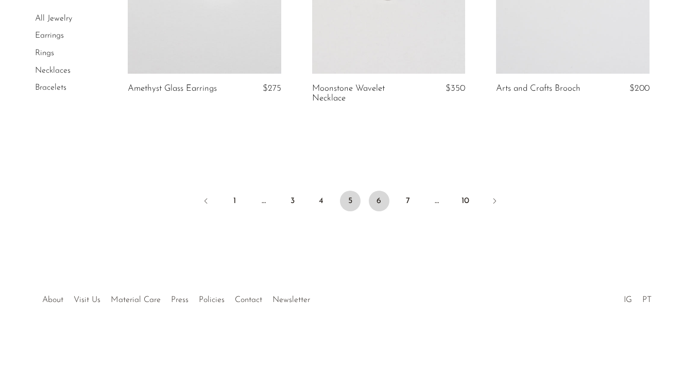
click at [378, 197] on link "6" at bounding box center [379, 201] width 21 height 21
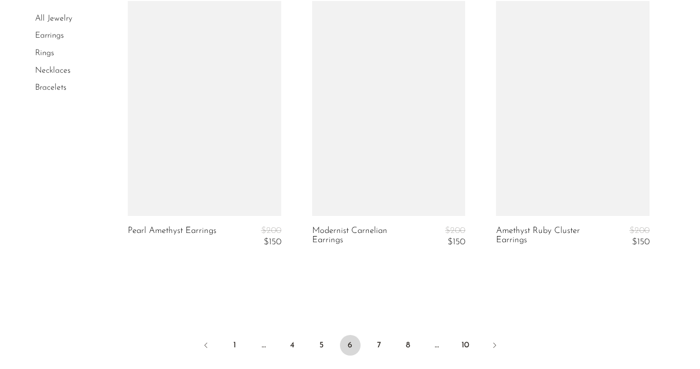
scroll to position [3053, 0]
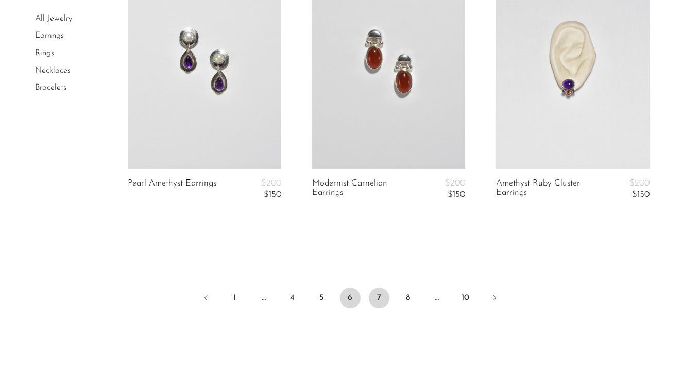
click at [379, 294] on link "7" at bounding box center [379, 298] width 21 height 21
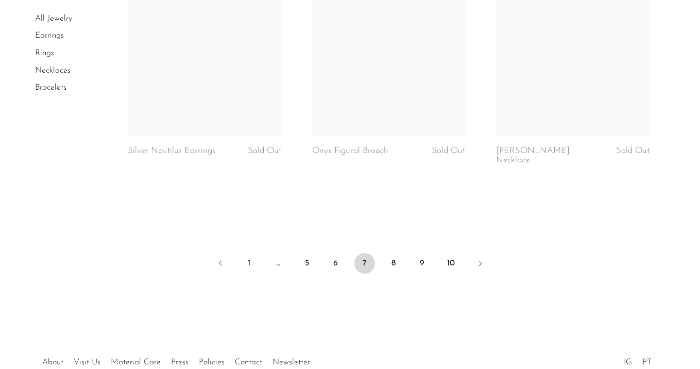
scroll to position [3175, 0]
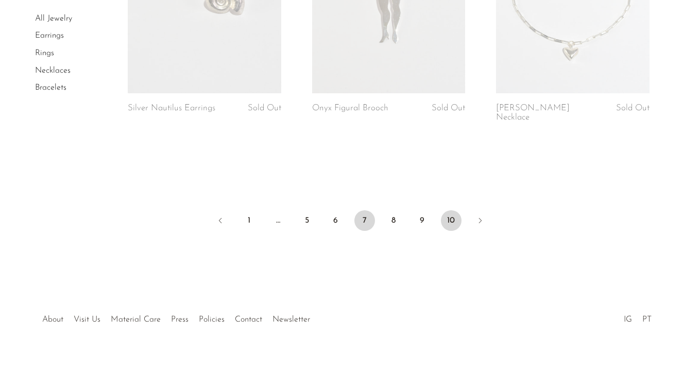
click at [446, 210] on link "10" at bounding box center [451, 220] width 21 height 21
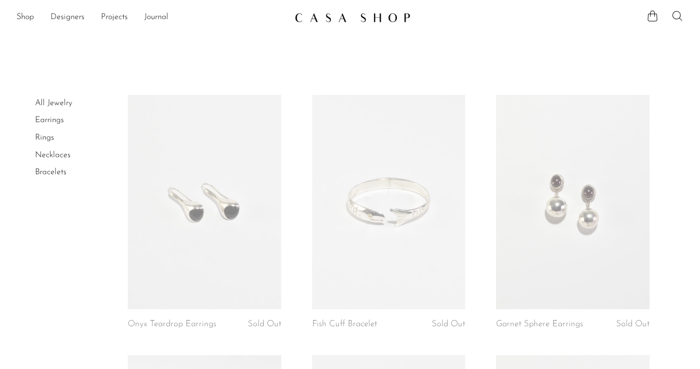
click at [674, 15] on icon at bounding box center [678, 16] width 12 height 12
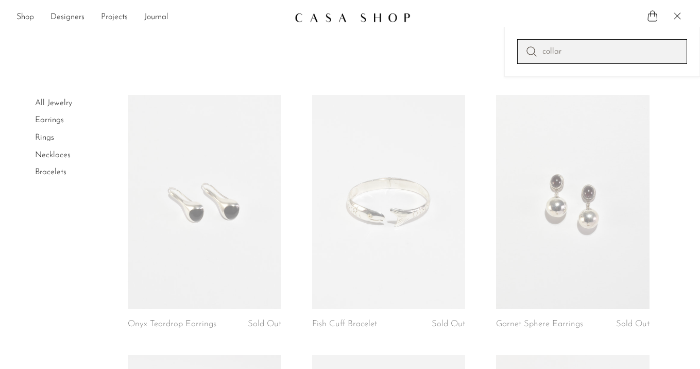
type input "collar"
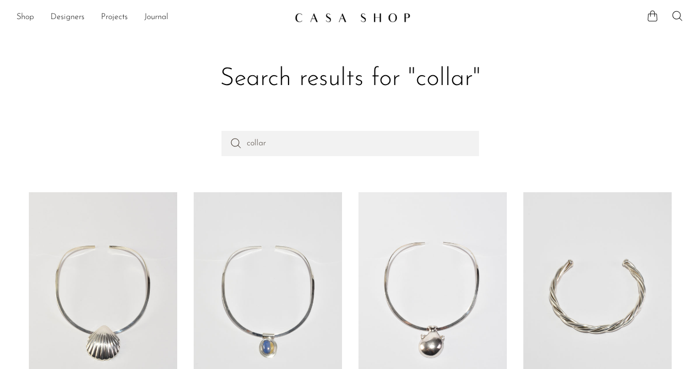
click at [346, 18] on img at bounding box center [353, 17] width 116 height 10
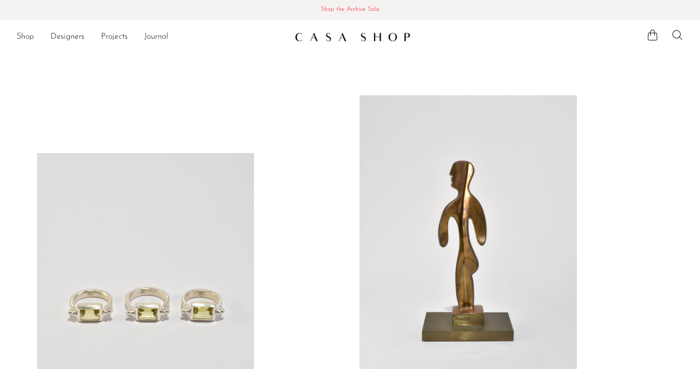
click at [353, 42] on link at bounding box center [350, 37] width 111 height 19
click at [369, 7] on span "Shop the Archive Sale" at bounding box center [350, 9] width 684 height 11
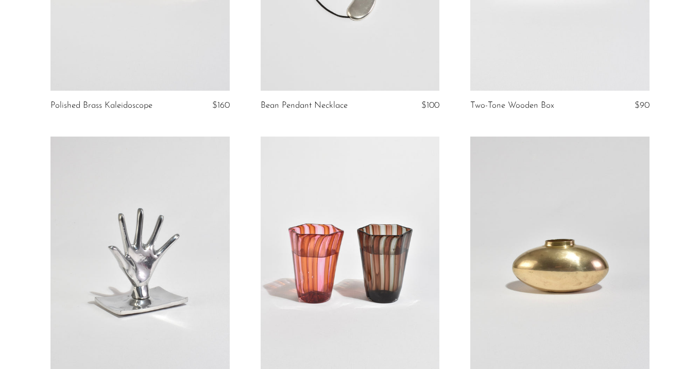
scroll to position [68, 0]
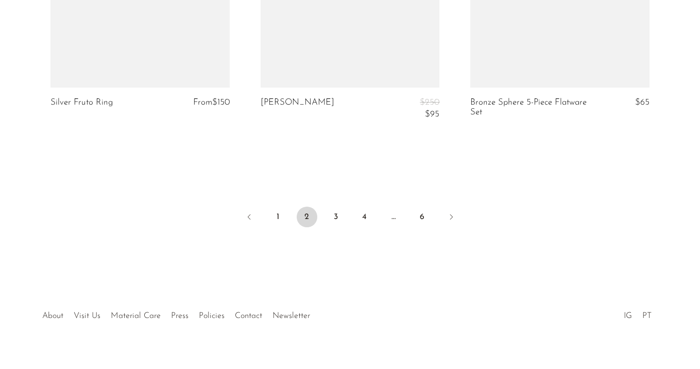
scroll to position [3649, 0]
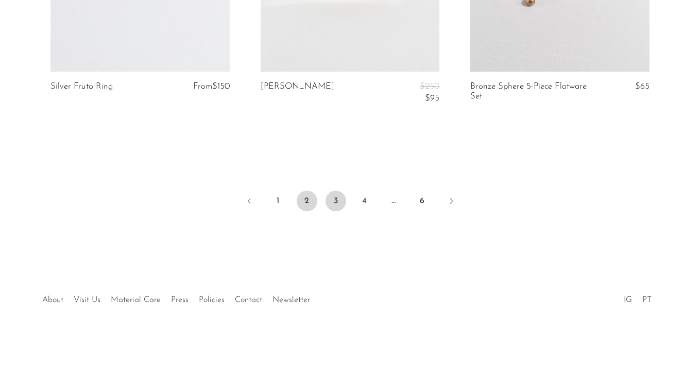
click at [333, 203] on link "3" at bounding box center [336, 201] width 21 height 21
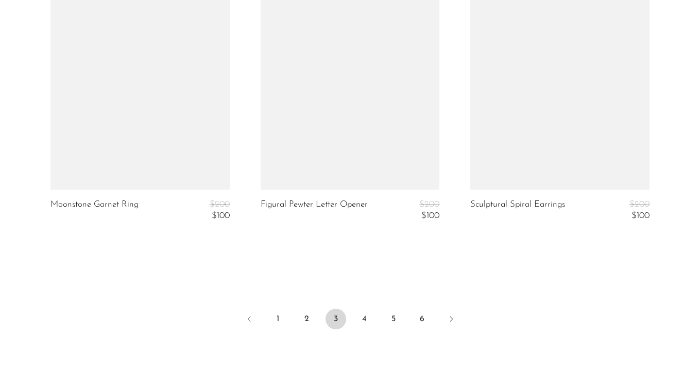
scroll to position [3492, 0]
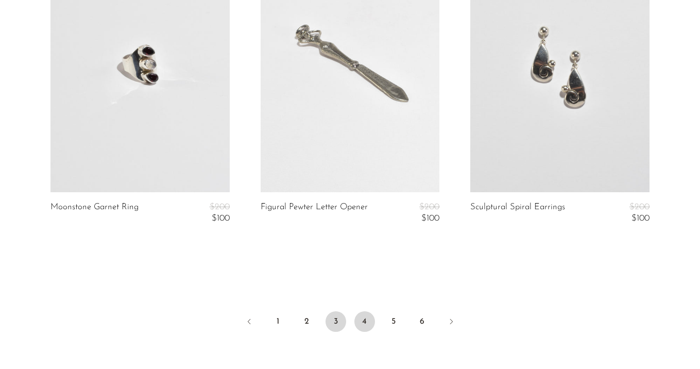
click at [365, 323] on link "4" at bounding box center [365, 321] width 21 height 21
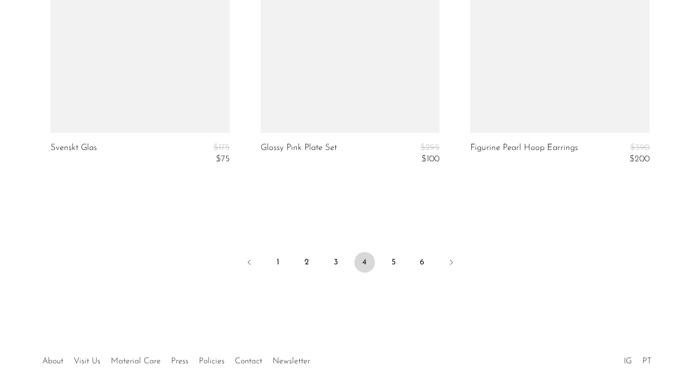
scroll to position [3662, 0]
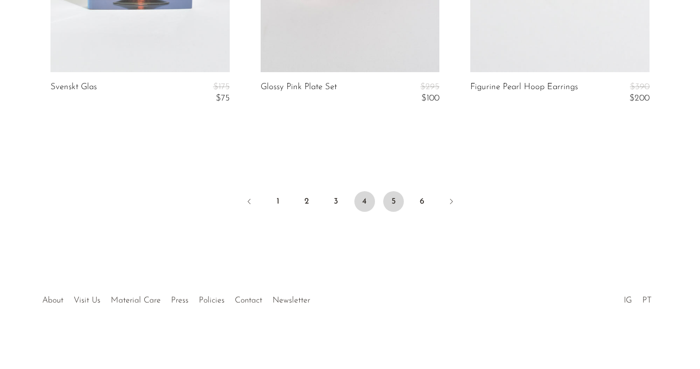
click at [391, 203] on link "5" at bounding box center [393, 201] width 21 height 21
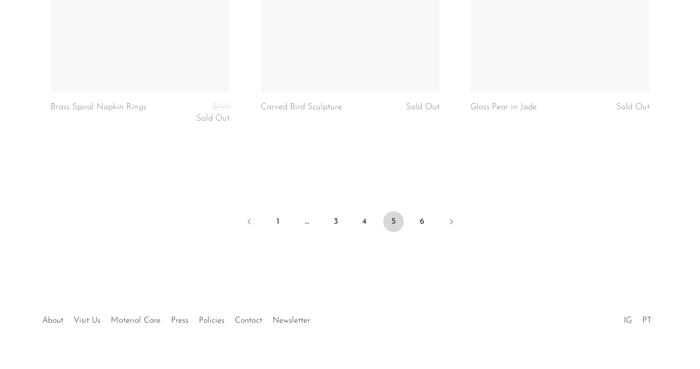
scroll to position [3635, 0]
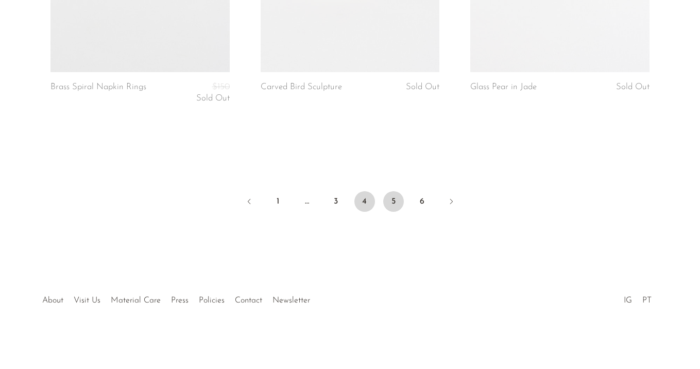
click at [363, 202] on link "4" at bounding box center [365, 201] width 21 height 21
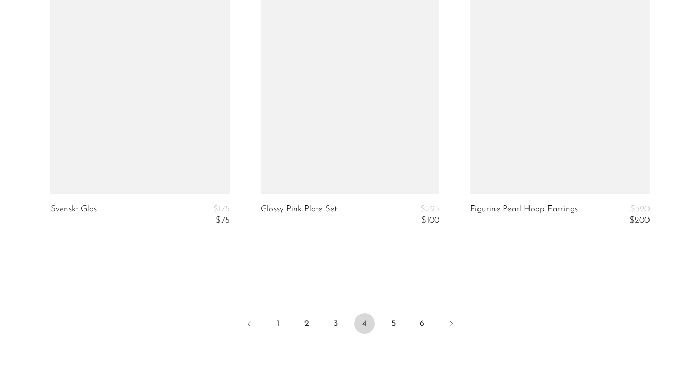
scroll to position [3662, 0]
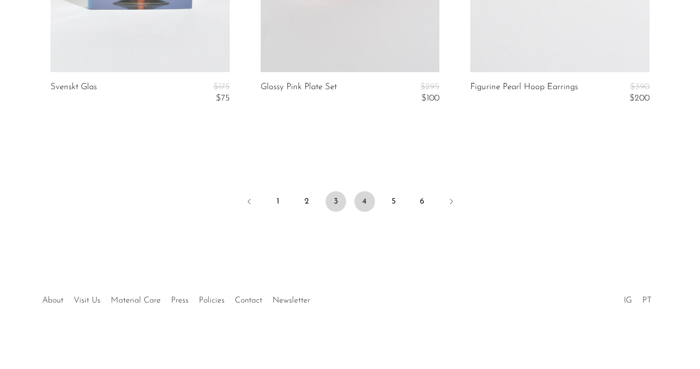
click at [335, 202] on link "3" at bounding box center [336, 201] width 21 height 21
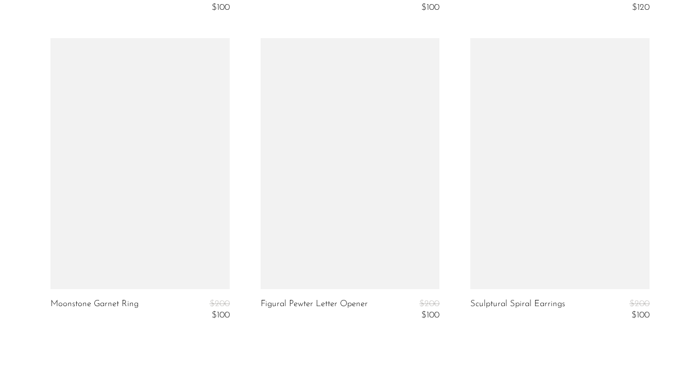
scroll to position [3541, 0]
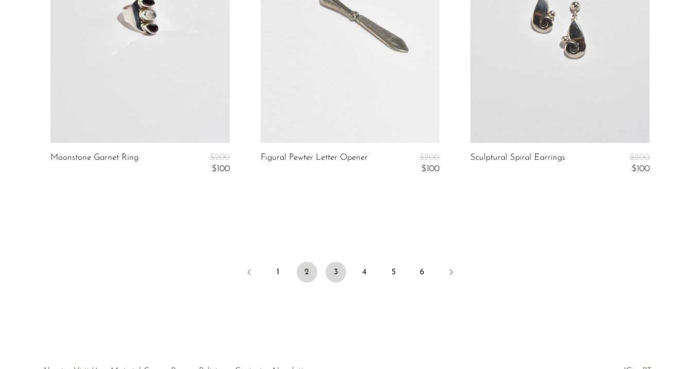
click at [304, 279] on link "2" at bounding box center [307, 272] width 21 height 21
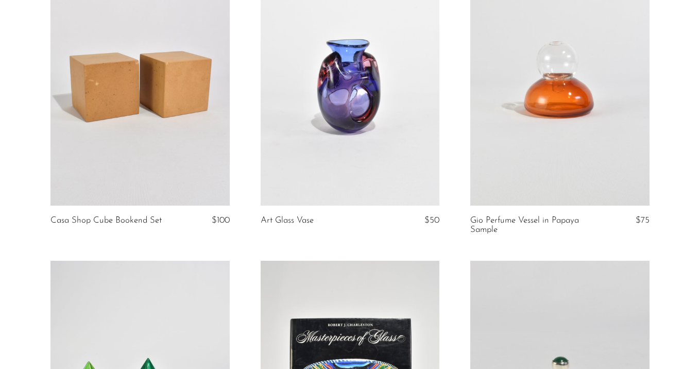
scroll to position [948, 0]
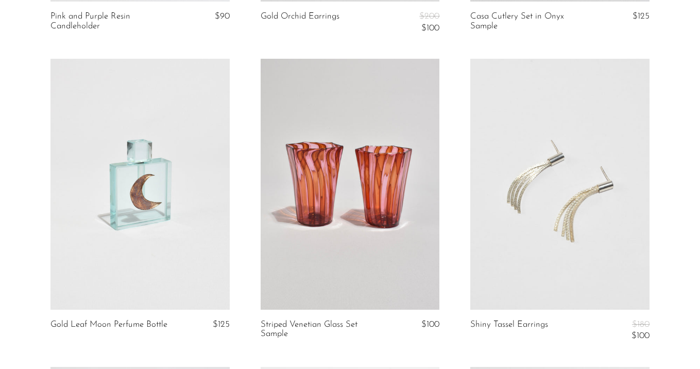
click at [544, 195] on link at bounding box center [560, 184] width 179 height 251
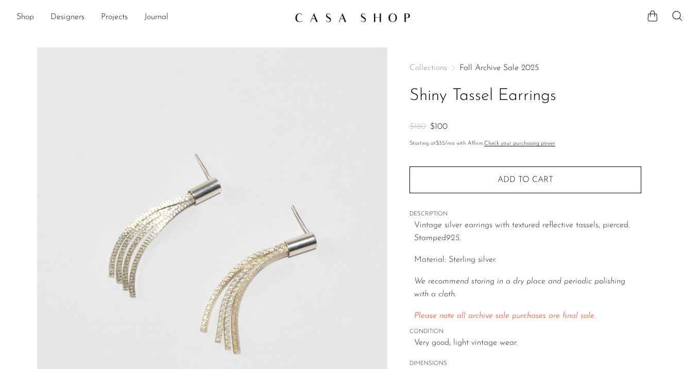
click at [488, 70] on link "Fall Archive Sale 2025" at bounding box center [499, 68] width 79 height 8
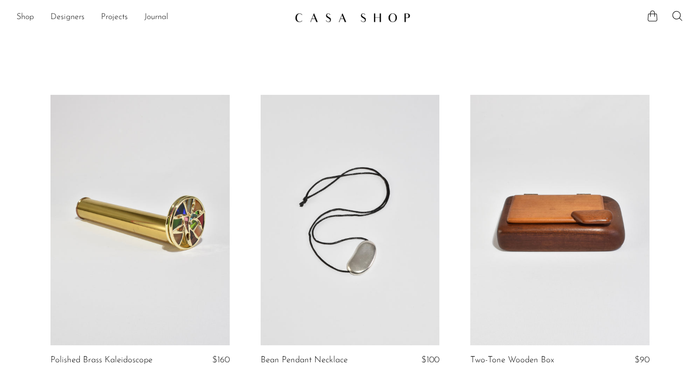
click at [216, 250] on link at bounding box center [140, 220] width 179 height 251
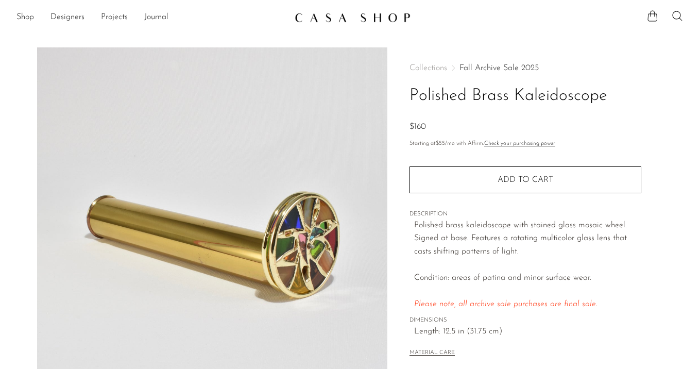
click at [491, 64] on link "Fall Archive Sale 2025" at bounding box center [499, 68] width 79 height 8
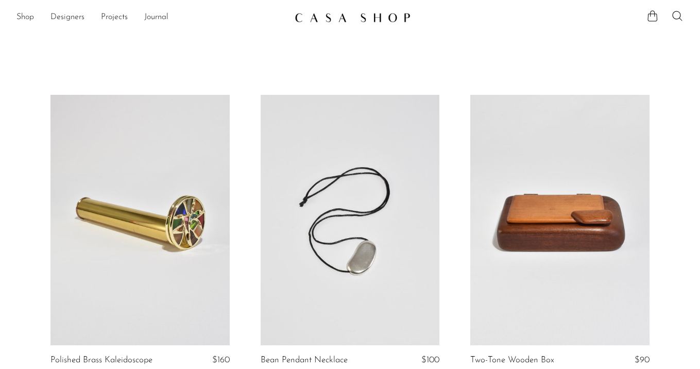
click at [369, 120] on link at bounding box center [350, 220] width 179 height 251
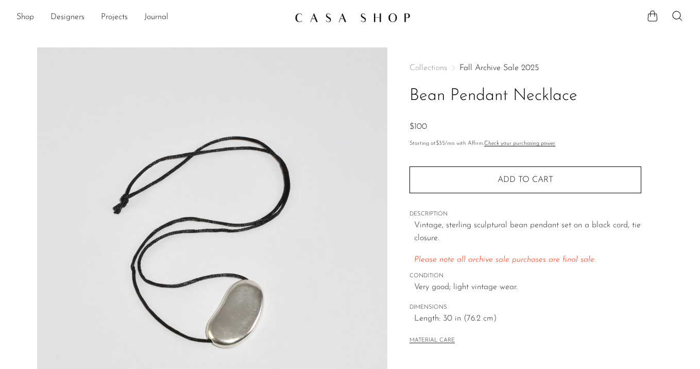
click at [501, 61] on div "Collections Fall Archive Sale 2025 Bean Pendant Necklace $100 Starting at $35 /…" at bounding box center [526, 204] width 232 height 315
click at [501, 66] on link "Fall Archive Sale 2025" at bounding box center [499, 68] width 79 height 8
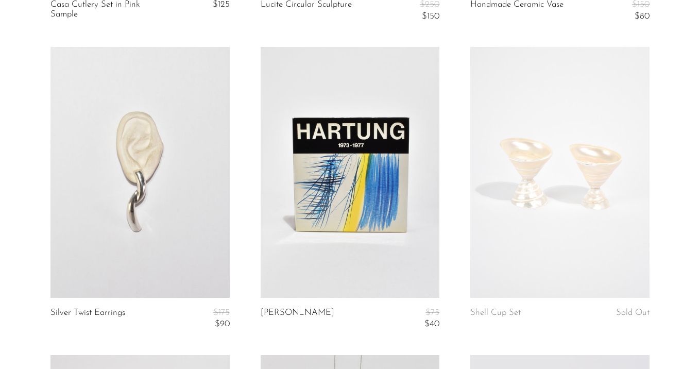
scroll to position [2465, 0]
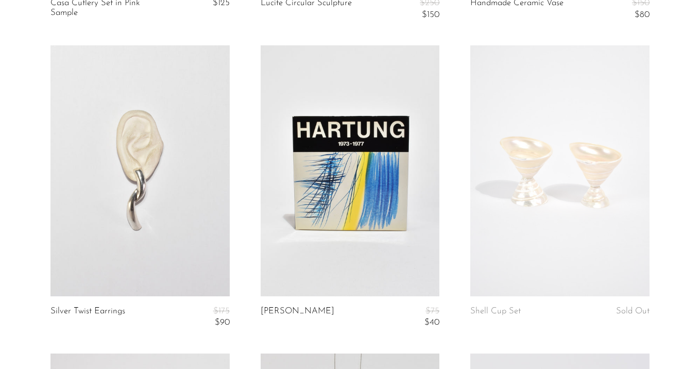
click at [535, 251] on link at bounding box center [560, 170] width 179 height 251
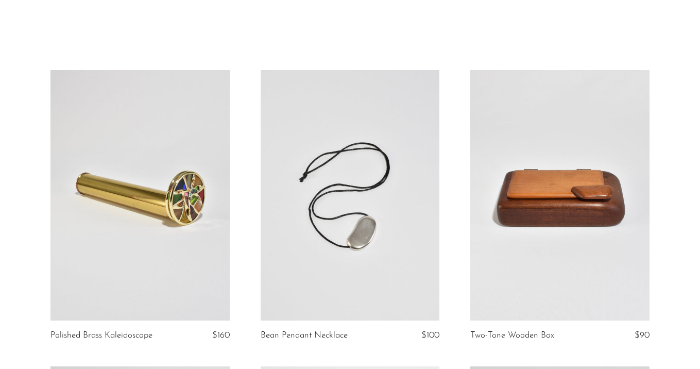
scroll to position [24, 0]
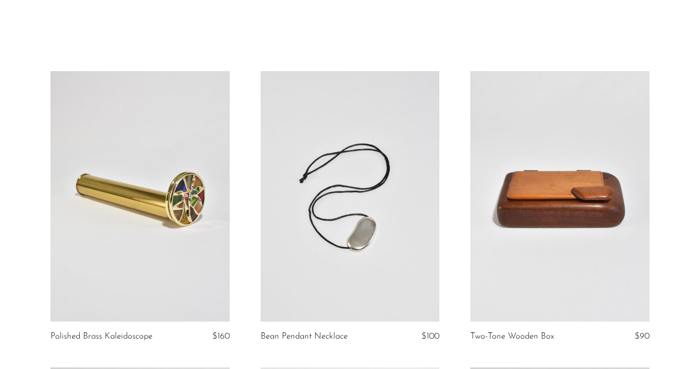
click at [610, 183] on link at bounding box center [560, 196] width 179 height 251
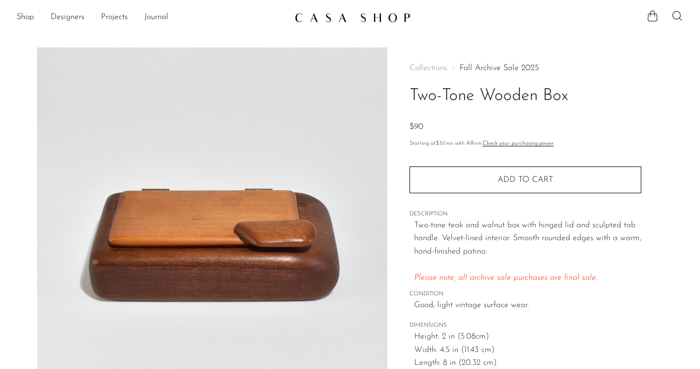
click at [472, 68] on link "Fall Archive Sale 2025" at bounding box center [499, 68] width 79 height 8
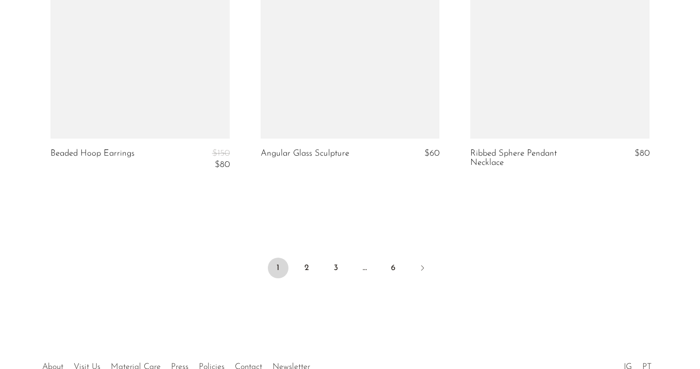
scroll to position [3614, 0]
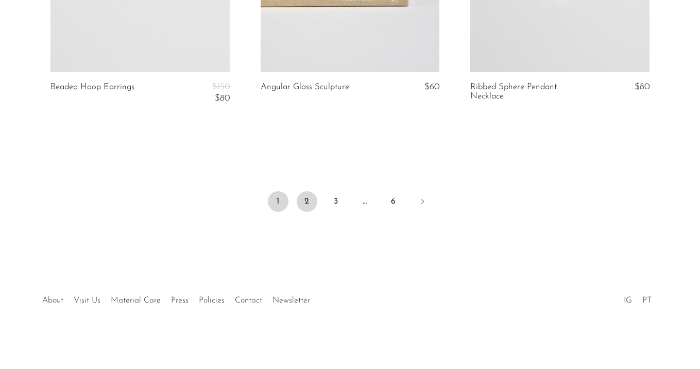
click at [313, 196] on link "2" at bounding box center [307, 201] width 21 height 21
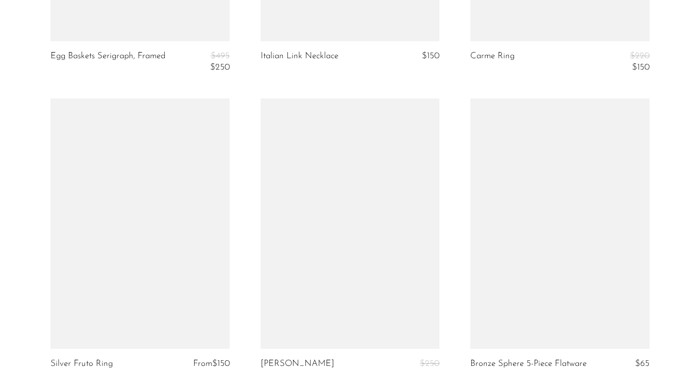
scroll to position [3511, 0]
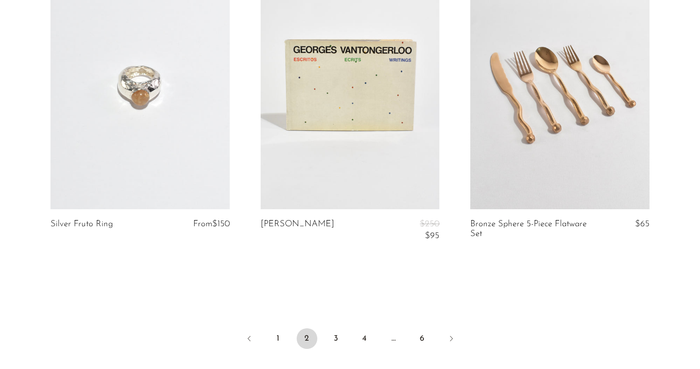
click at [538, 79] on link at bounding box center [560, 84] width 179 height 251
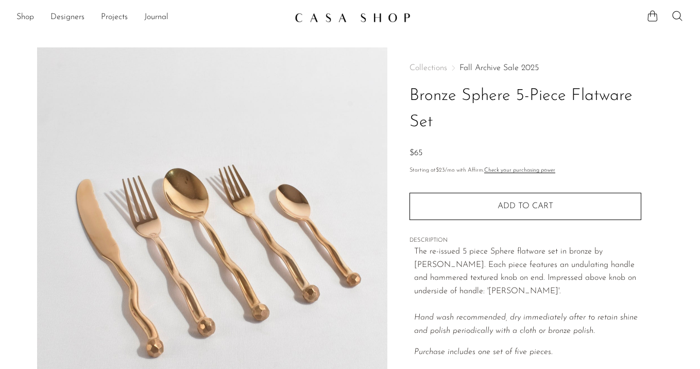
click at [487, 72] on link "Fall Archive Sale 2025" at bounding box center [499, 68] width 79 height 8
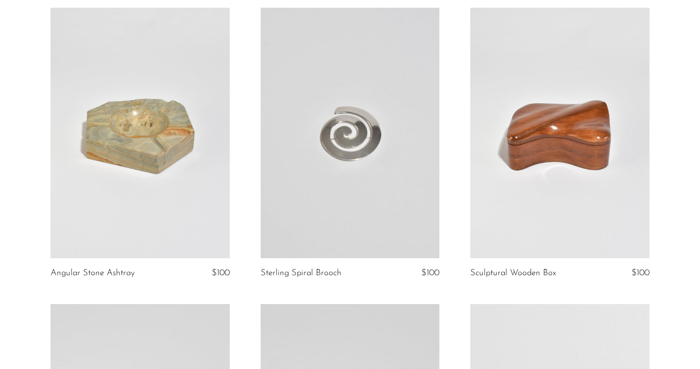
scroll to position [379, 0]
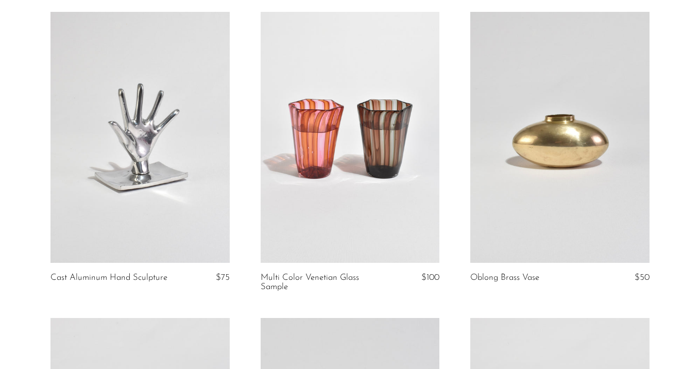
click at [175, 154] on link at bounding box center [140, 137] width 179 height 251
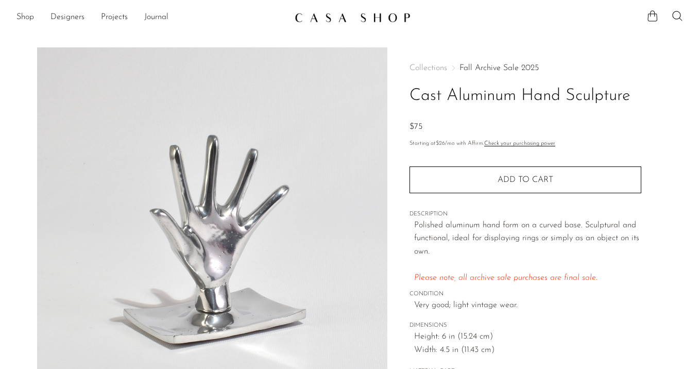
click at [476, 67] on link "Fall Archive Sale 2025" at bounding box center [499, 68] width 79 height 8
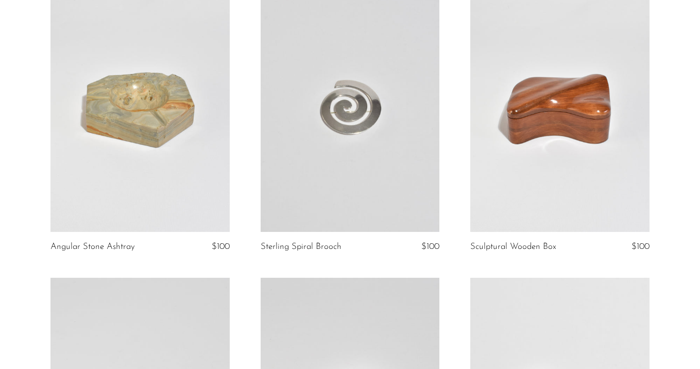
scroll to position [519, 0]
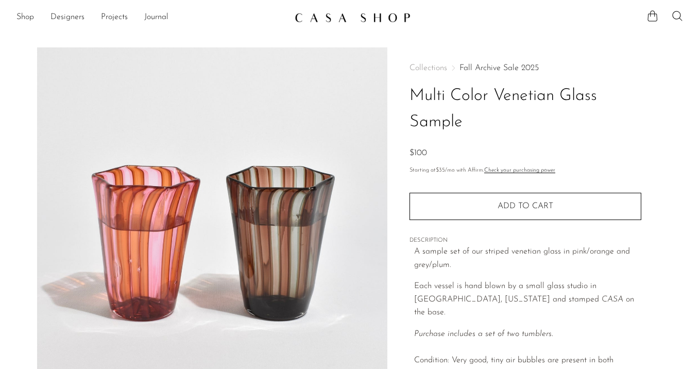
click at [485, 64] on link "Fall Archive Sale 2025" at bounding box center [499, 68] width 79 height 8
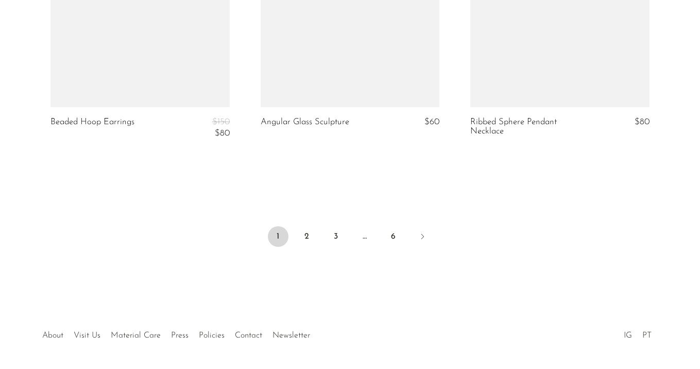
scroll to position [3601, 0]
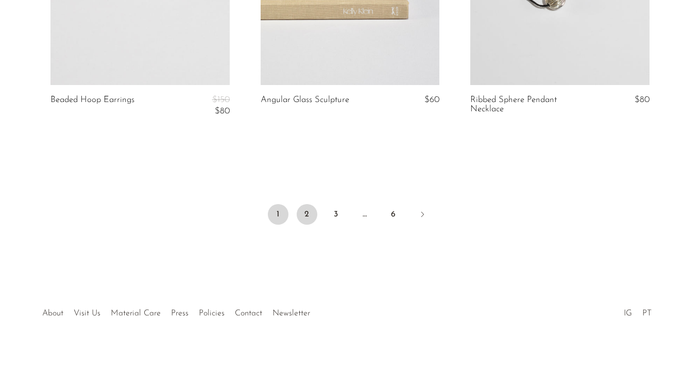
click at [300, 211] on link "2" at bounding box center [307, 214] width 21 height 21
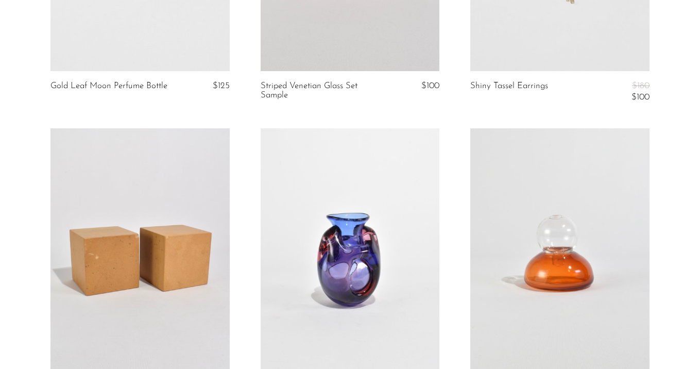
scroll to position [1188, 0]
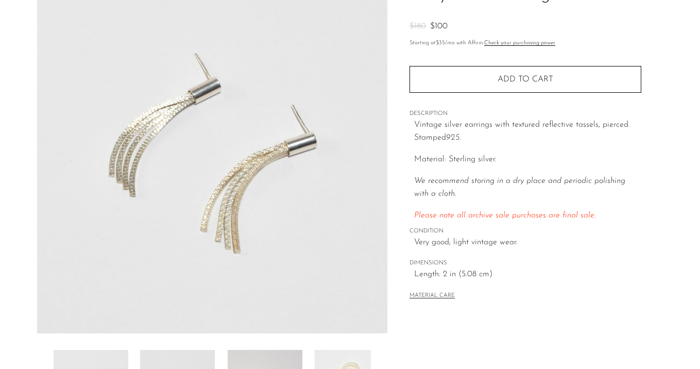
scroll to position [302, 0]
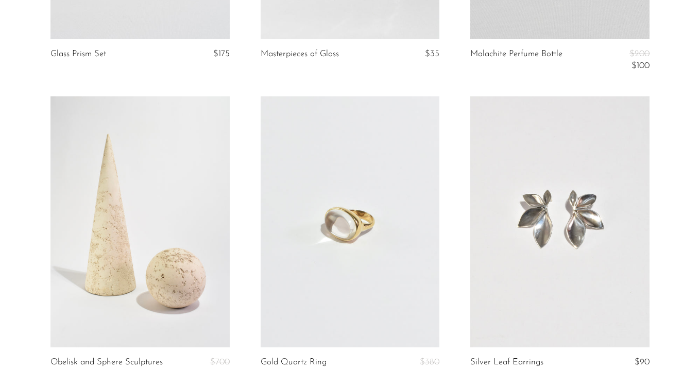
scroll to position [2377, 0]
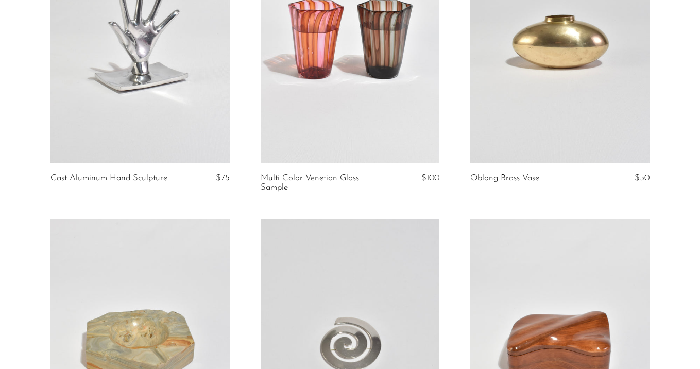
scroll to position [552, 0]
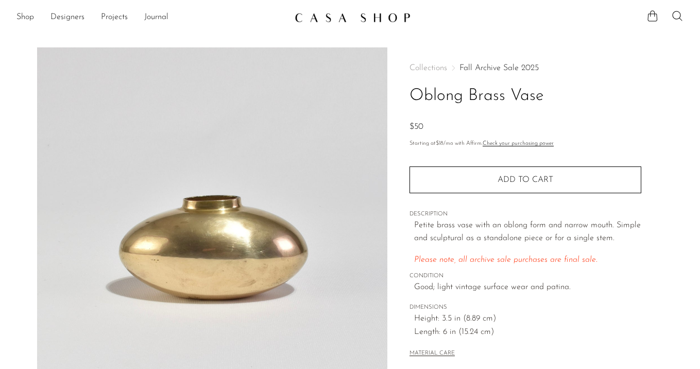
click at [504, 71] on link "Fall Archive Sale 2025" at bounding box center [499, 68] width 79 height 8
